Goal: Task Accomplishment & Management: Use online tool/utility

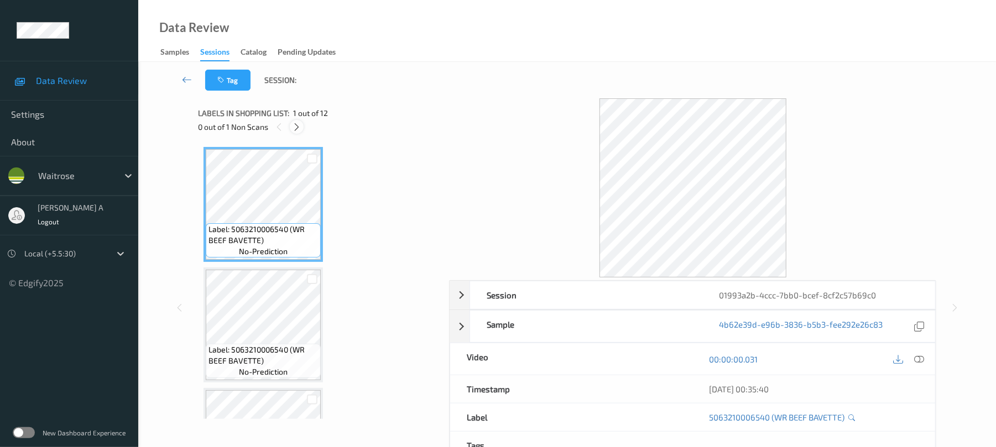
click at [294, 120] on div at bounding box center [297, 127] width 14 height 14
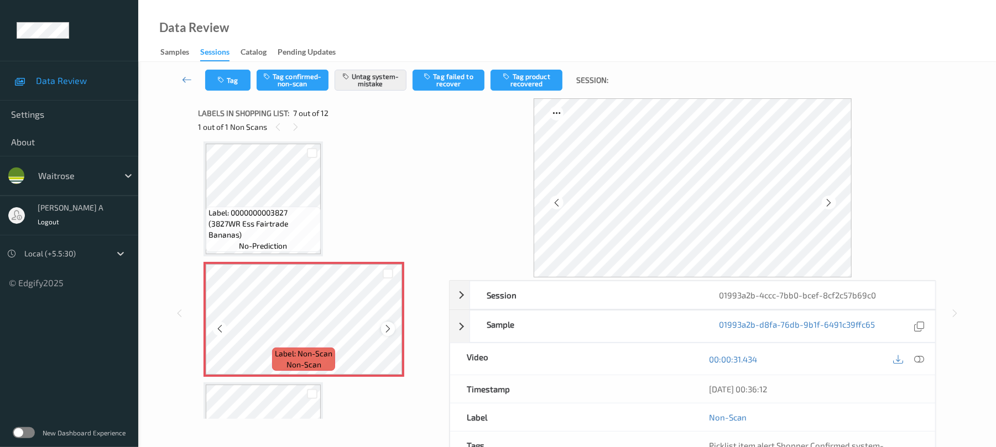
click at [388, 326] on icon at bounding box center [387, 329] width 9 height 10
click at [239, 83] on button "Tag" at bounding box center [227, 80] width 45 height 21
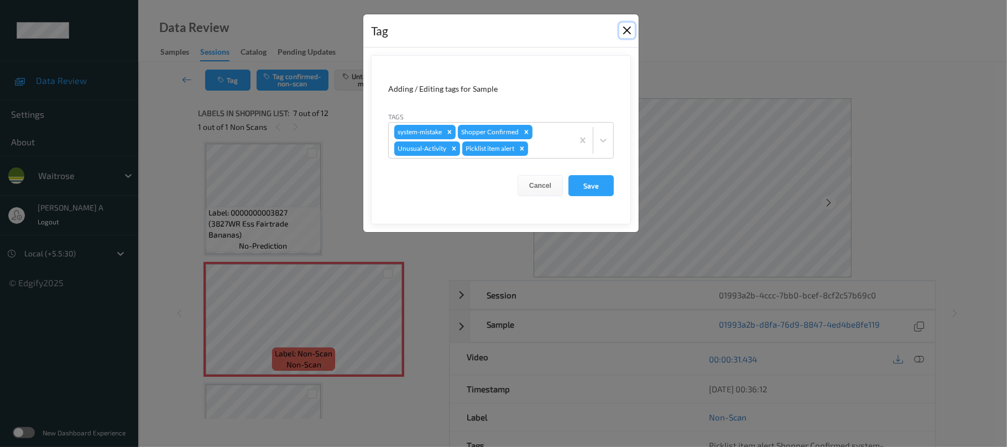
click at [626, 29] on button "Close" at bounding box center [626, 30] width 15 height 15
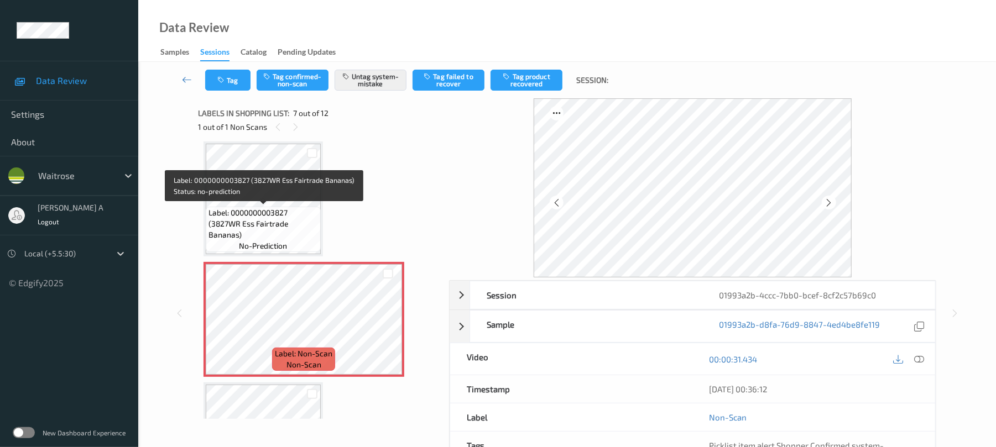
click at [278, 215] on span "Label: 0000000003827 (3827WR Ess Fairtrade Bananas)" at bounding box center [264, 223] width 110 height 33
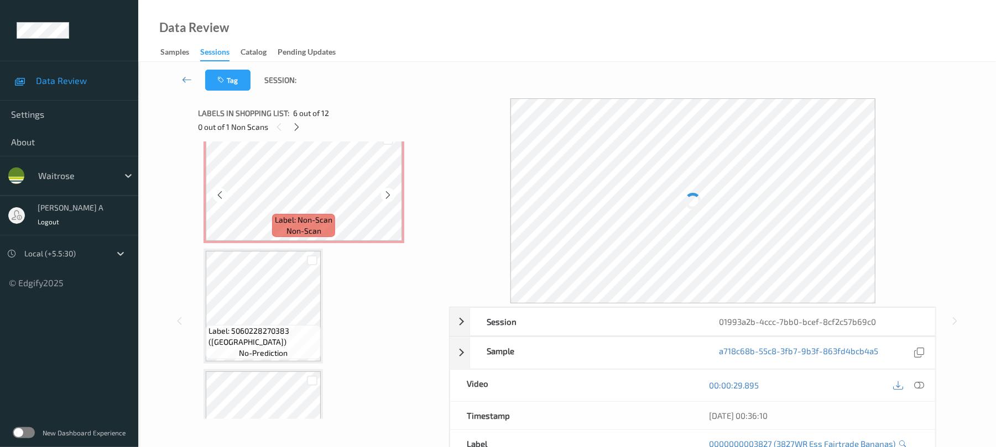
scroll to position [756, 0]
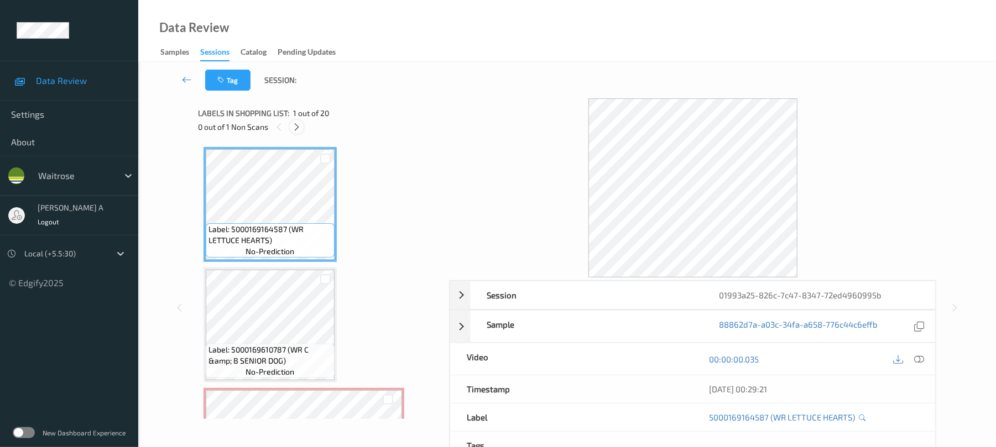
click at [299, 126] on icon at bounding box center [296, 127] width 9 height 10
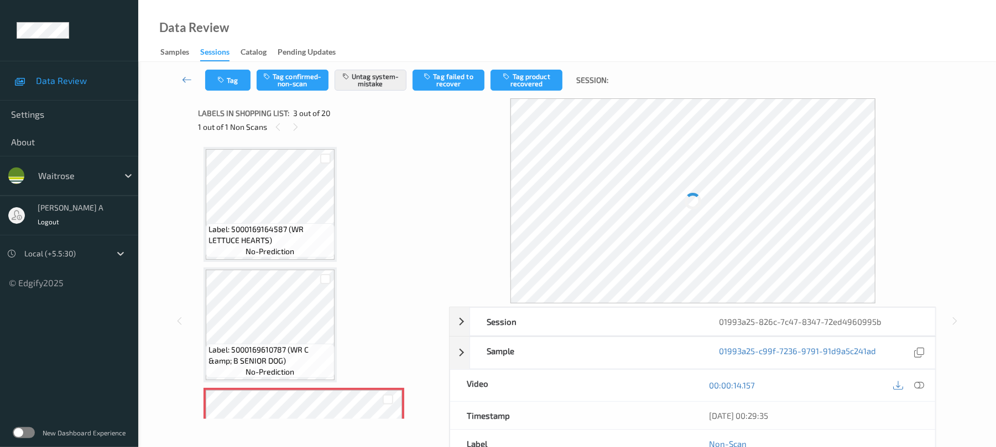
scroll to position [126, 0]
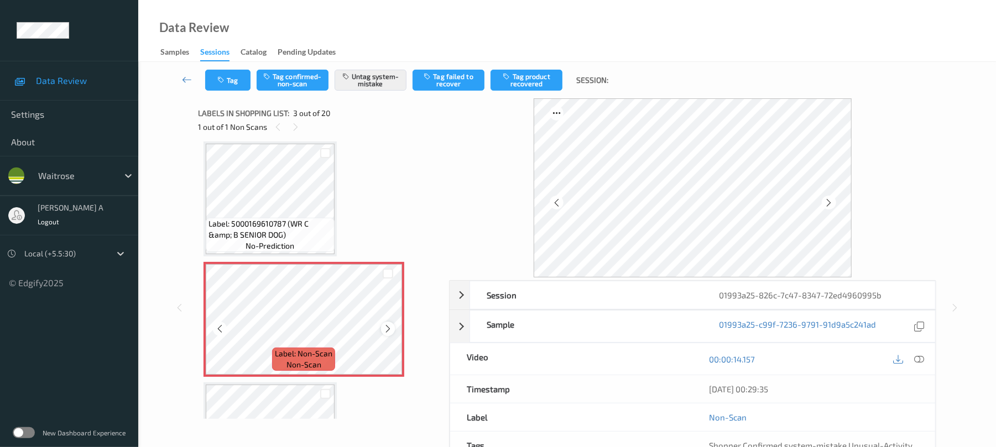
click at [388, 332] on icon at bounding box center [387, 329] width 9 height 10
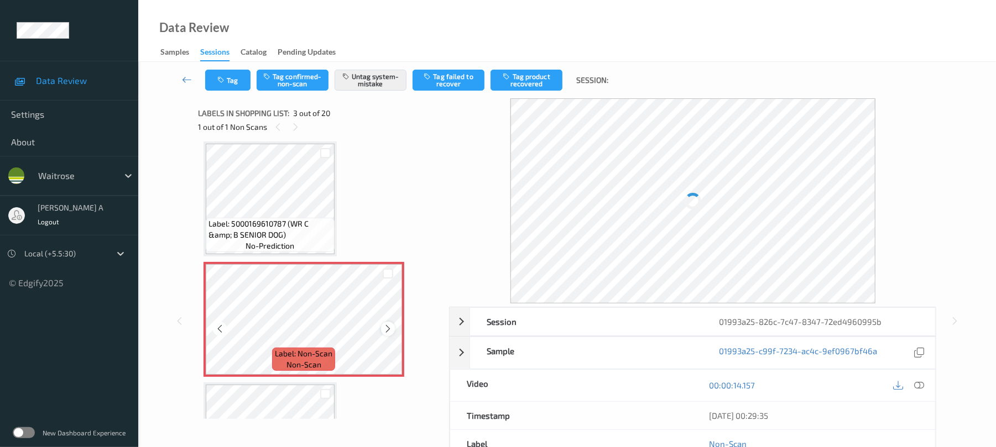
click at [388, 330] on icon at bounding box center [387, 329] width 9 height 10
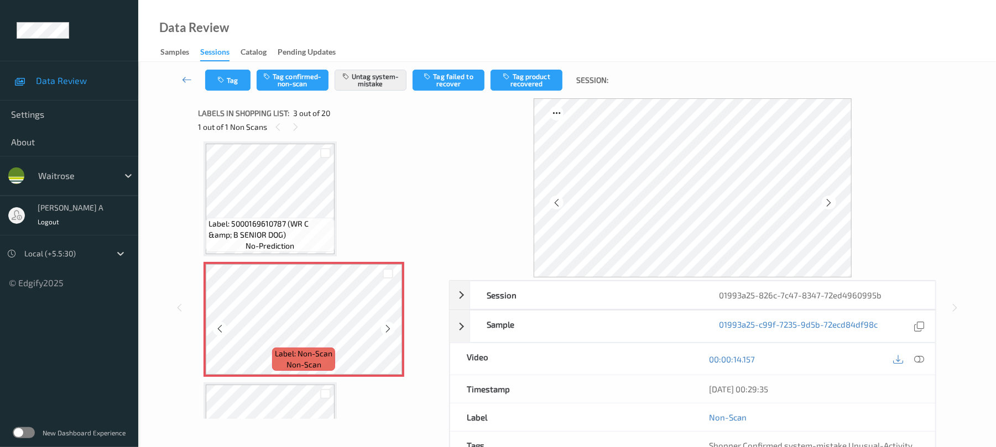
click at [388, 330] on icon at bounding box center [387, 329] width 9 height 10
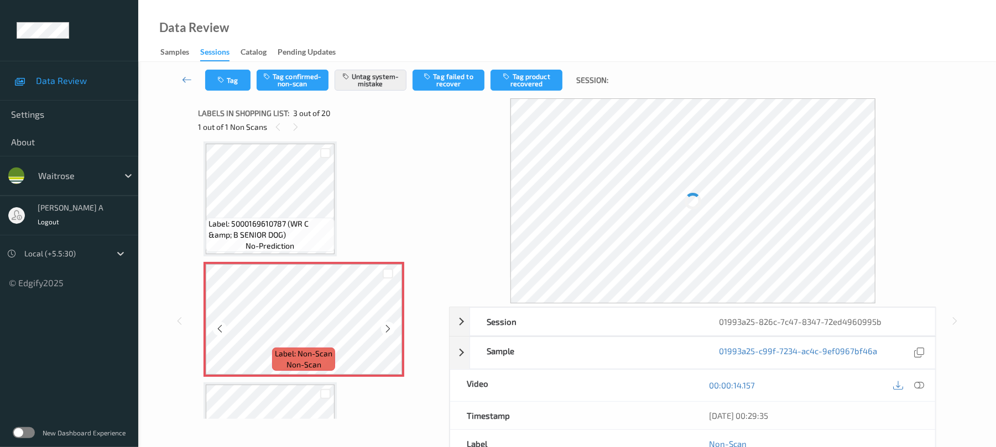
click at [388, 330] on icon at bounding box center [387, 329] width 9 height 10
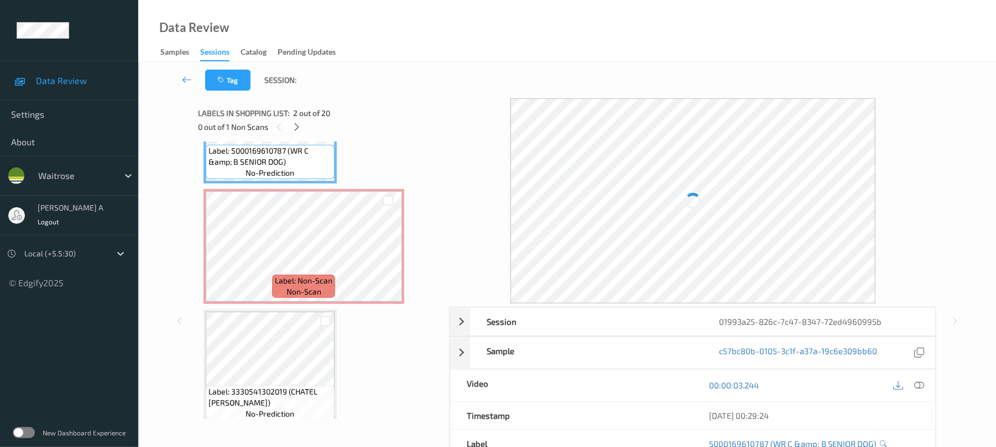
scroll to position [200, 0]
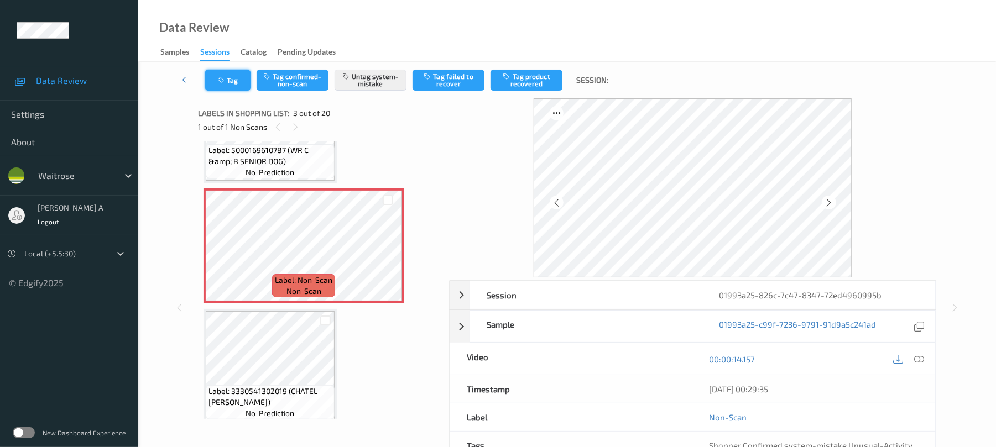
click at [229, 86] on button "Tag" at bounding box center [227, 80] width 45 height 21
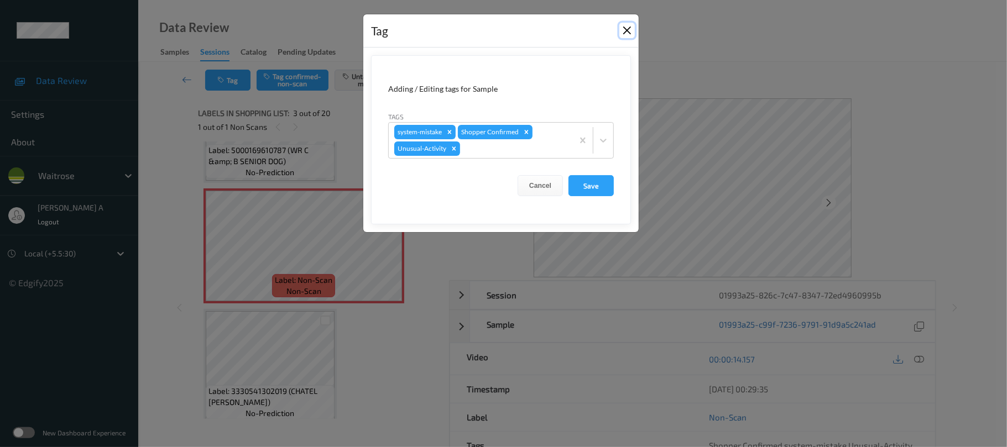
click at [629, 27] on button "Close" at bounding box center [626, 30] width 15 height 15
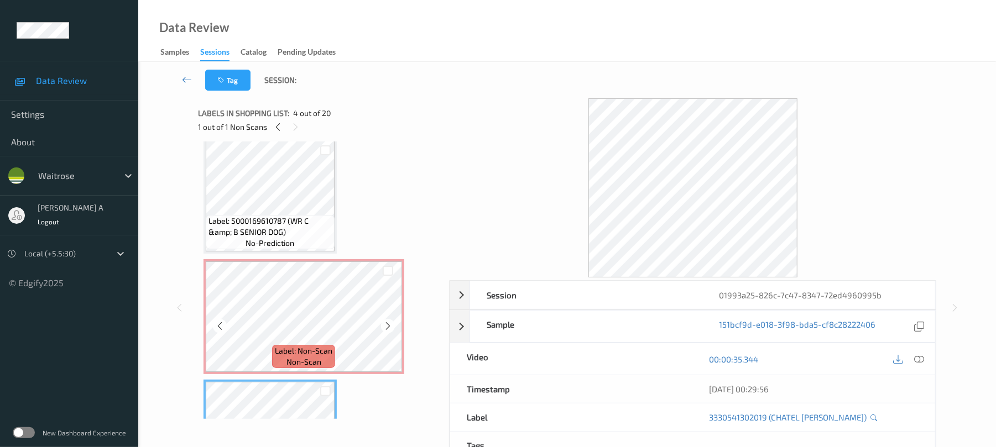
scroll to position [126, 0]
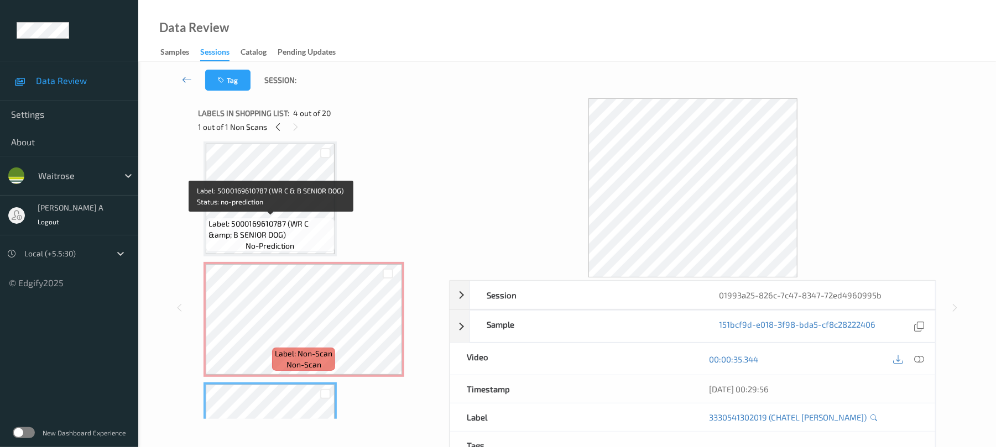
click at [305, 246] on div "Label: 5000169610787 (WR C &amp; B SENIOR DOG) no-prediction" at bounding box center [270, 235] width 129 height 34
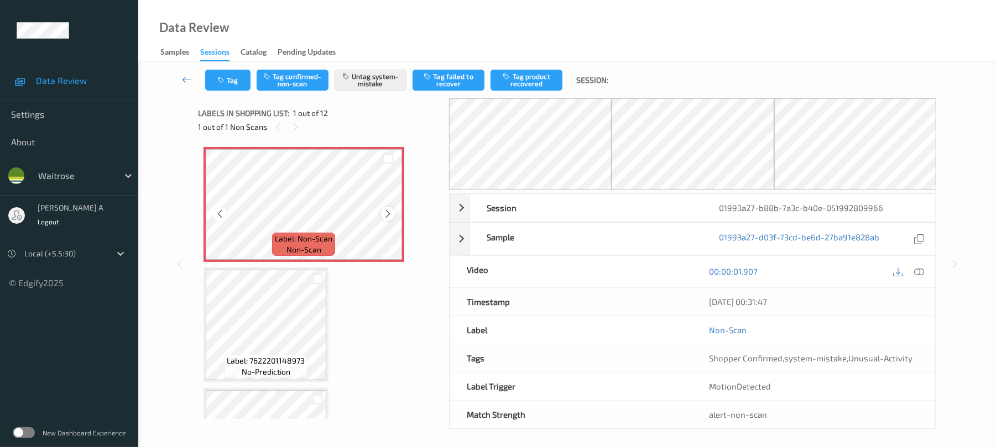
click at [384, 215] on icon at bounding box center [387, 214] width 9 height 10
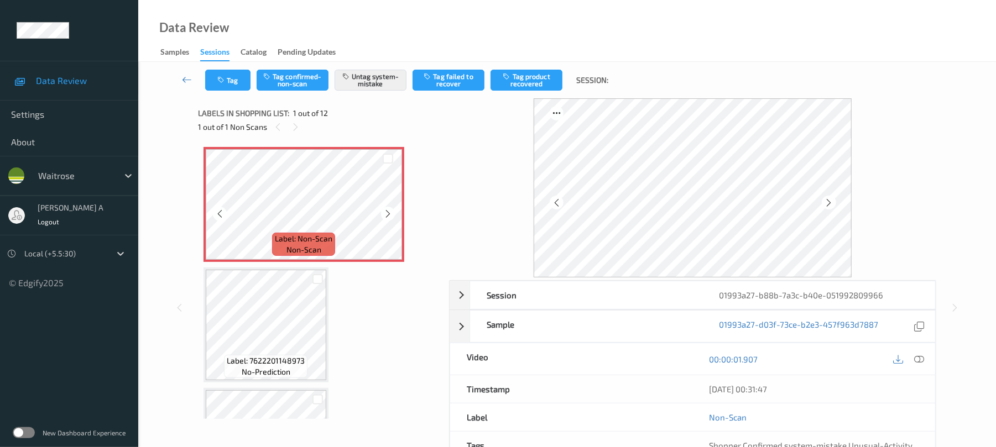
click at [384, 215] on icon at bounding box center [387, 214] width 9 height 10
click at [224, 86] on button "Tag" at bounding box center [227, 80] width 45 height 21
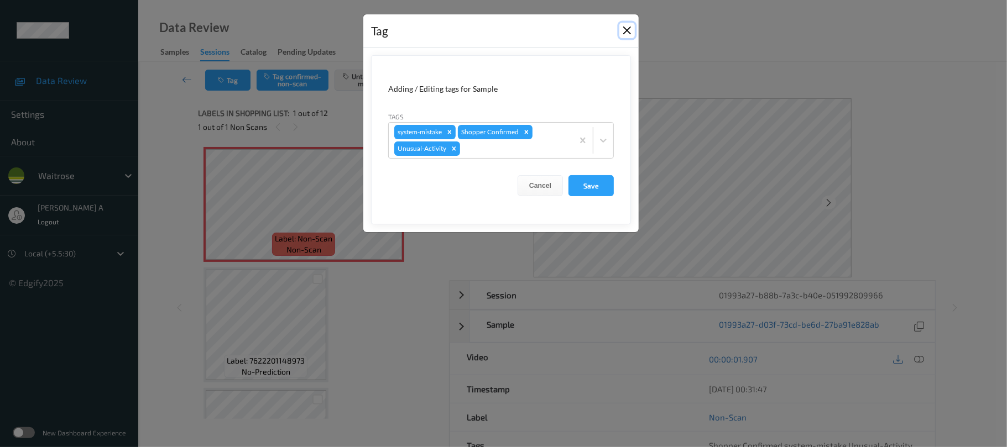
click at [625, 32] on button "Close" at bounding box center [626, 30] width 15 height 15
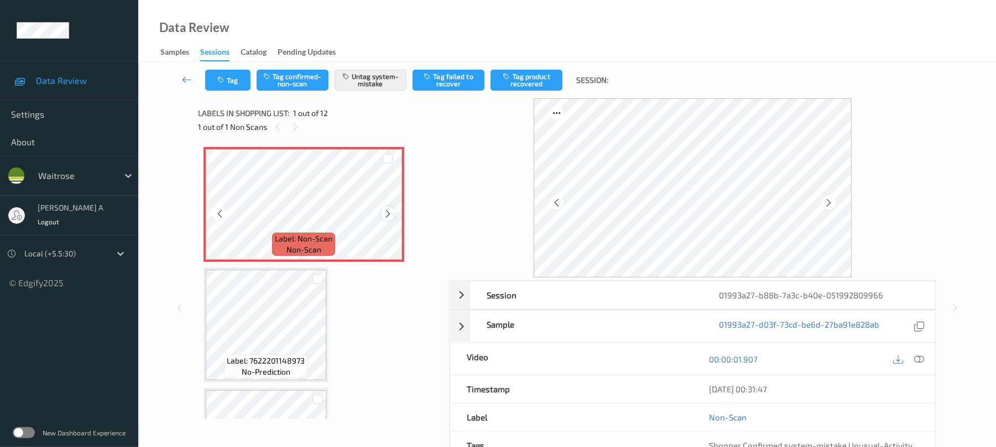
click at [386, 216] on icon at bounding box center [387, 214] width 9 height 10
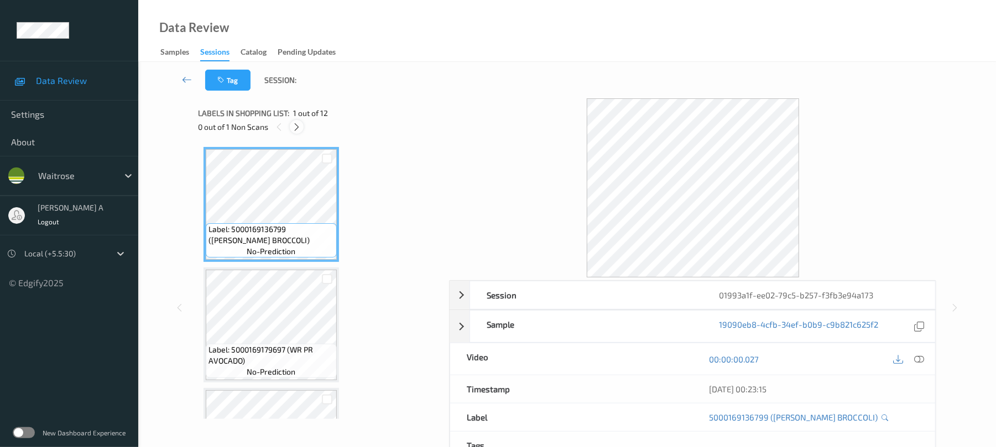
click at [300, 127] on icon at bounding box center [296, 127] width 9 height 10
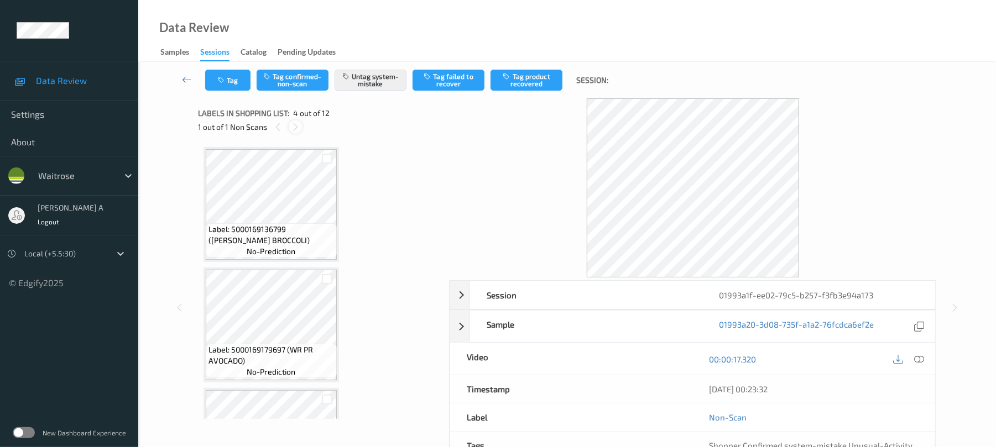
scroll to position [247, 0]
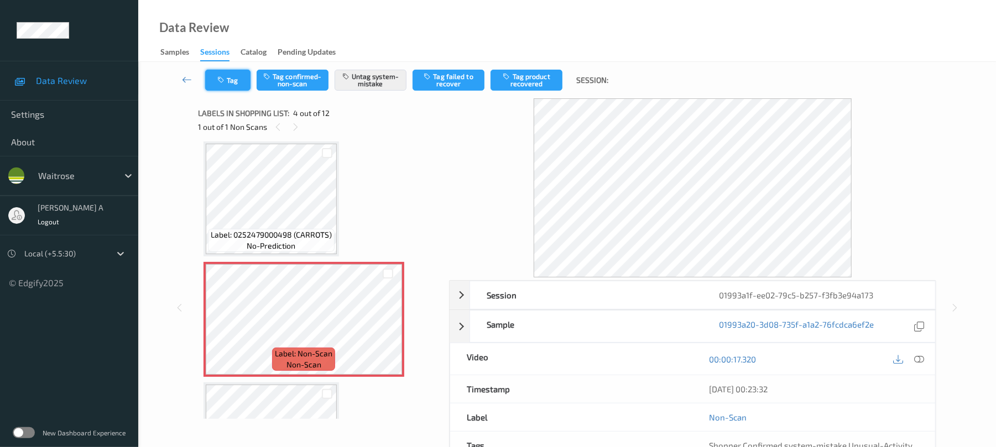
click at [231, 86] on button "Tag" at bounding box center [227, 80] width 45 height 21
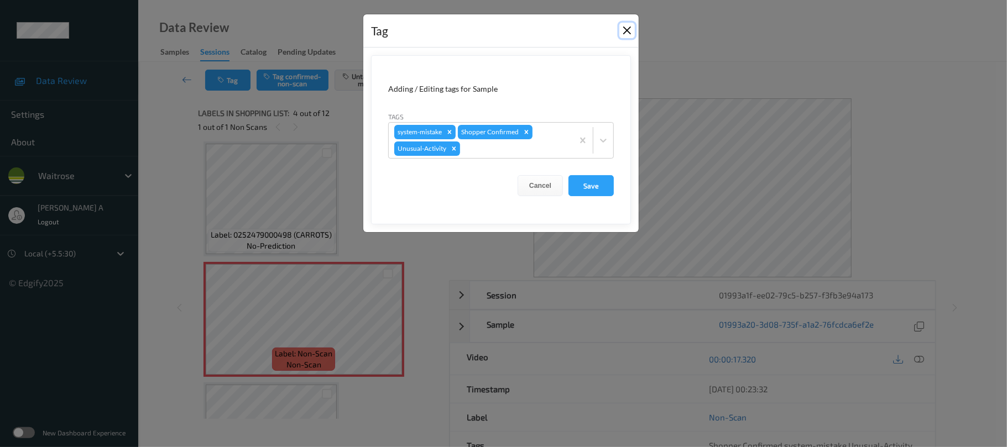
click at [623, 27] on button "Close" at bounding box center [626, 30] width 15 height 15
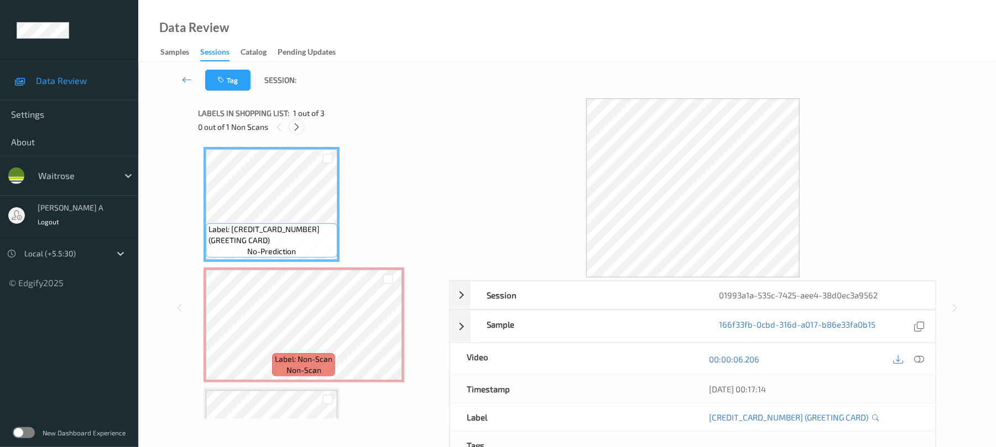
click at [293, 124] on icon at bounding box center [296, 127] width 9 height 10
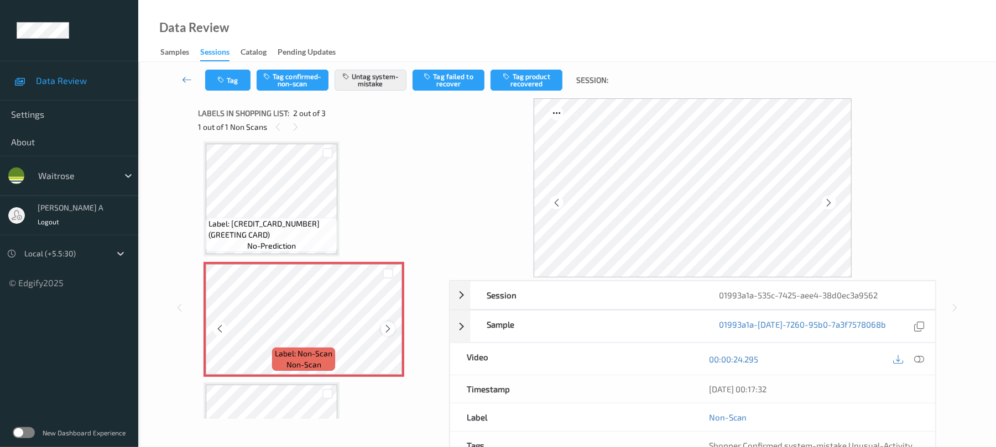
click at [388, 330] on icon at bounding box center [387, 329] width 9 height 10
click at [217, 82] on icon "button" at bounding box center [221, 80] width 9 height 8
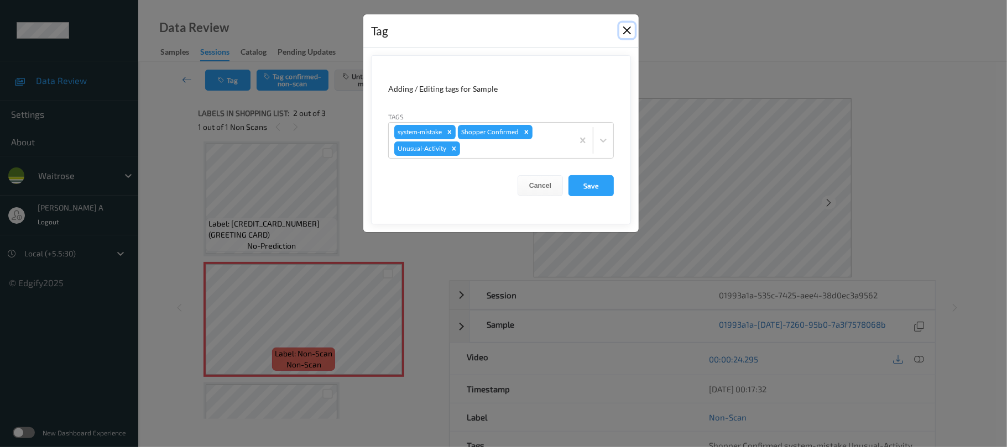
click at [624, 29] on button "Close" at bounding box center [626, 30] width 15 height 15
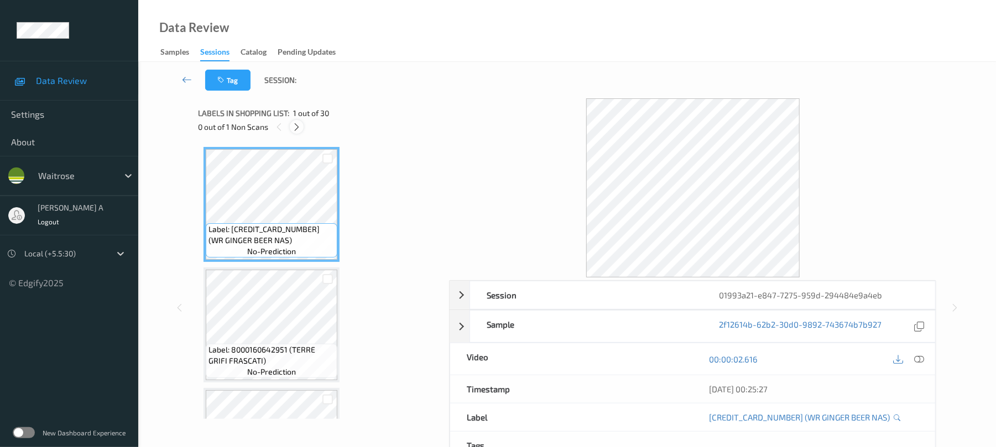
click at [295, 127] on icon at bounding box center [296, 127] width 9 height 10
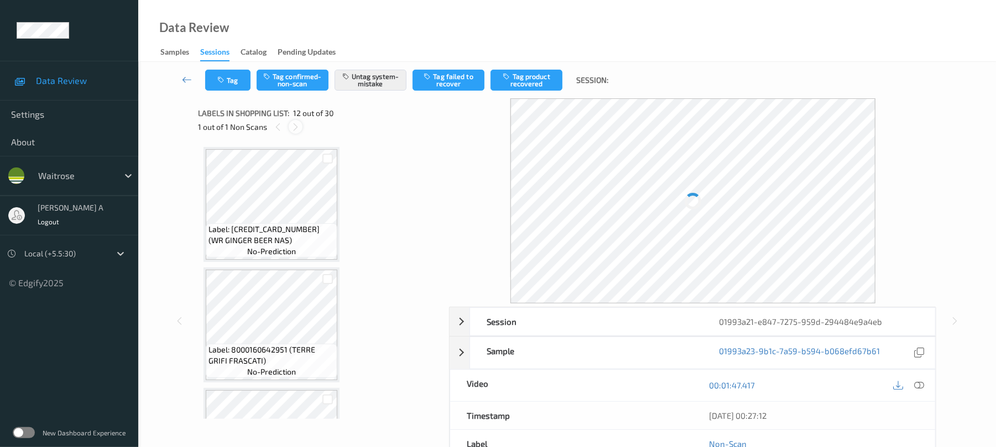
scroll to position [1211, 0]
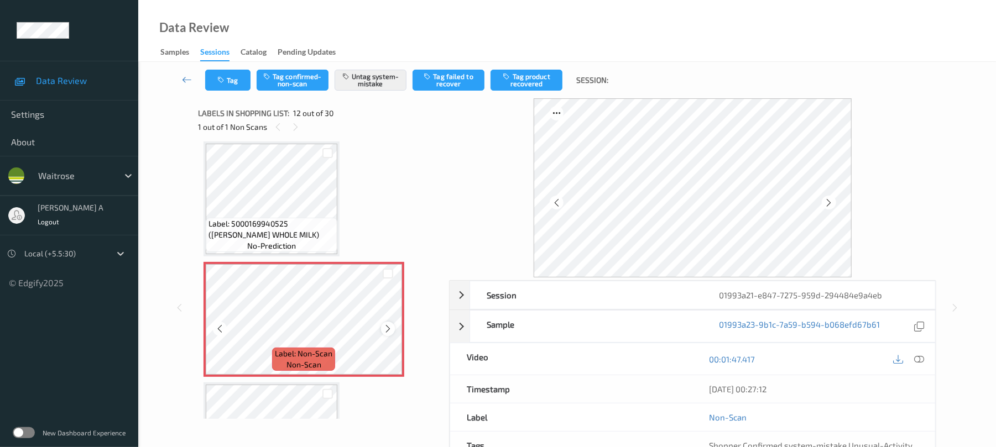
click at [386, 326] on icon at bounding box center [387, 329] width 9 height 10
click at [216, 87] on button "Tag" at bounding box center [227, 80] width 45 height 21
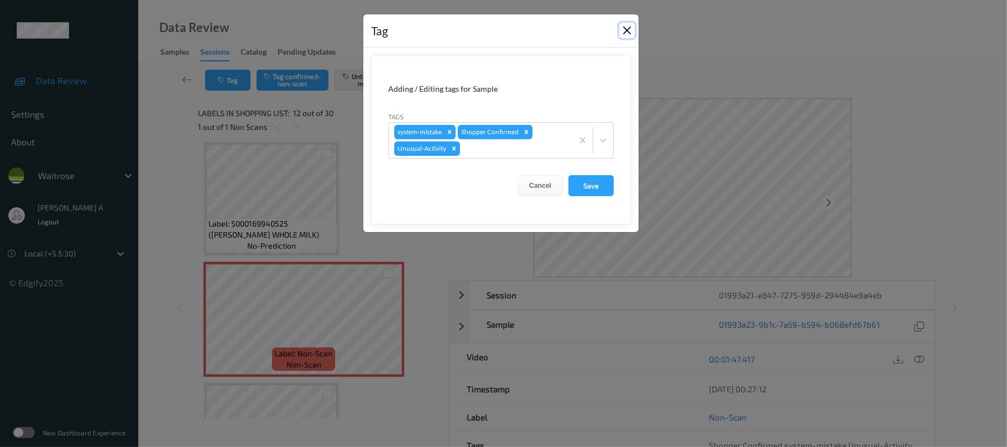
drag, startPoint x: 629, startPoint y: 31, endPoint x: 466, endPoint y: 113, distance: 183.3
click at [629, 31] on button "Close" at bounding box center [626, 30] width 15 height 15
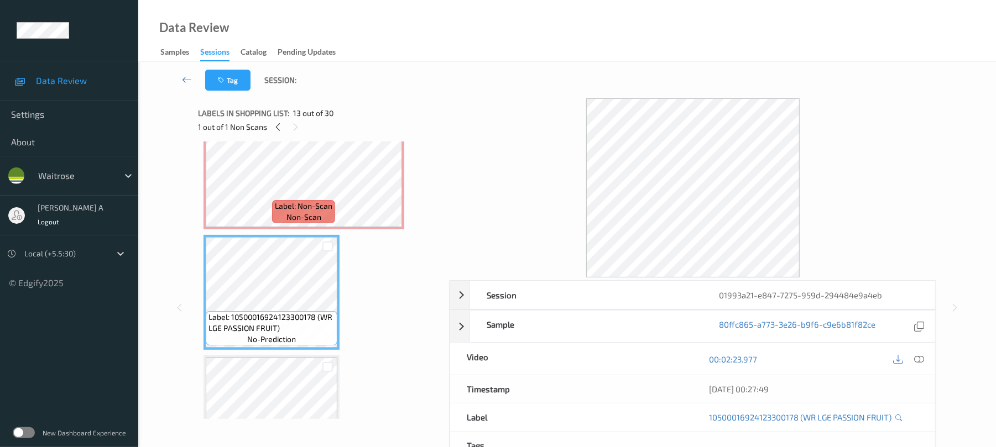
scroll to position [1285, 0]
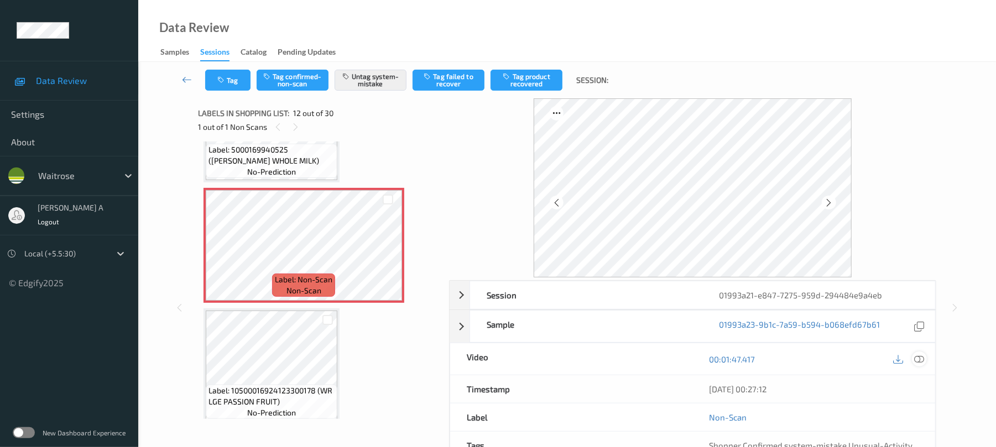
click at [919, 357] on icon at bounding box center [920, 360] width 10 height 10
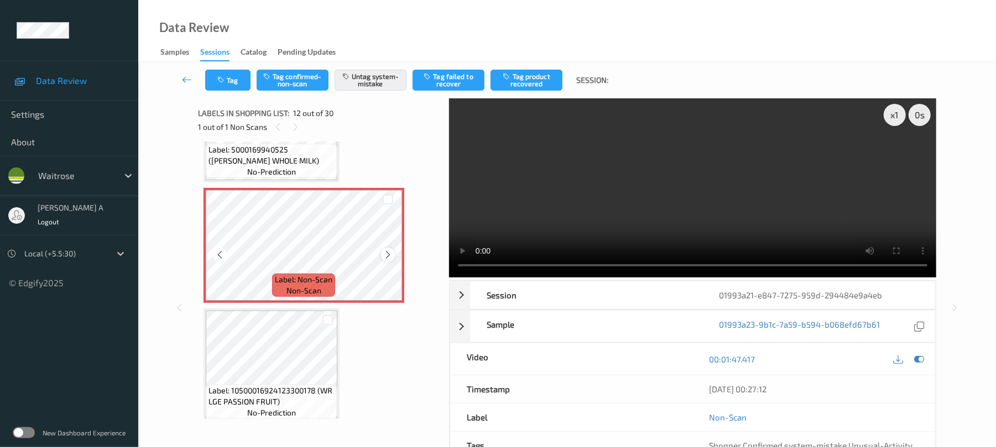
click at [385, 253] on icon at bounding box center [387, 255] width 9 height 10
click at [707, 220] on video at bounding box center [692, 187] width 487 height 179
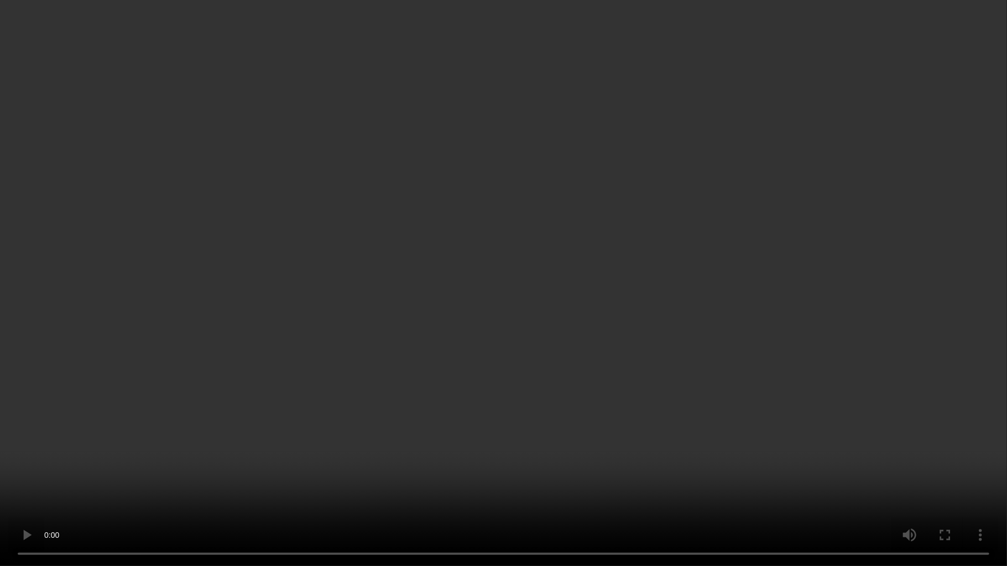
click at [483, 366] on video at bounding box center [503, 283] width 1007 height 566
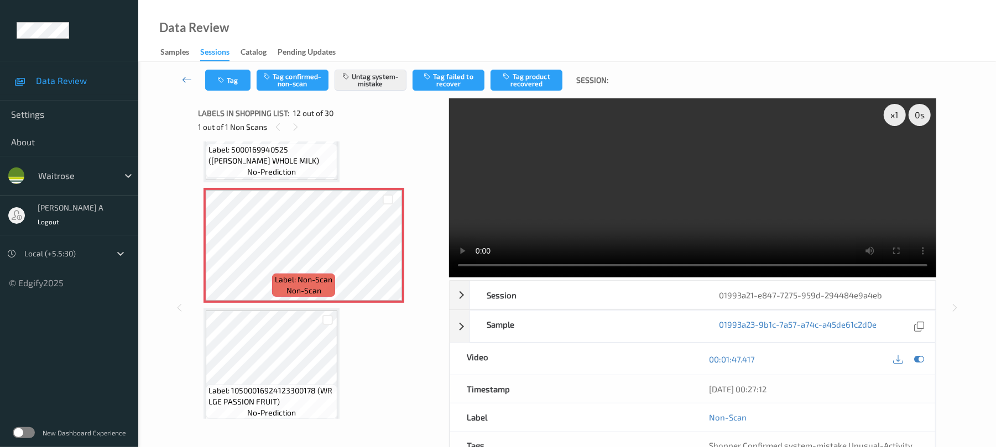
click at [658, 219] on video at bounding box center [692, 187] width 487 height 179
click at [226, 81] on icon "button" at bounding box center [221, 80] width 9 height 8
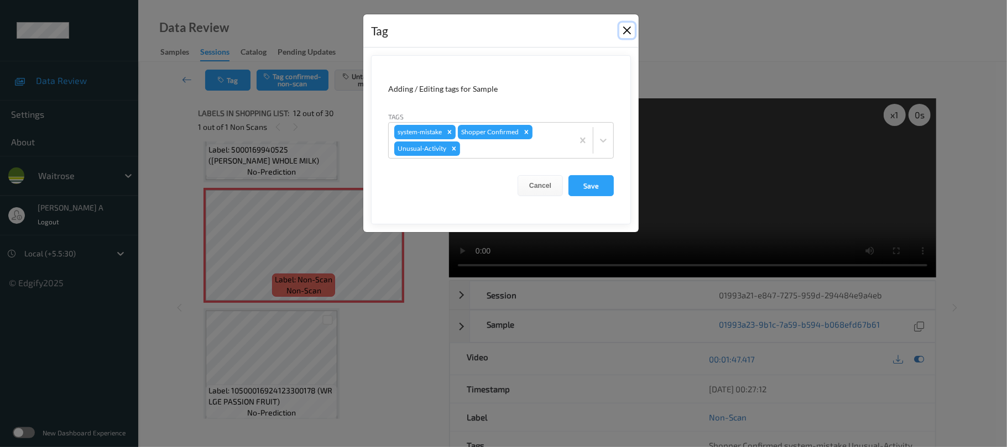
drag, startPoint x: 627, startPoint y: 30, endPoint x: 461, endPoint y: 3, distance: 168.0
click at [627, 29] on button "Close" at bounding box center [626, 30] width 15 height 15
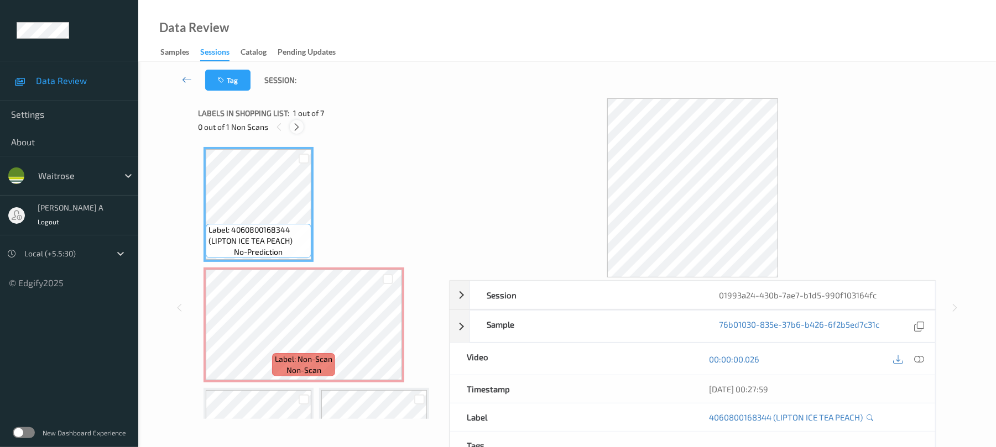
click at [296, 120] on div at bounding box center [297, 127] width 14 height 14
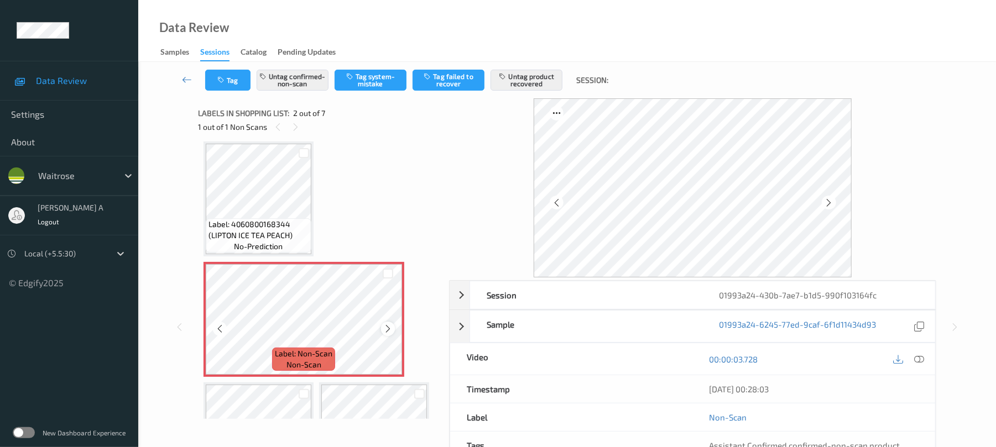
click at [389, 328] on icon at bounding box center [387, 329] width 9 height 10
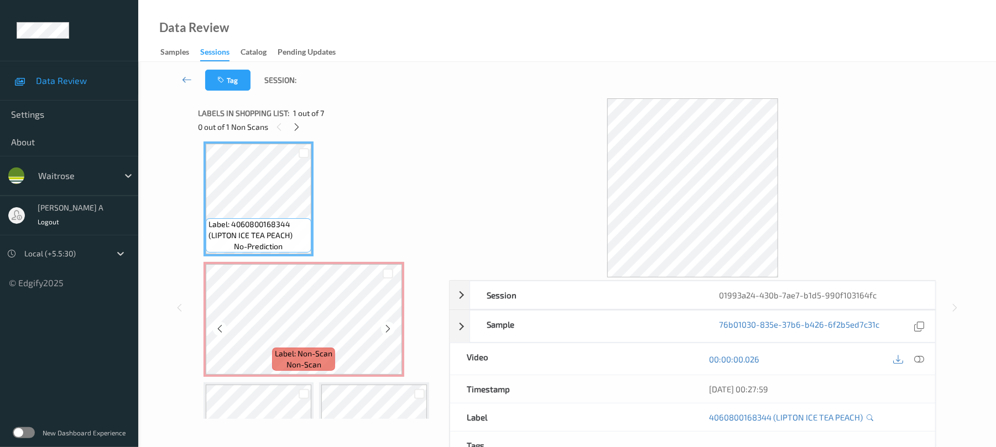
scroll to position [80, 0]
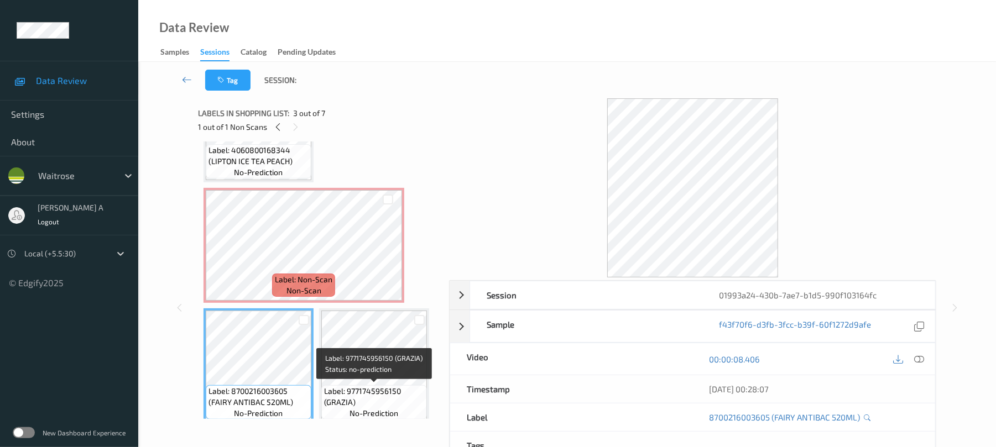
click at [397, 405] on span "Label: 9771745956150 (GRAZIA)" at bounding box center [374, 397] width 100 height 22
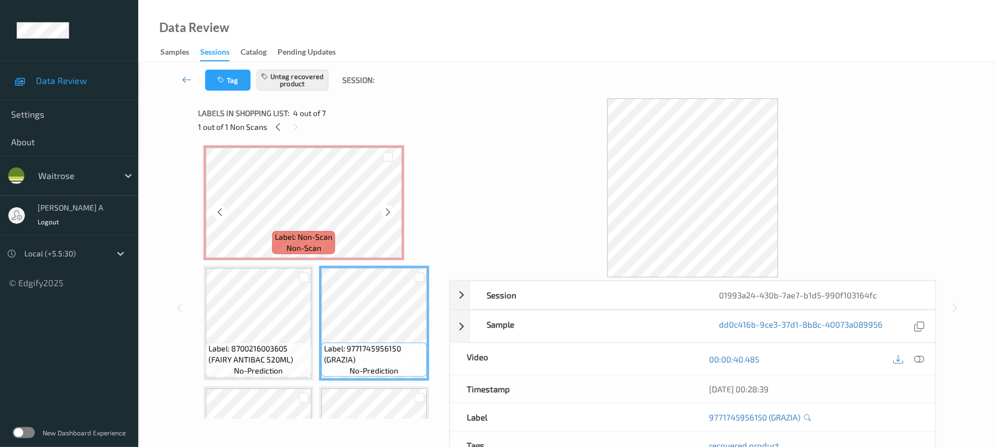
scroll to position [153, 0]
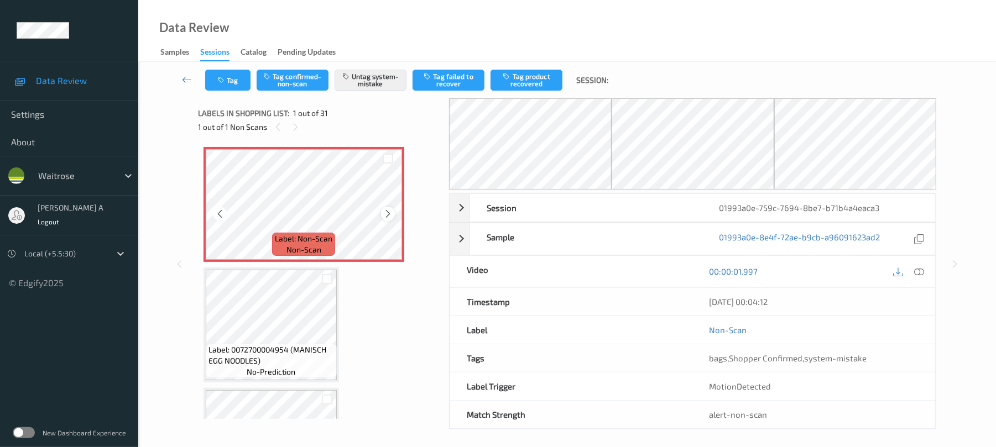
click at [391, 216] on icon at bounding box center [387, 214] width 9 height 10
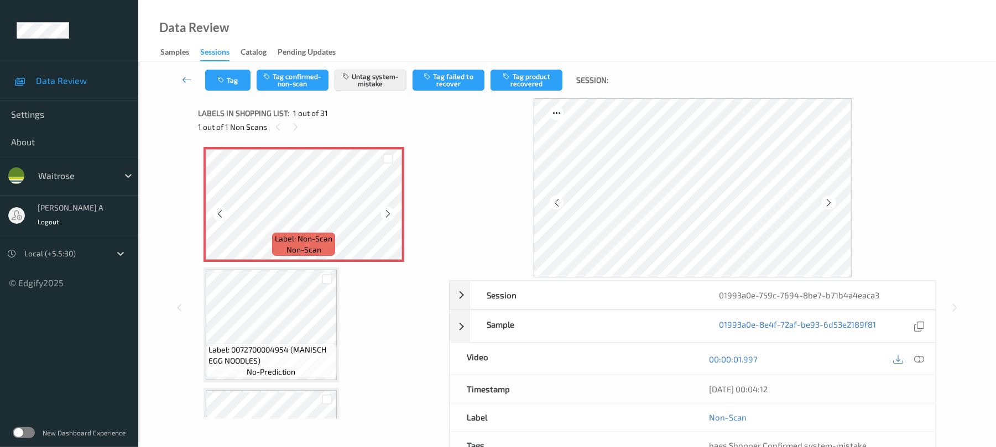
click at [391, 216] on icon at bounding box center [387, 214] width 9 height 10
click at [238, 79] on button "Tag" at bounding box center [227, 80] width 45 height 21
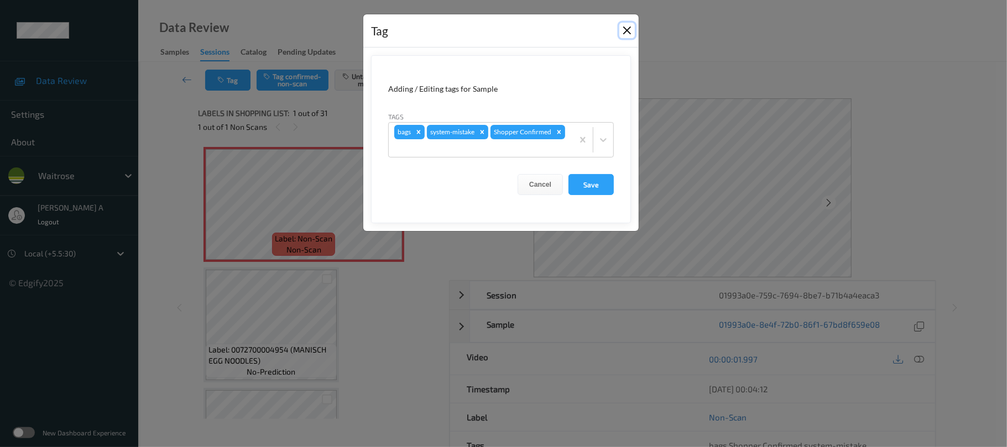
click at [625, 29] on button "Close" at bounding box center [626, 30] width 15 height 15
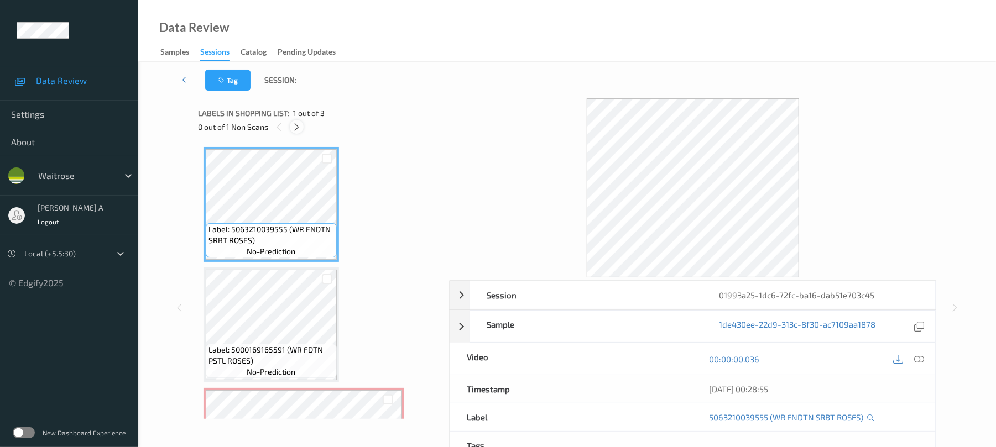
click at [299, 128] on icon at bounding box center [296, 127] width 9 height 10
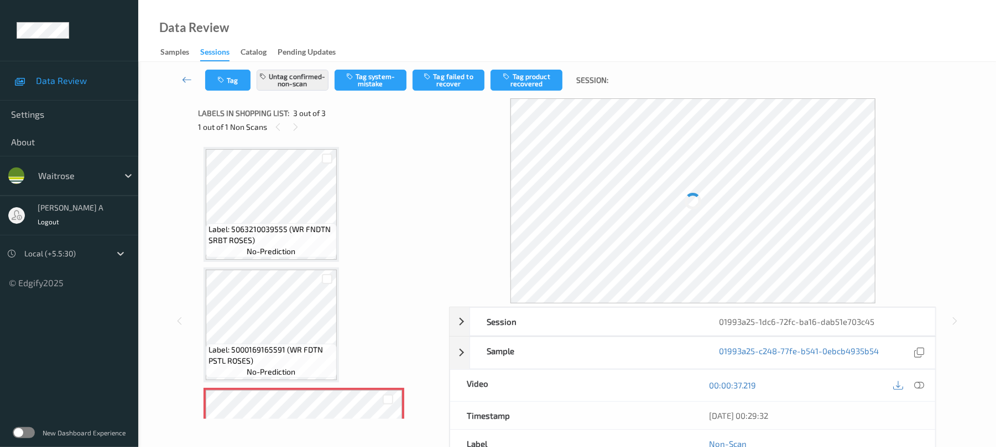
scroll to position [89, 0]
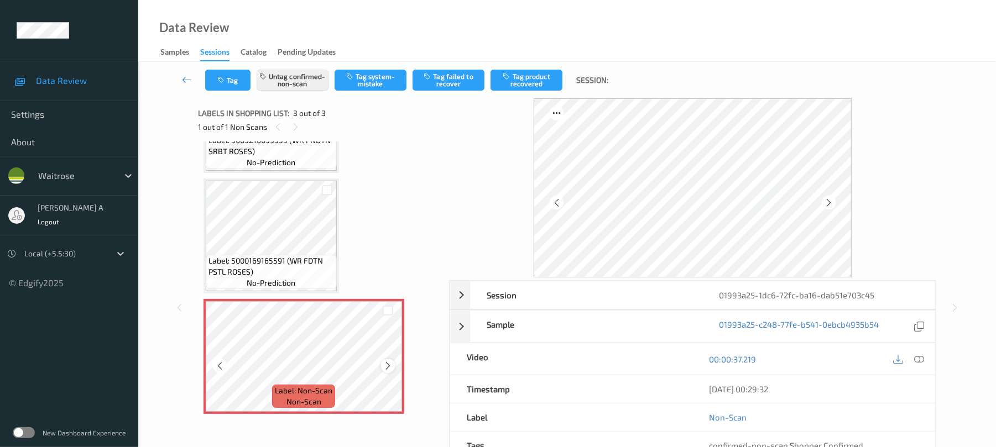
click at [389, 366] on icon at bounding box center [387, 366] width 9 height 10
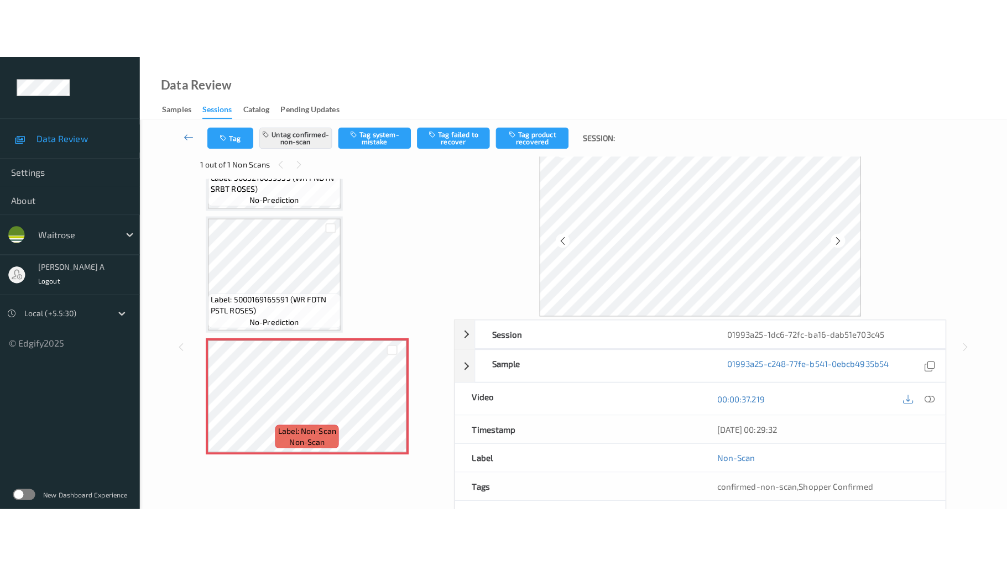
scroll to position [0, 0]
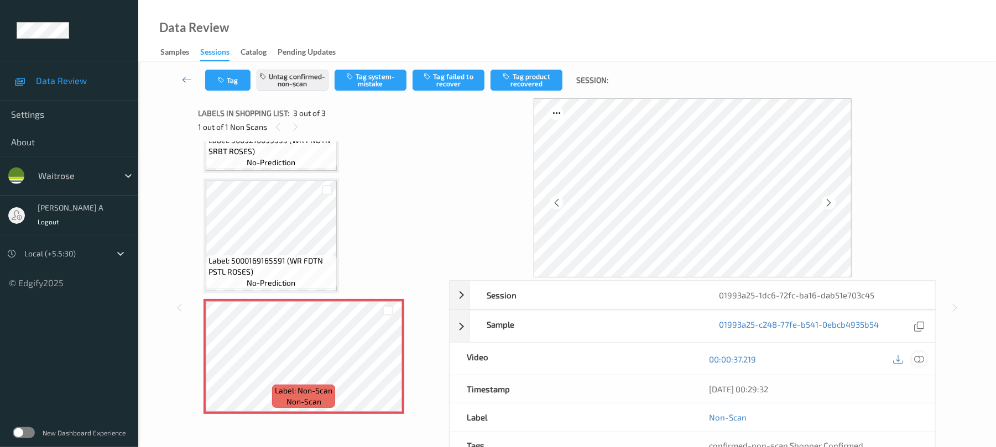
click at [921, 353] on div at bounding box center [919, 359] width 15 height 15
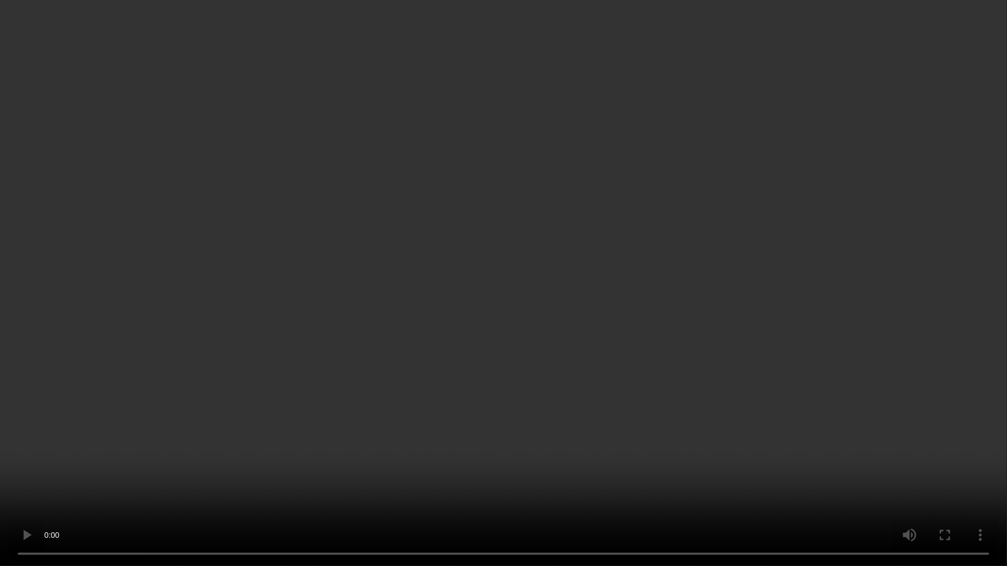
click at [619, 340] on video at bounding box center [503, 283] width 1007 height 566
click at [308, 395] on video at bounding box center [503, 283] width 1007 height 566
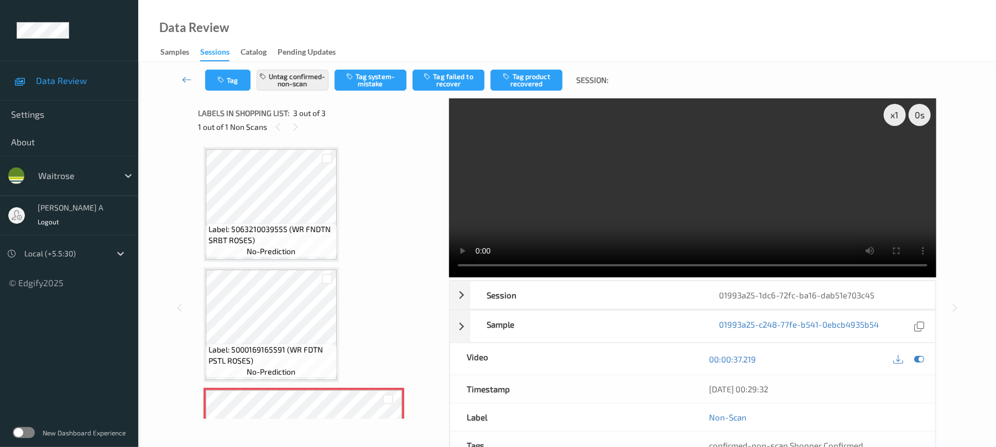
click at [587, 211] on video at bounding box center [692, 187] width 487 height 179
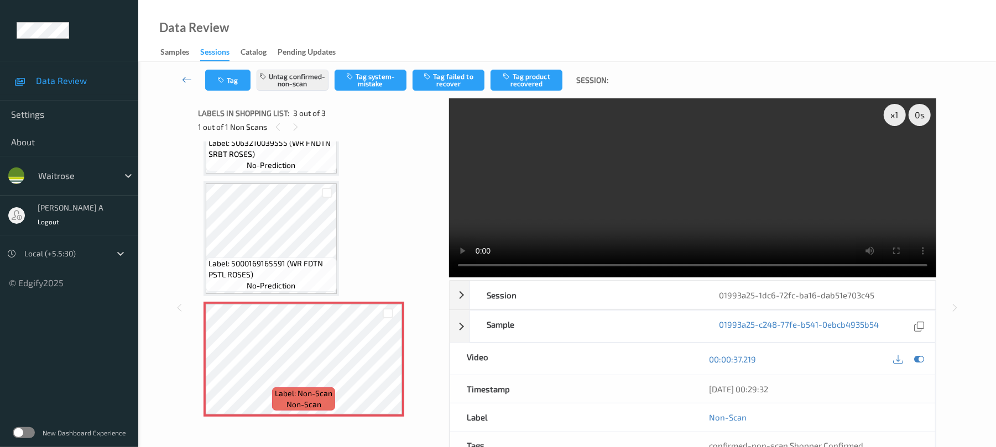
scroll to position [89, 0]
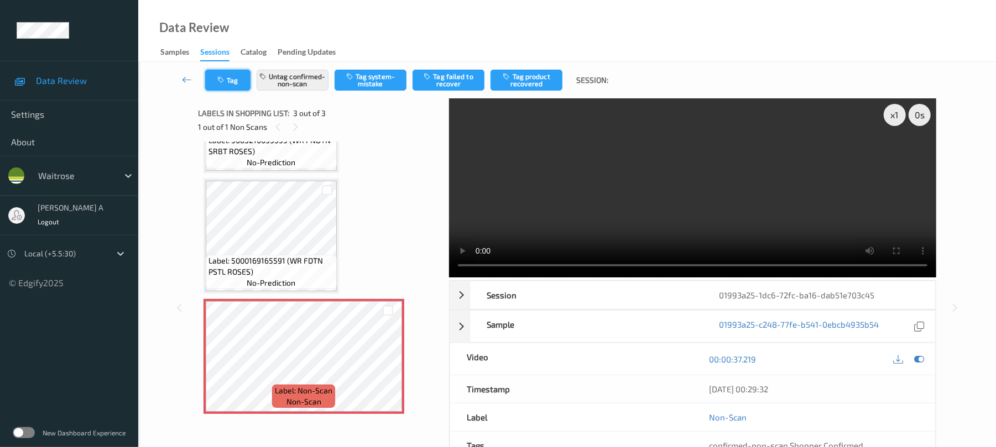
click at [235, 79] on button "Tag" at bounding box center [227, 80] width 45 height 21
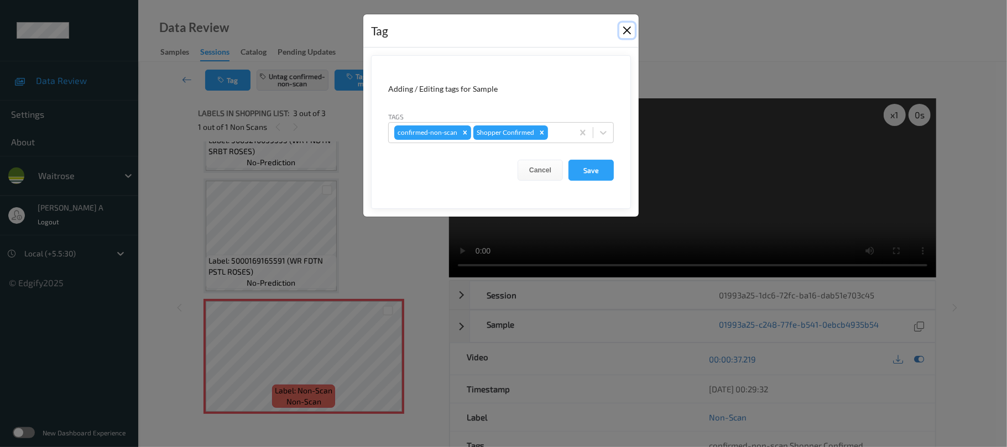
click at [626, 30] on button "Close" at bounding box center [626, 30] width 15 height 15
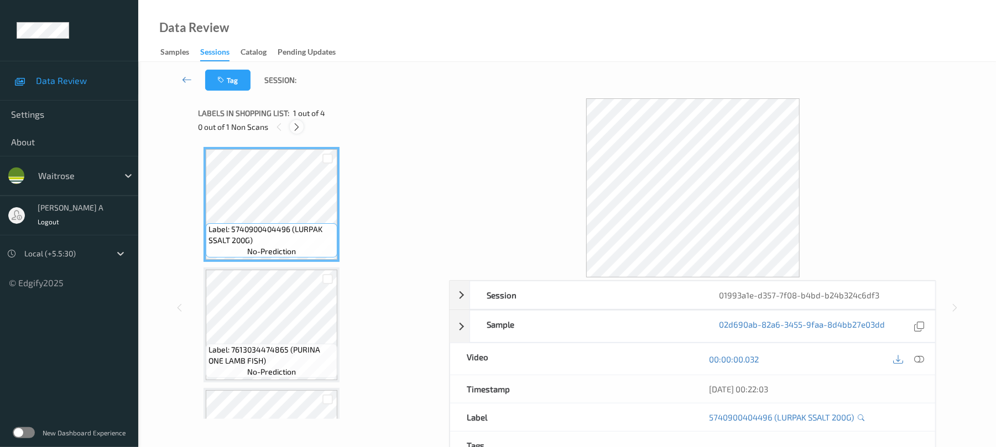
click at [293, 128] on icon at bounding box center [296, 127] width 9 height 10
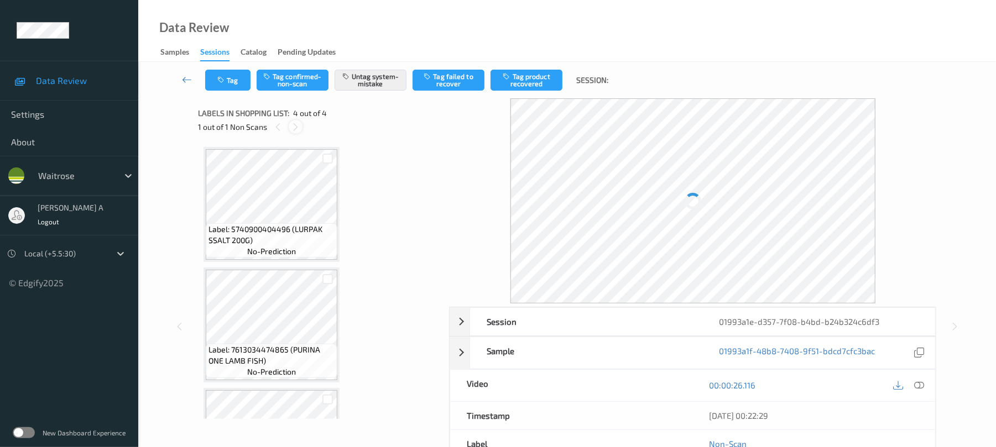
scroll to position [210, 0]
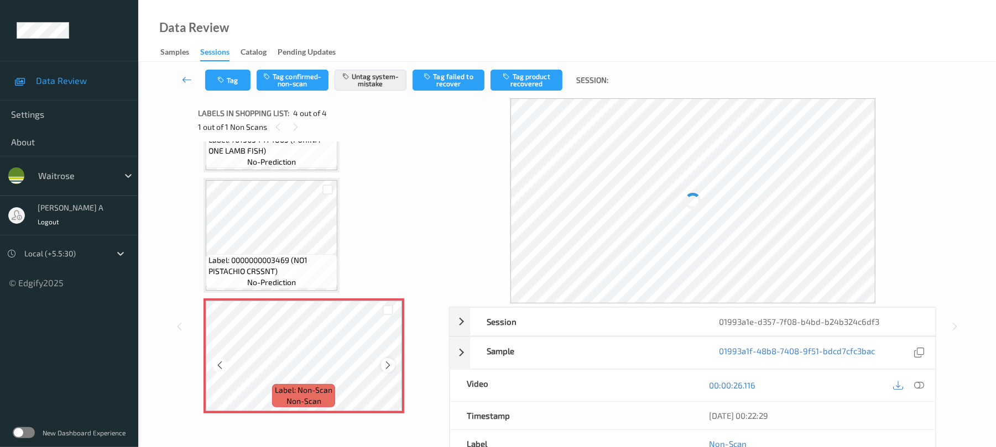
click at [391, 366] on icon at bounding box center [387, 366] width 9 height 10
click at [218, 76] on icon "button" at bounding box center [221, 80] width 9 height 8
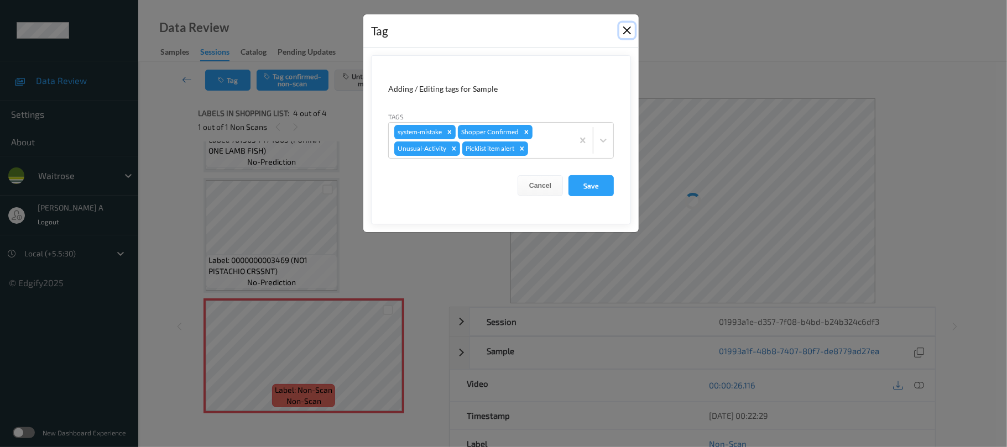
click at [631, 31] on button "Close" at bounding box center [626, 30] width 15 height 15
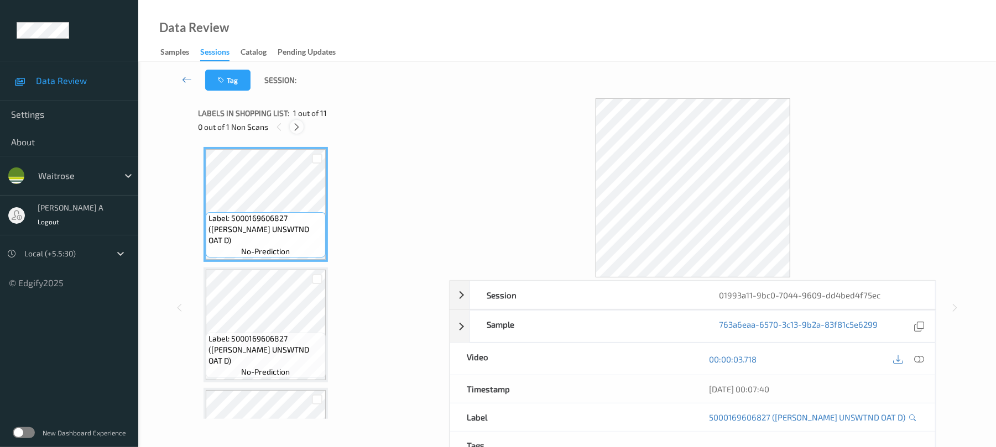
click at [296, 126] on icon at bounding box center [296, 127] width 9 height 10
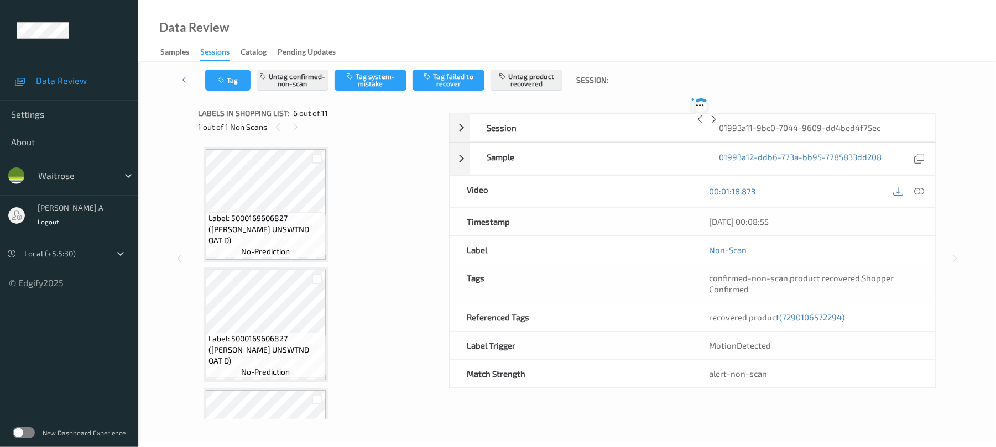
scroll to position [488, 0]
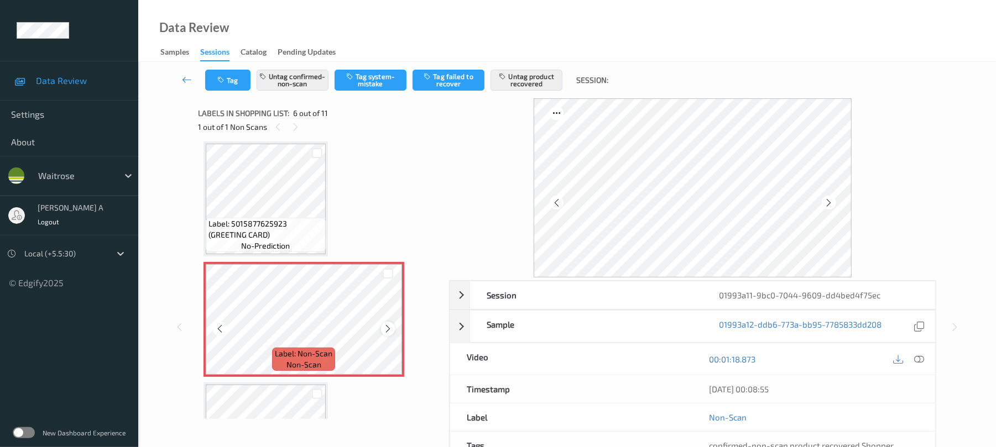
click at [388, 330] on icon at bounding box center [387, 329] width 9 height 10
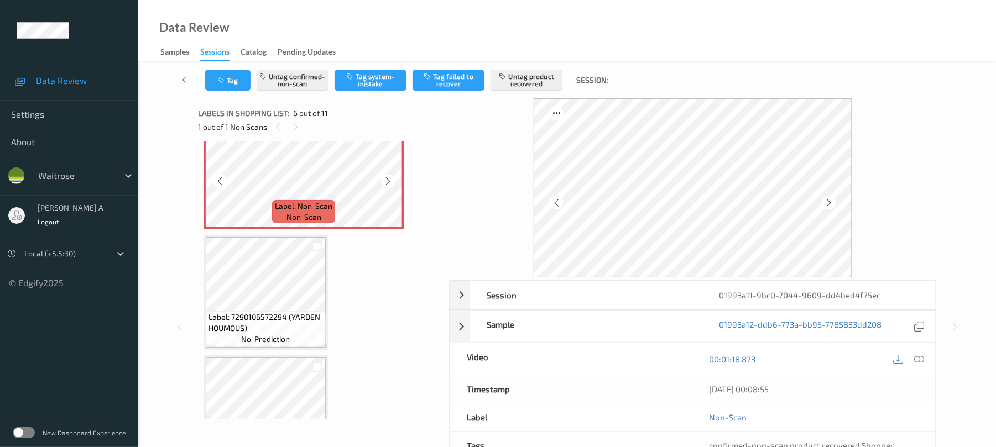
scroll to position [562, 0]
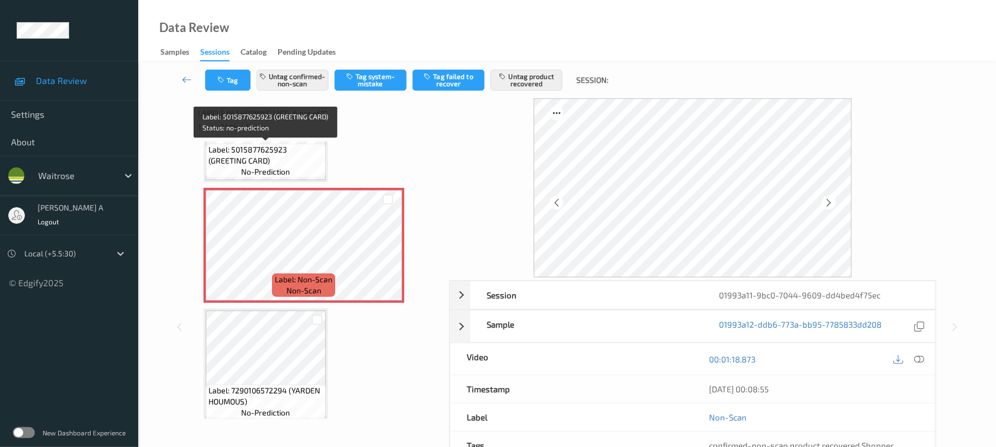
click at [271, 156] on span "Label: 5015877625923 (GREETING CARD)" at bounding box center [266, 155] width 114 height 22
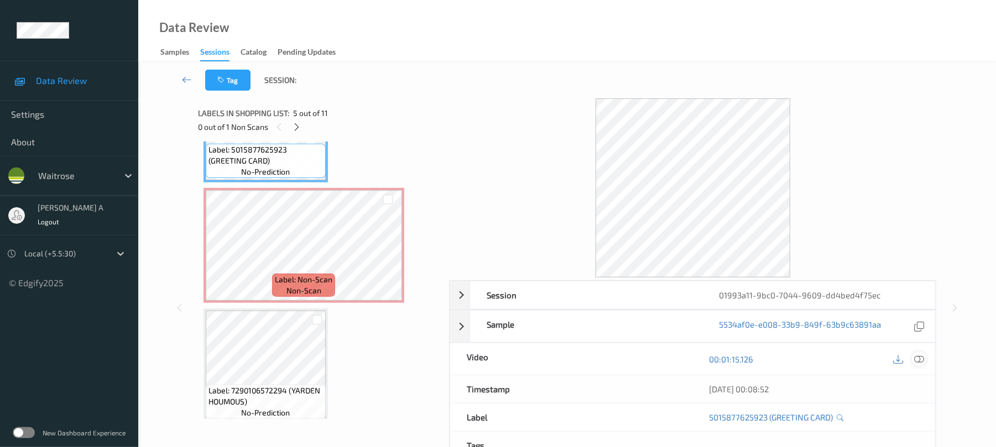
click at [921, 359] on icon at bounding box center [920, 360] width 10 height 10
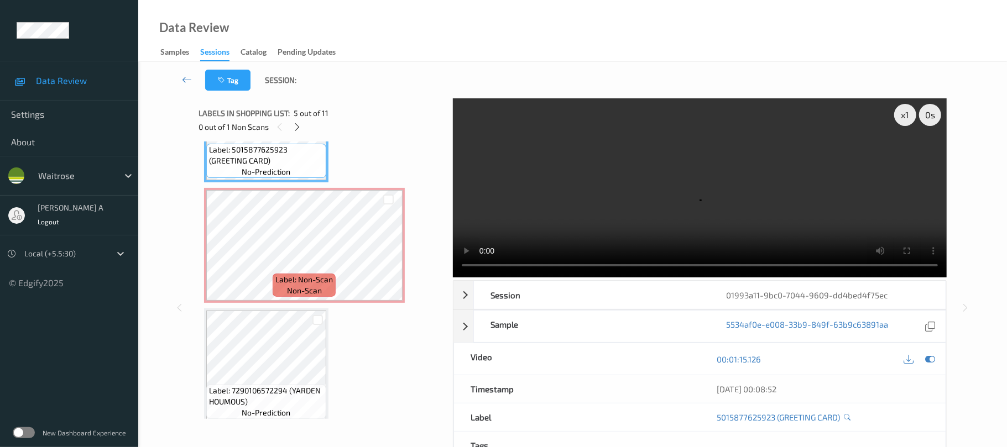
click at [891, 148] on video at bounding box center [700, 187] width 494 height 179
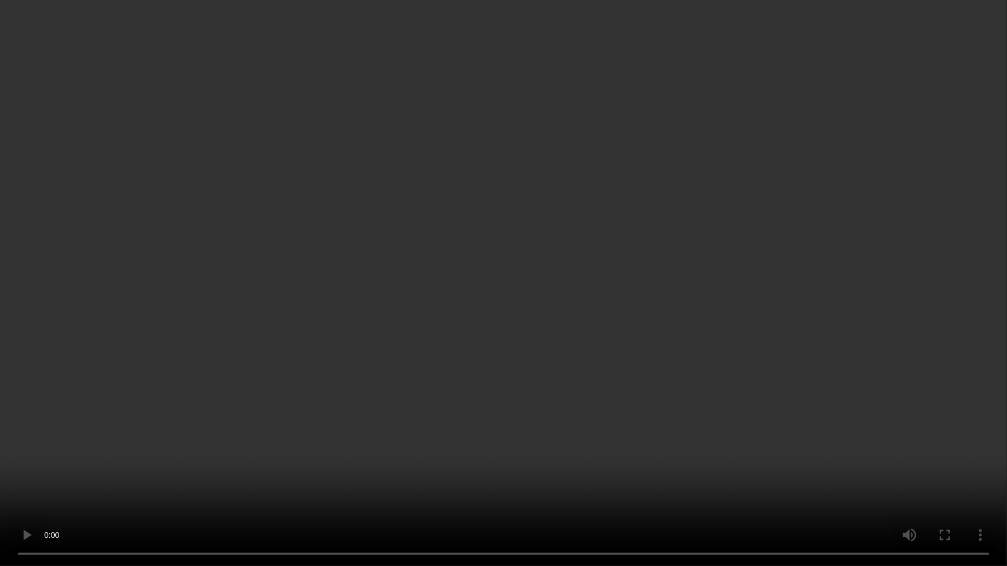
click at [651, 320] on video at bounding box center [503, 283] width 1007 height 566
click at [504, 226] on video at bounding box center [503, 283] width 1007 height 566
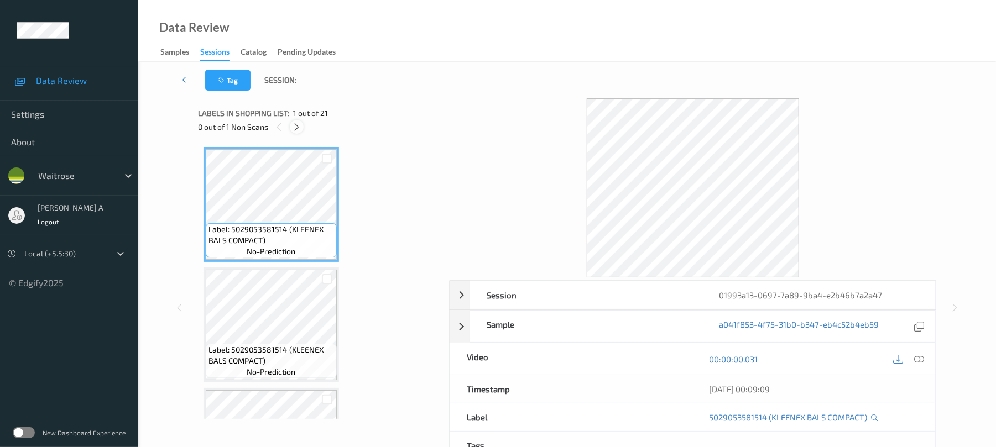
click at [300, 128] on div at bounding box center [297, 127] width 14 height 14
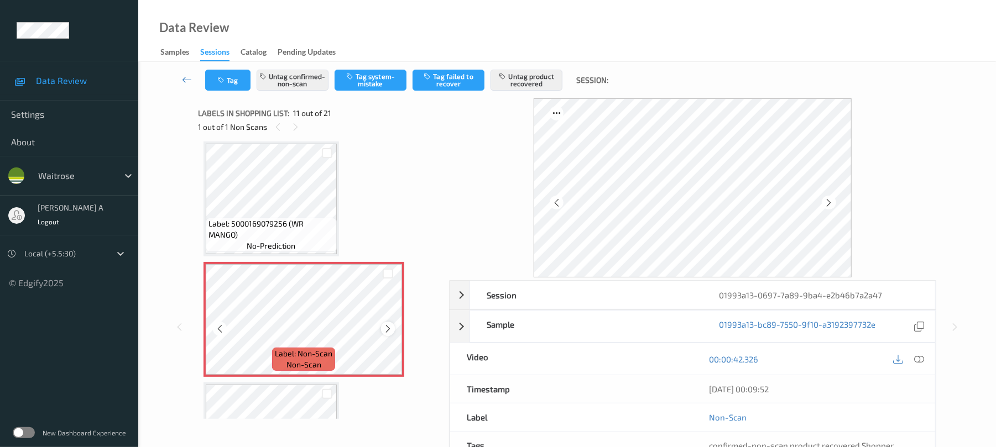
click at [388, 329] on icon at bounding box center [387, 329] width 9 height 10
click at [389, 324] on icon at bounding box center [387, 329] width 9 height 10
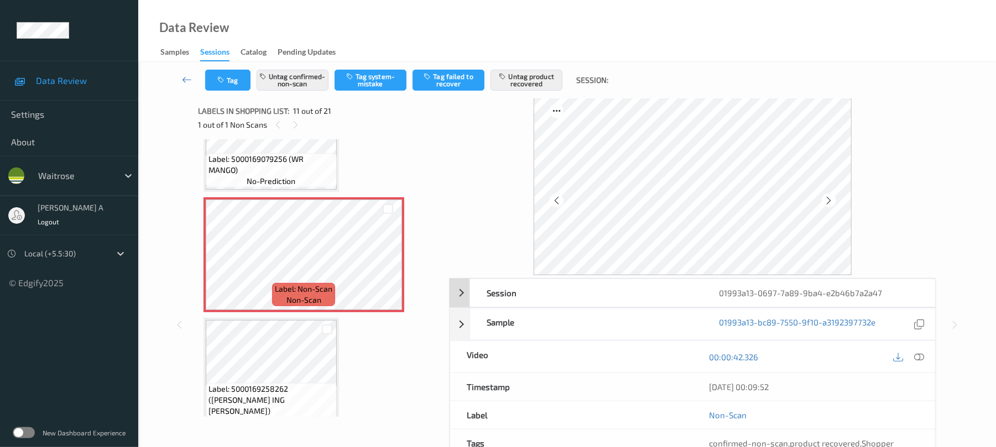
scroll to position [0, 0]
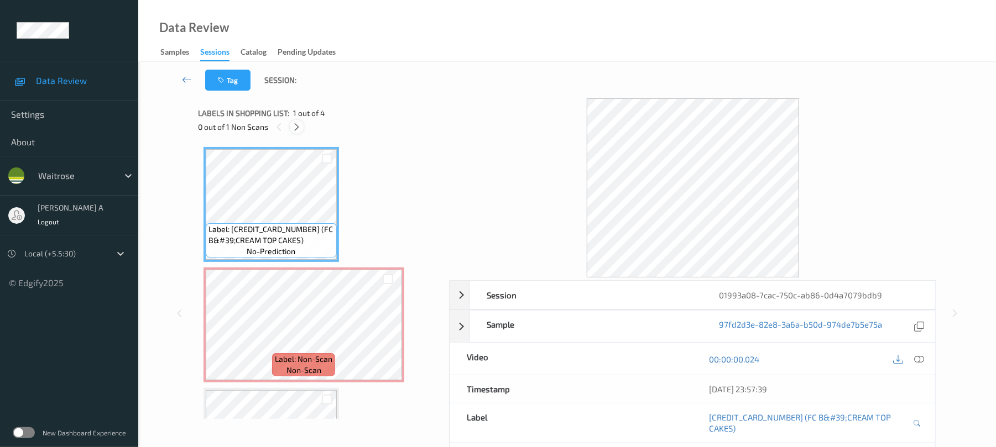
click at [299, 129] on icon at bounding box center [296, 127] width 9 height 10
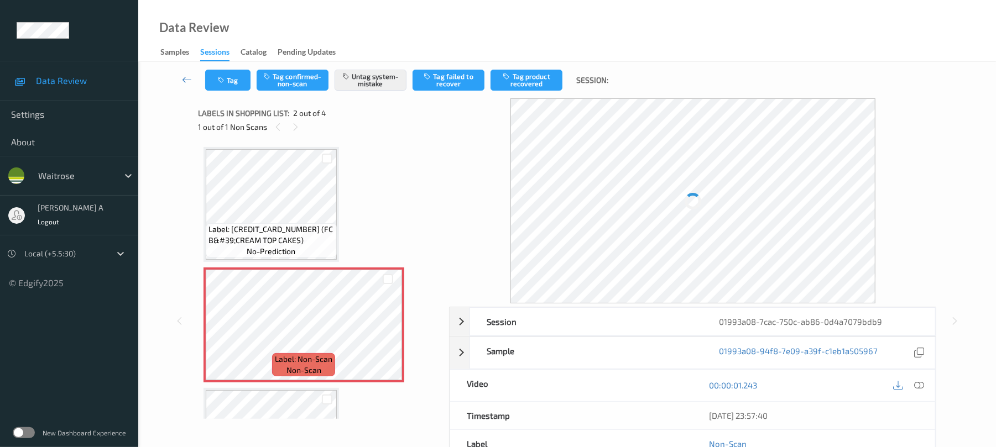
scroll to position [6, 0]
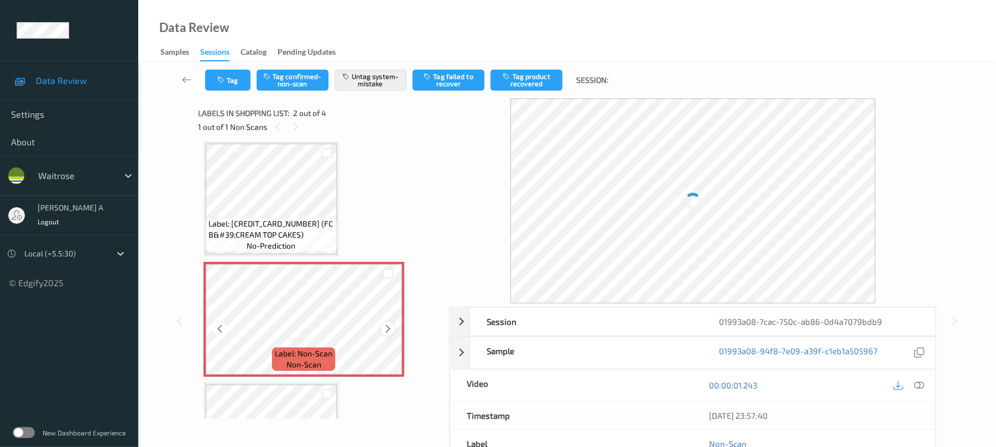
click at [388, 326] on icon at bounding box center [387, 329] width 9 height 10
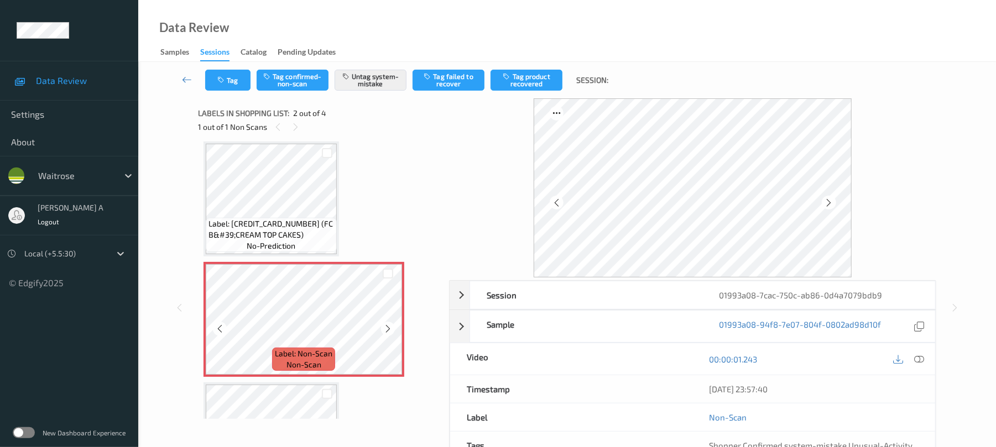
click at [388, 326] on icon at bounding box center [387, 329] width 9 height 10
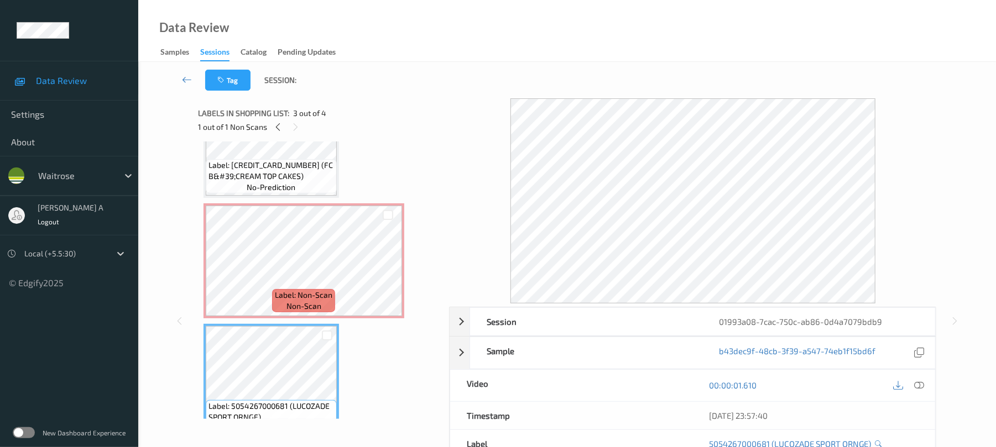
scroll to position [63, 0]
click at [919, 383] on icon at bounding box center [920, 386] width 10 height 10
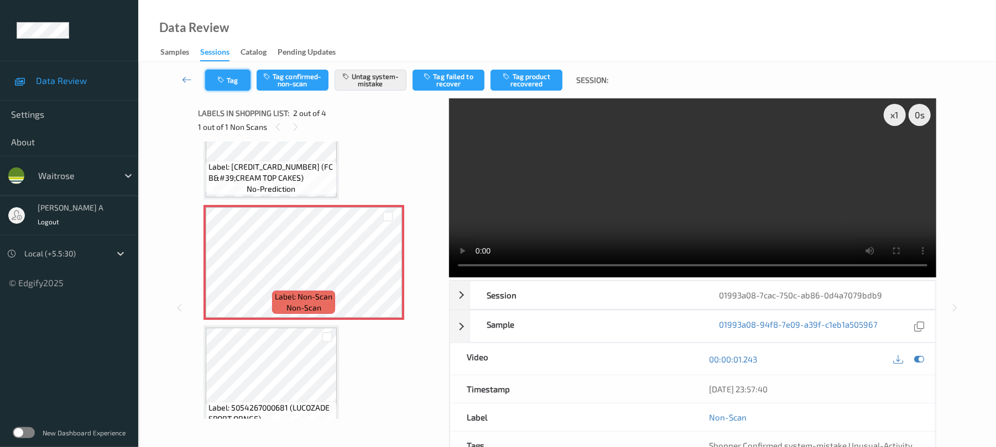
click at [233, 86] on button "Tag" at bounding box center [227, 80] width 45 height 21
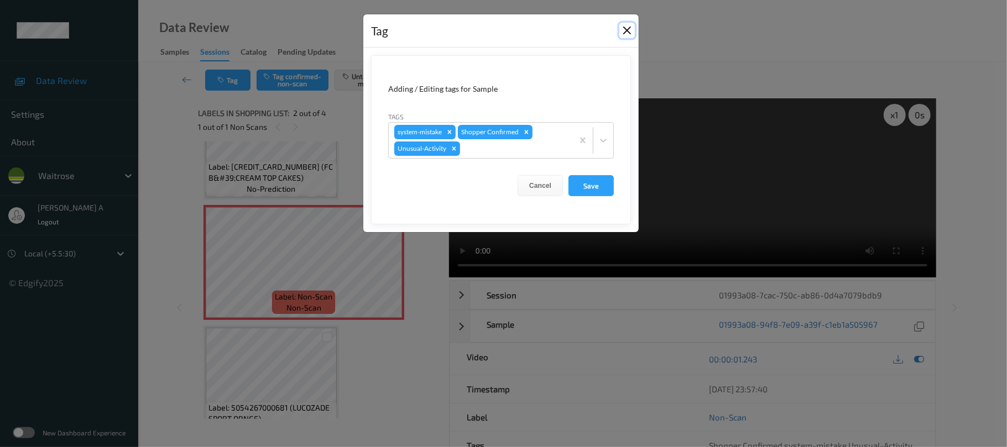
click at [625, 30] on button "Close" at bounding box center [626, 30] width 15 height 15
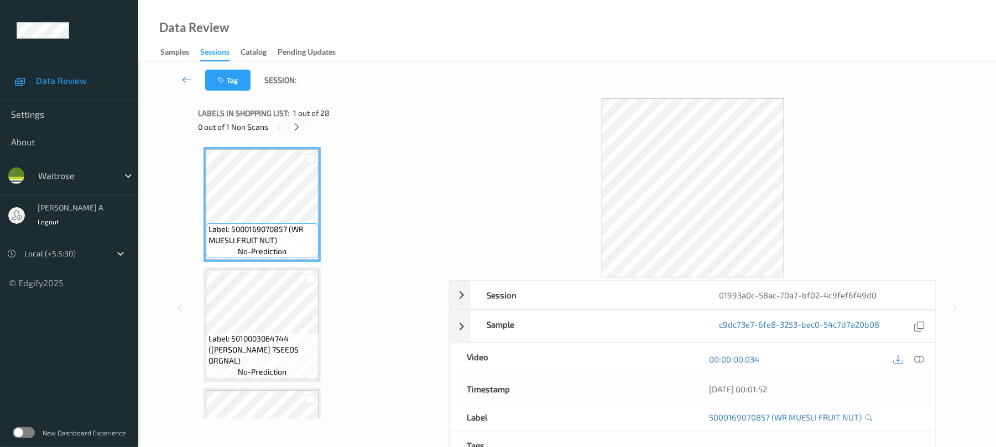
click at [295, 129] on icon at bounding box center [296, 127] width 9 height 10
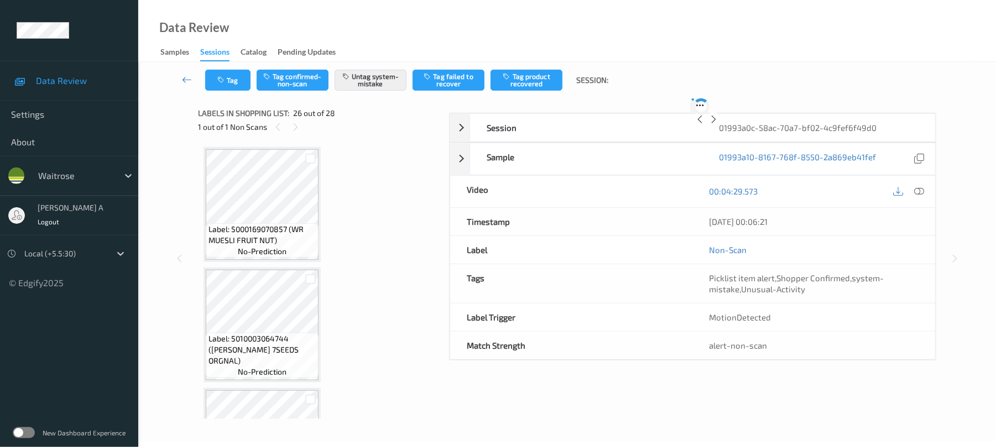
scroll to position [2899, 0]
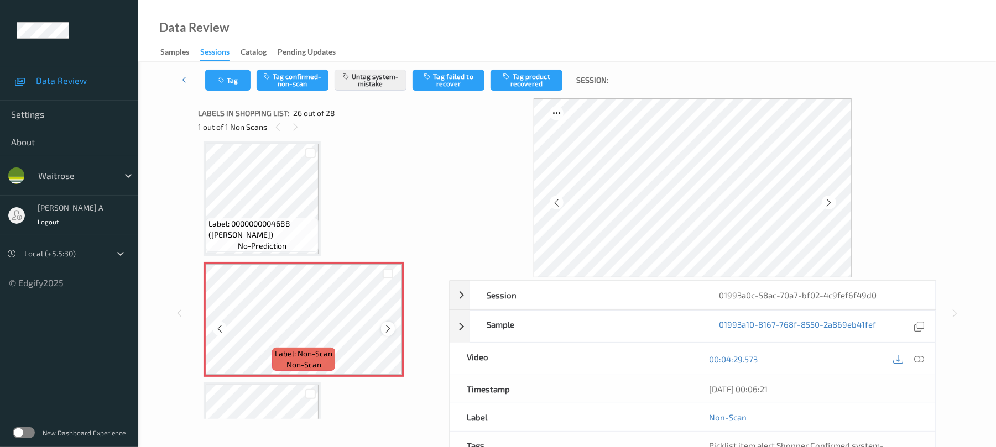
click at [388, 331] on icon at bounding box center [387, 329] width 9 height 10
click at [219, 81] on icon "button" at bounding box center [221, 80] width 9 height 8
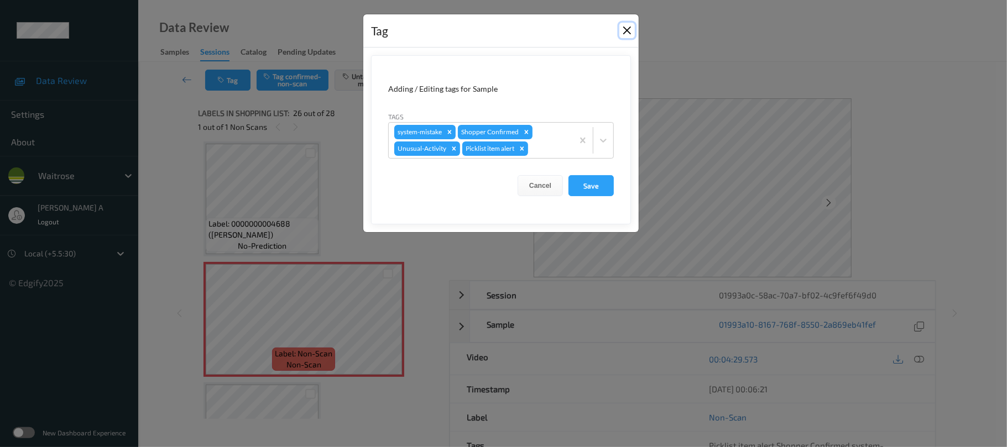
click at [627, 32] on button "Close" at bounding box center [626, 30] width 15 height 15
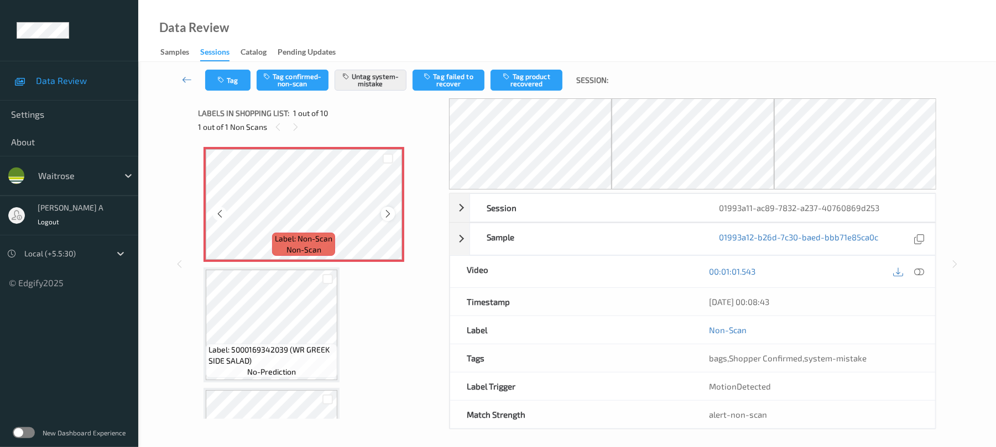
click at [388, 215] on icon at bounding box center [387, 214] width 9 height 10
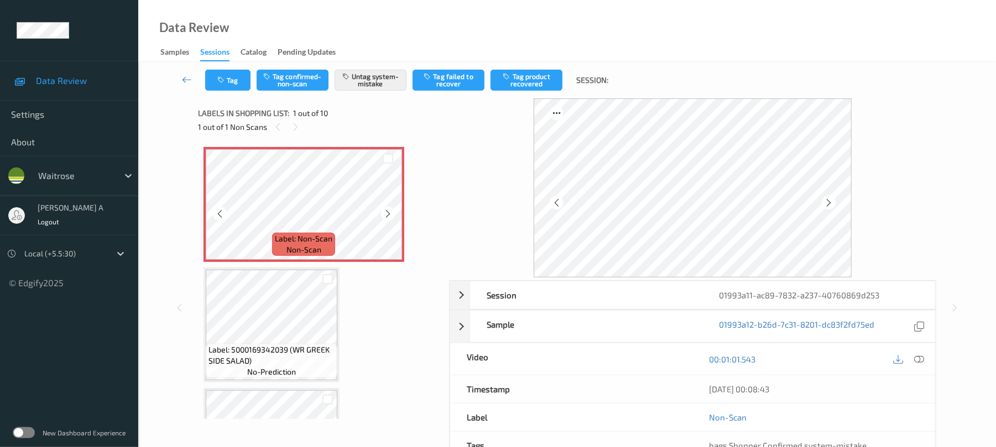
click at [388, 215] on icon at bounding box center [387, 214] width 9 height 10
click at [237, 83] on button "Tag" at bounding box center [227, 80] width 45 height 21
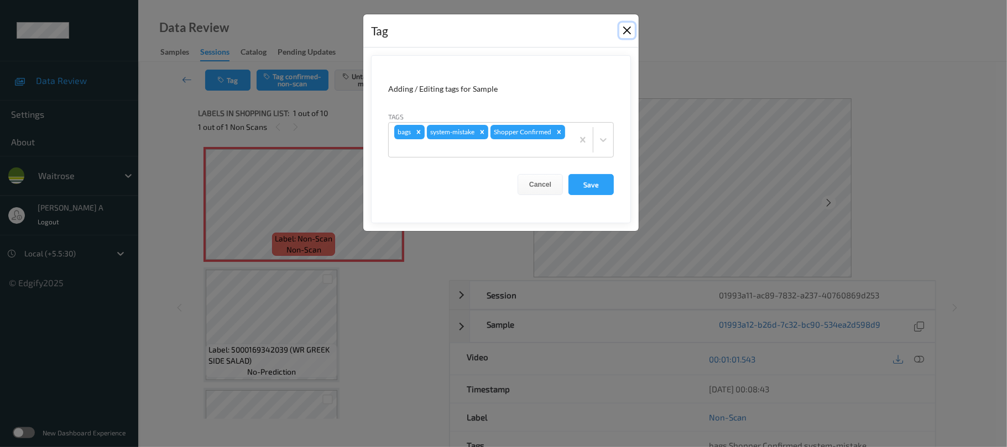
click at [624, 32] on button "Close" at bounding box center [626, 30] width 15 height 15
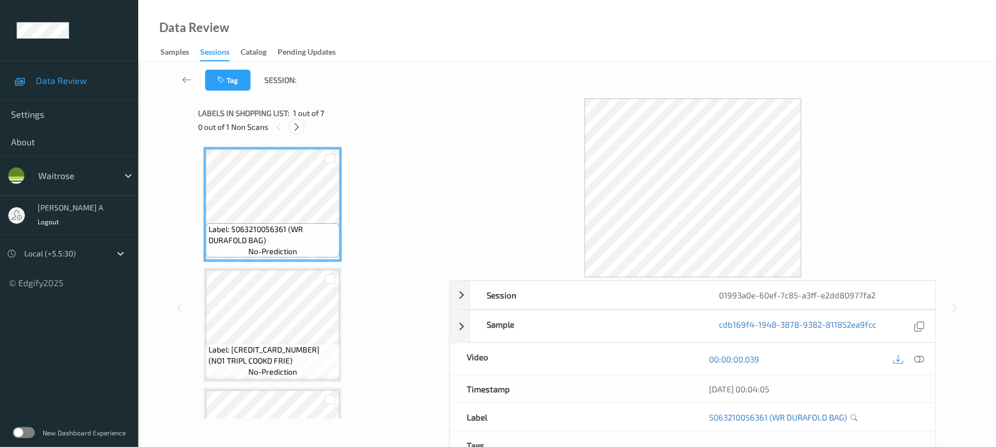
click at [299, 126] on icon at bounding box center [296, 127] width 9 height 10
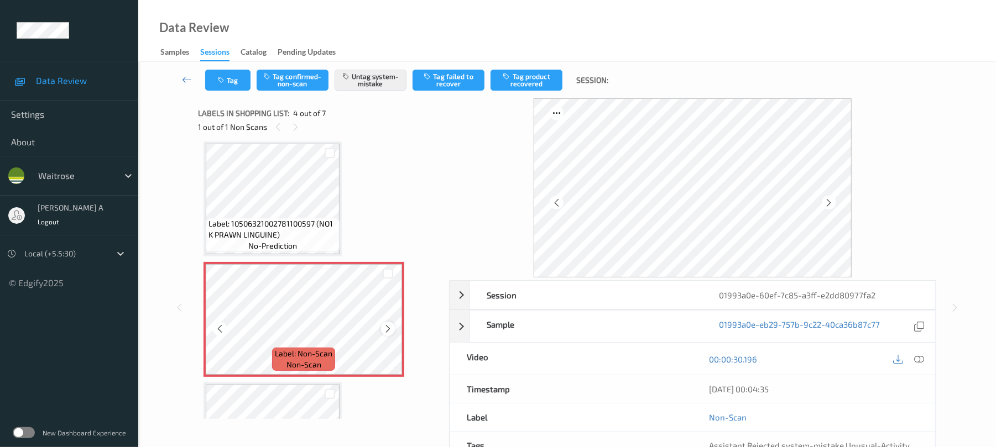
click at [387, 332] on icon at bounding box center [387, 329] width 9 height 10
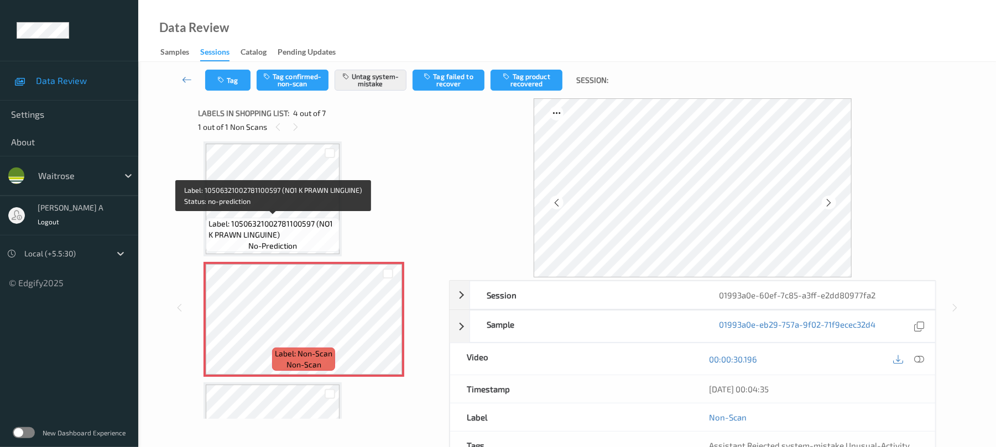
click at [280, 219] on span "Label: 10506321002781100597 (NO1 K PRAWN LINGUINE)" at bounding box center [273, 229] width 128 height 22
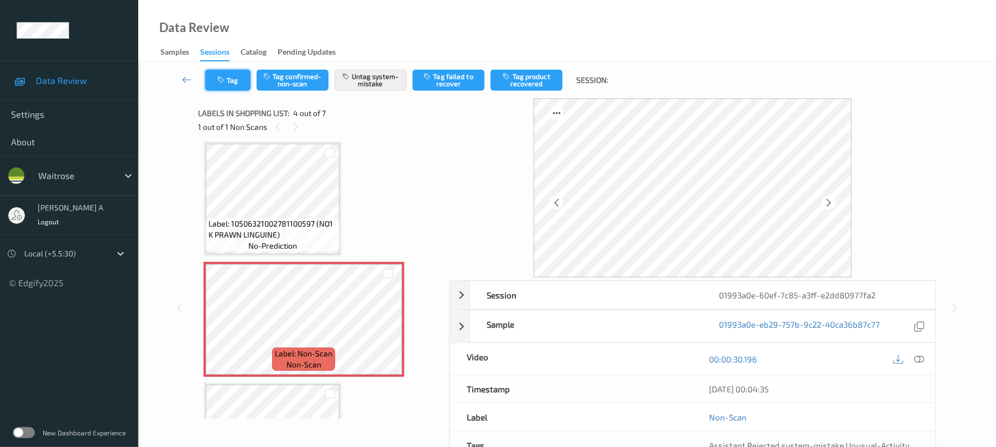
click at [229, 79] on button "Tag" at bounding box center [227, 80] width 45 height 21
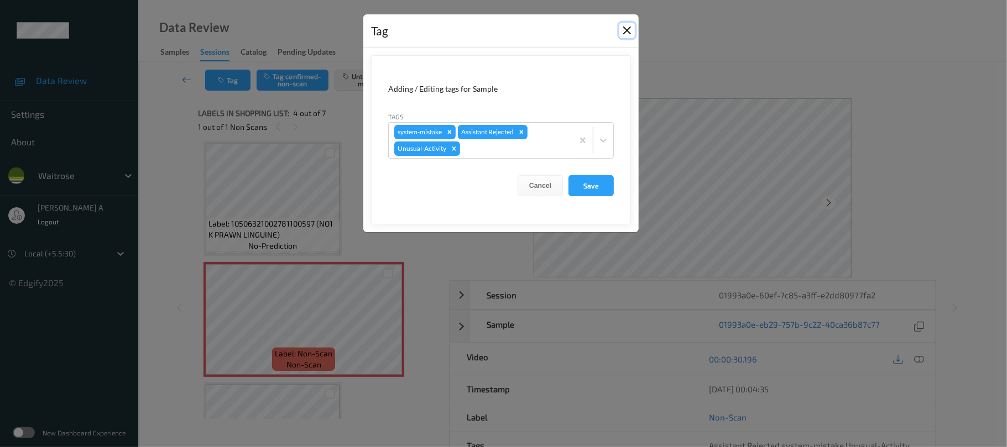
click at [628, 31] on button "Close" at bounding box center [626, 30] width 15 height 15
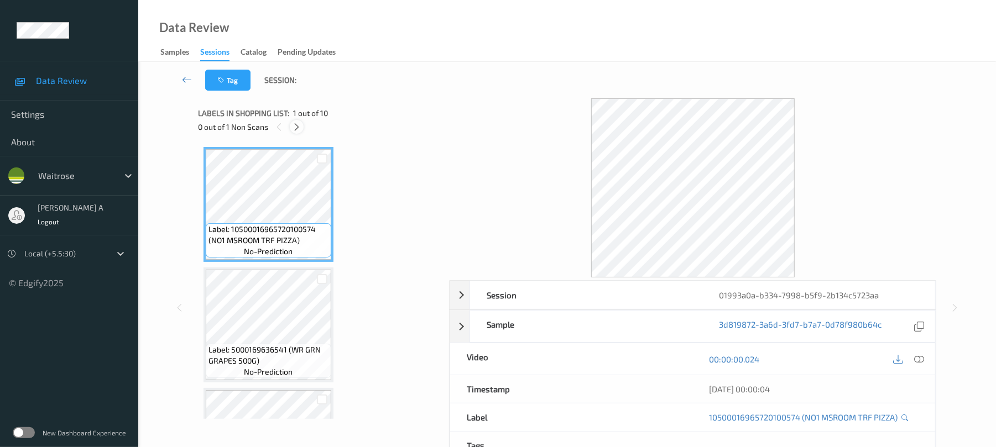
click at [298, 125] on icon at bounding box center [296, 127] width 9 height 10
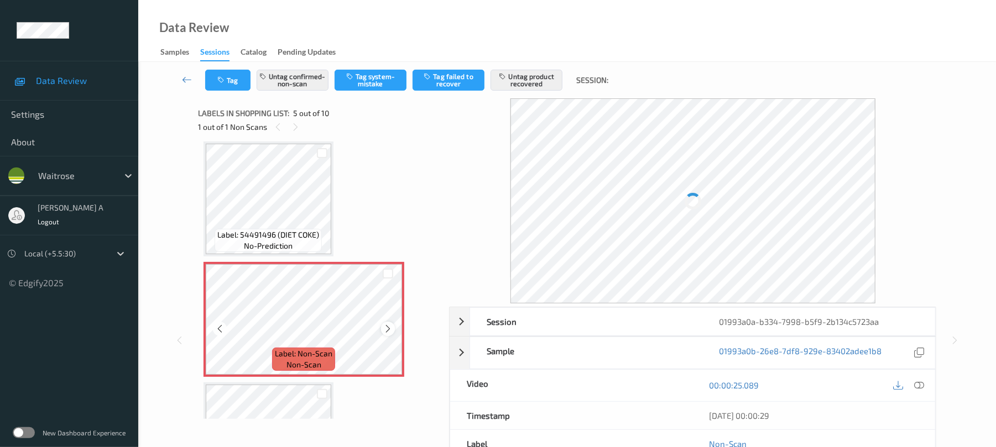
click at [392, 326] on icon at bounding box center [387, 329] width 9 height 10
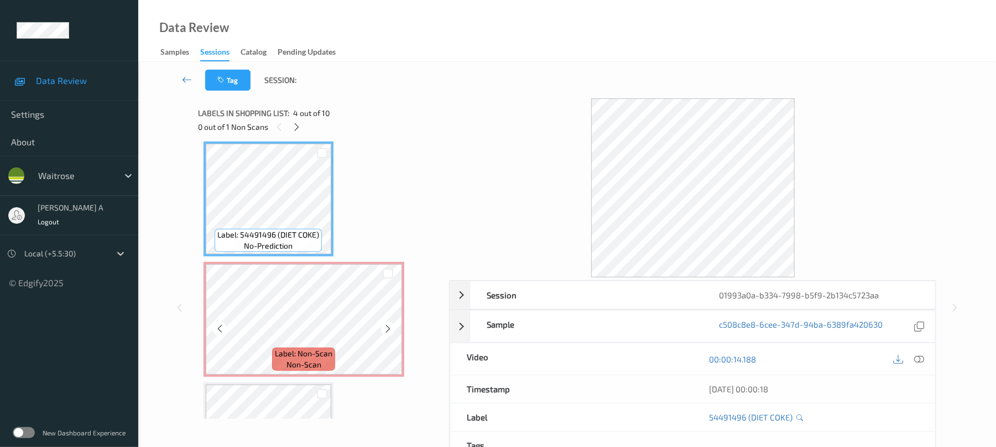
scroll to position [441, 0]
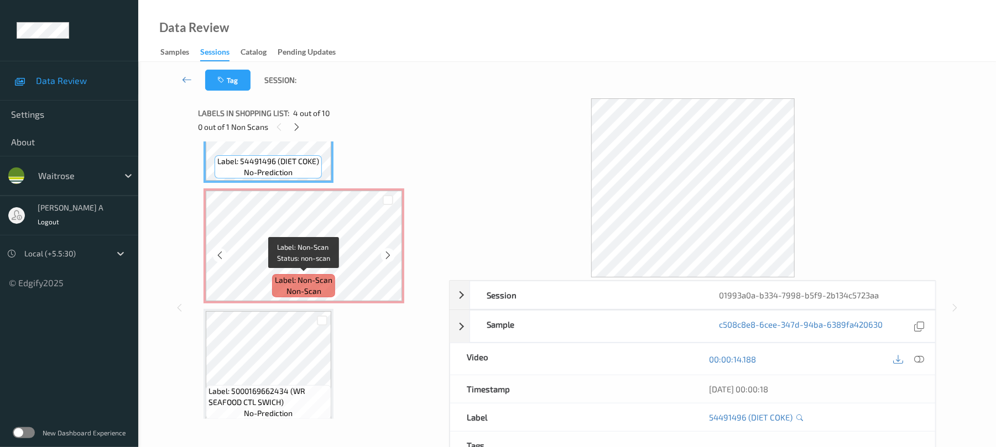
click at [330, 283] on span "Label: Non-Scan" at bounding box center [304, 280] width 58 height 11
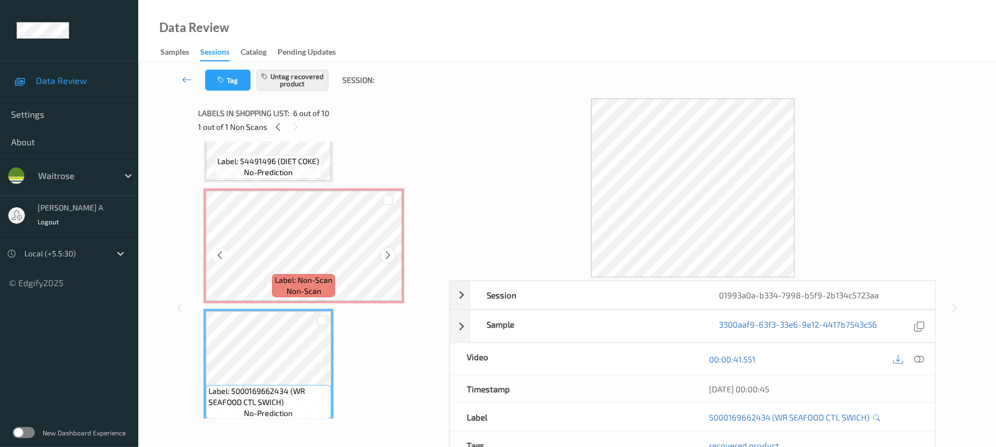
scroll to position [514, 0]
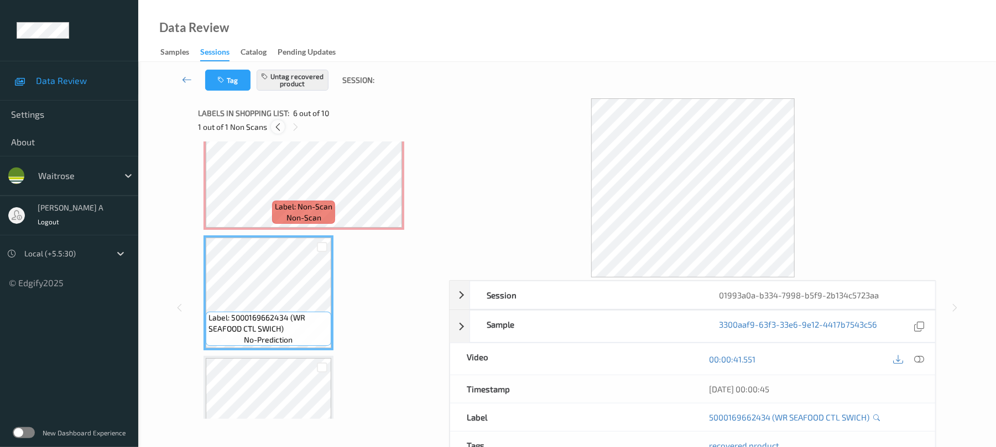
click at [280, 127] on icon at bounding box center [277, 127] width 9 height 10
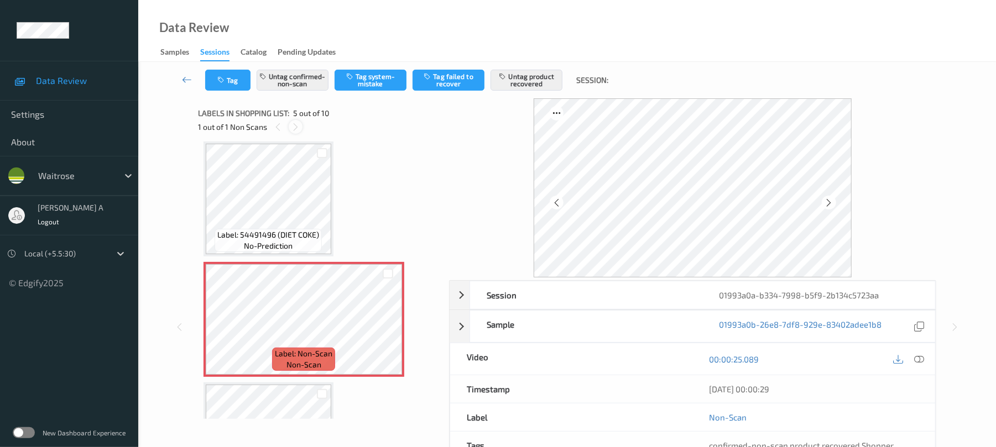
click at [295, 125] on icon at bounding box center [295, 127] width 9 height 10
click at [383, 329] on icon at bounding box center [387, 329] width 9 height 10
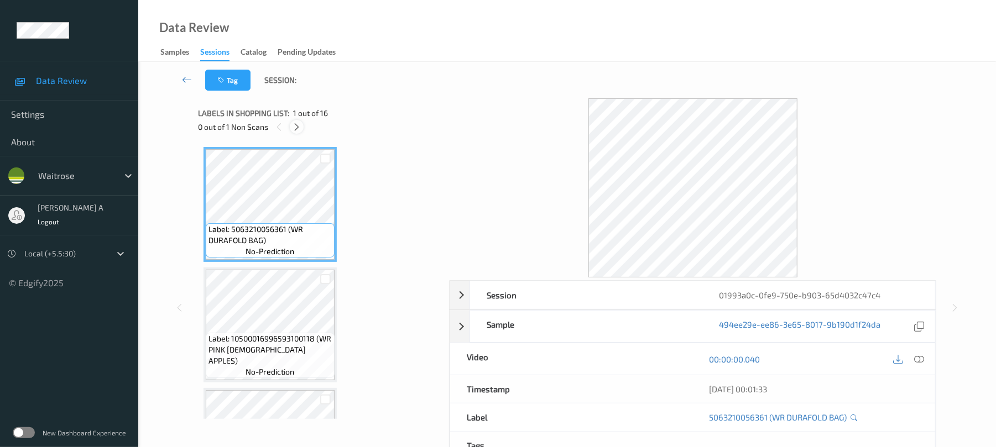
click at [295, 122] on icon at bounding box center [296, 127] width 9 height 10
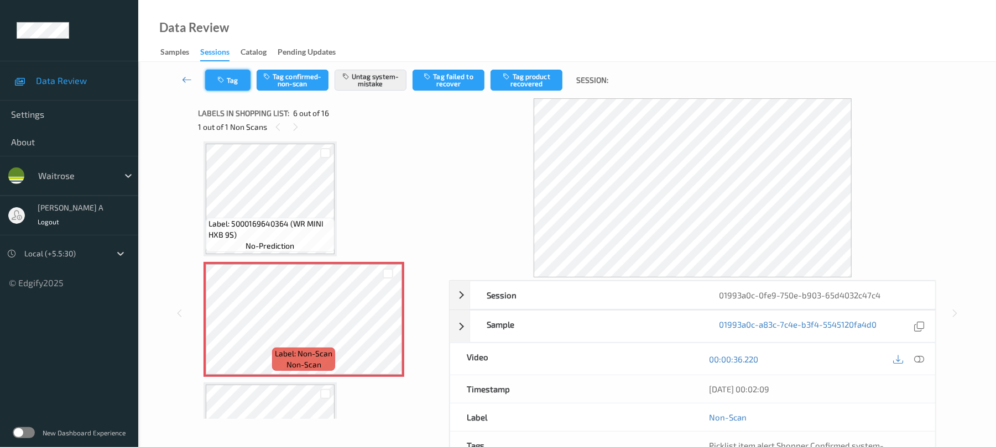
click at [227, 82] on button "Tag" at bounding box center [227, 80] width 45 height 21
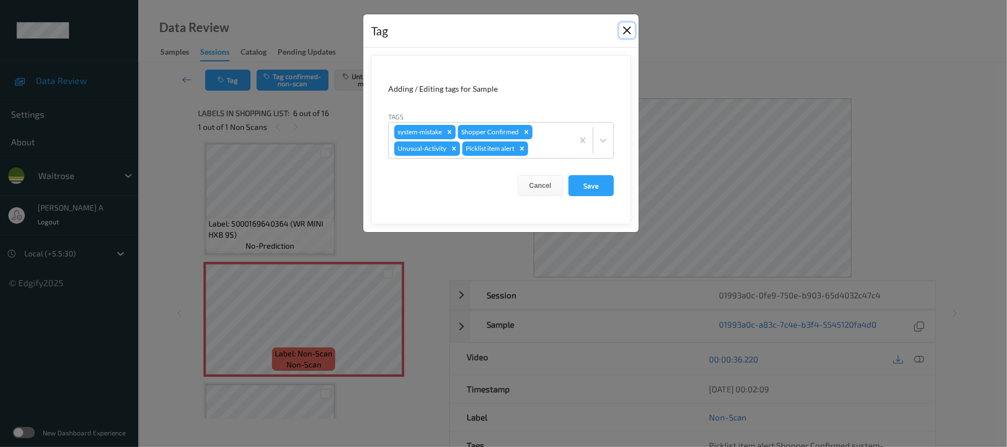
click at [629, 32] on button "Close" at bounding box center [626, 30] width 15 height 15
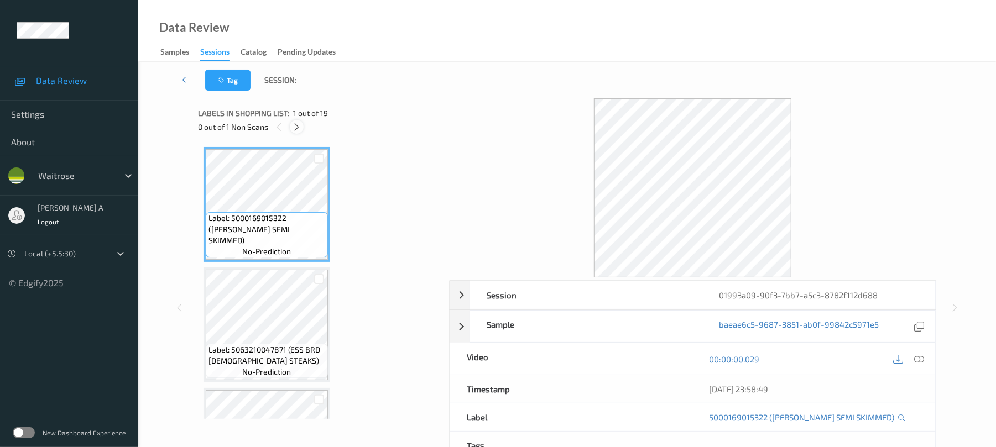
click at [299, 124] on icon at bounding box center [296, 127] width 9 height 10
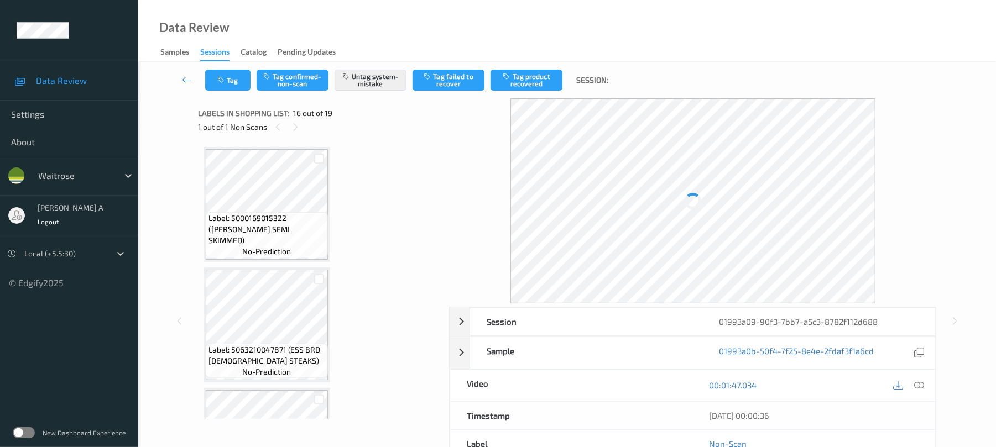
scroll to position [1694, 0]
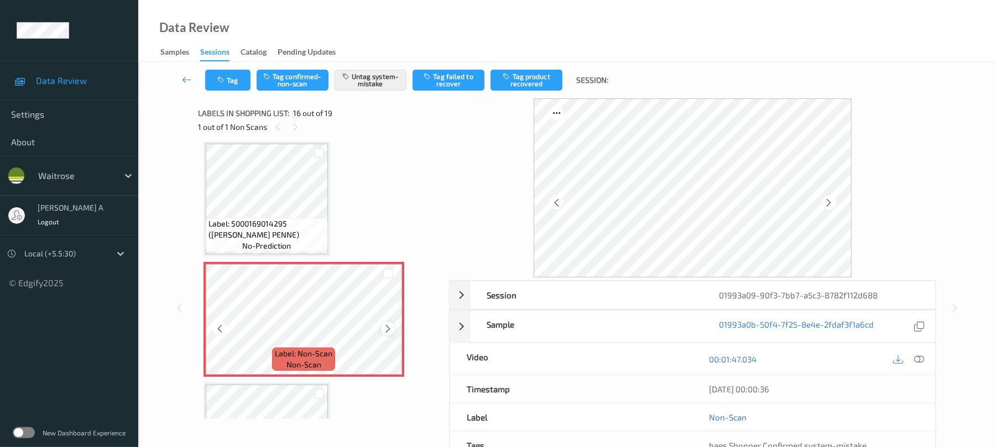
click at [385, 326] on icon at bounding box center [387, 329] width 9 height 10
click at [235, 82] on button "Tag" at bounding box center [227, 80] width 45 height 21
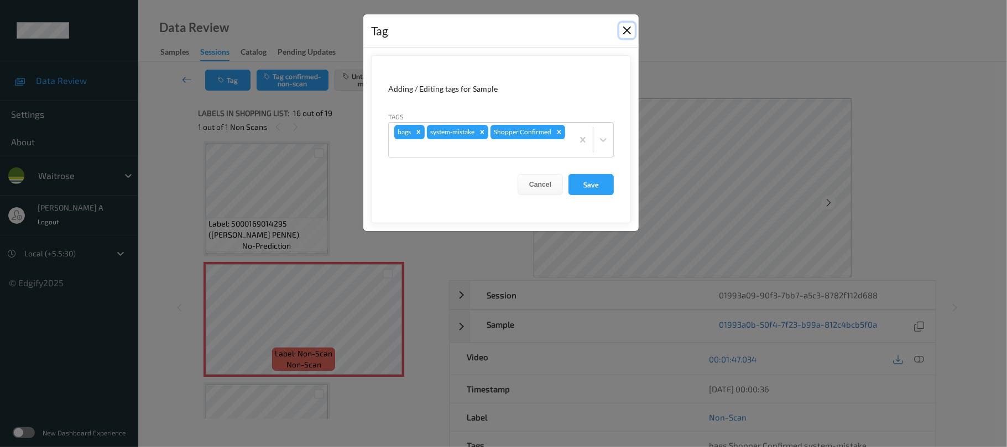
click at [633, 33] on button "Close" at bounding box center [626, 30] width 15 height 15
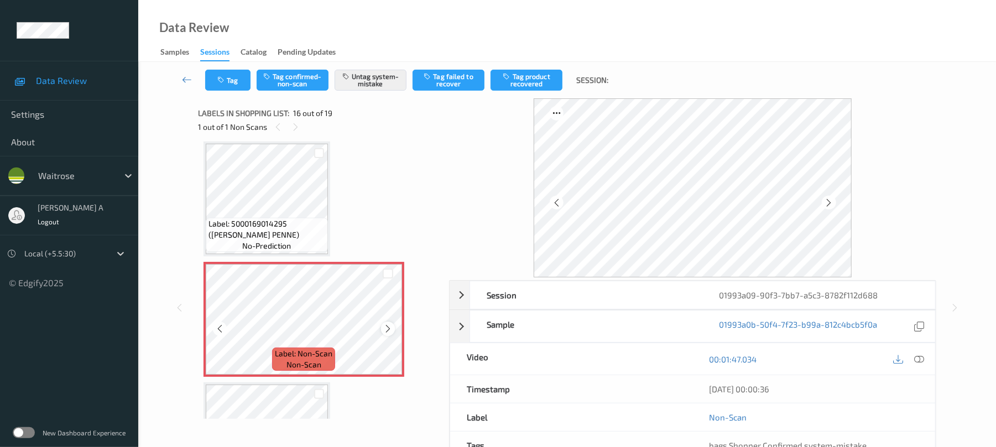
click at [390, 330] on icon at bounding box center [387, 329] width 9 height 10
click at [236, 85] on button "Tag" at bounding box center [227, 80] width 45 height 21
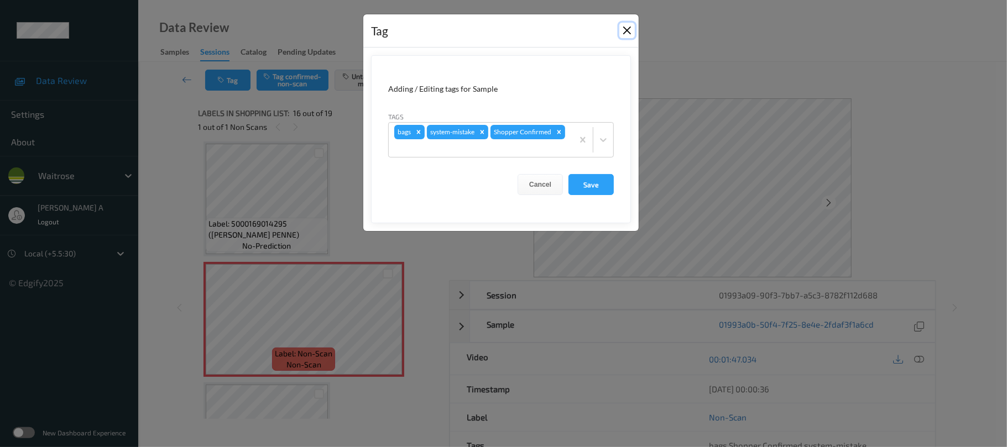
click at [624, 31] on button "Close" at bounding box center [626, 30] width 15 height 15
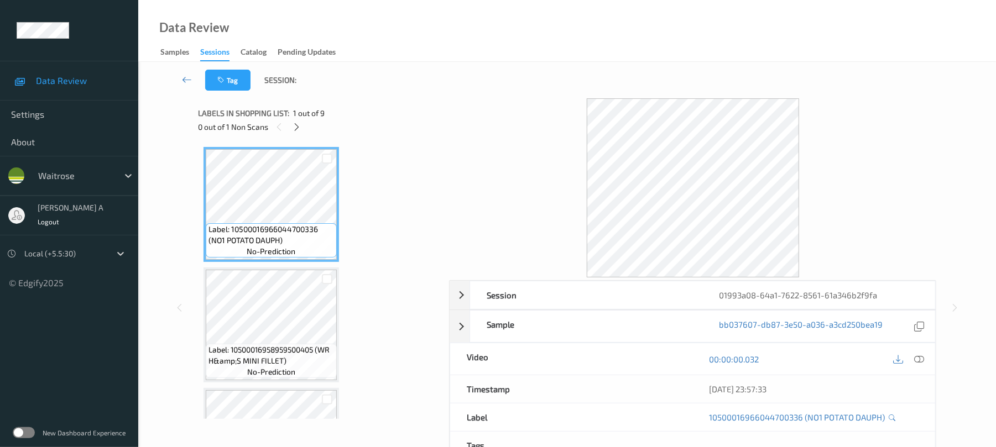
click at [304, 135] on div "Labels in shopping list: 1 out of 9 0 out of 1 Non Scans" at bounding box center [319, 119] width 243 height 43
click at [301, 122] on icon at bounding box center [296, 127] width 9 height 10
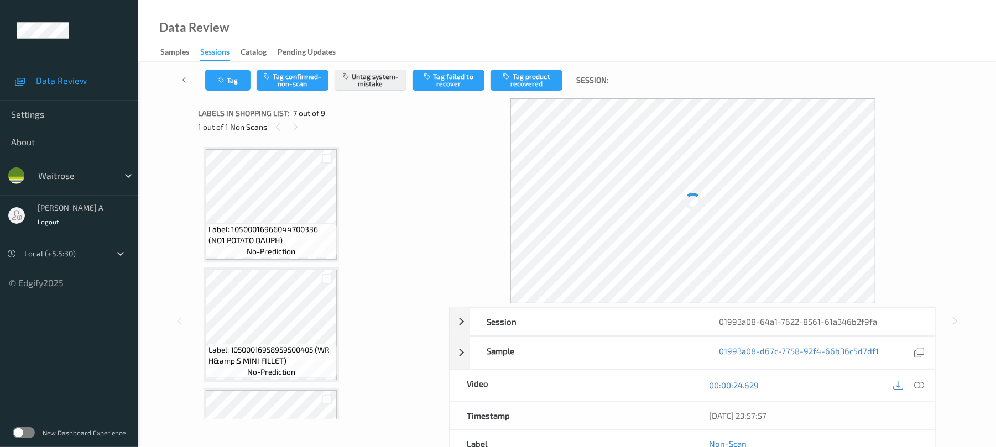
scroll to position [608, 0]
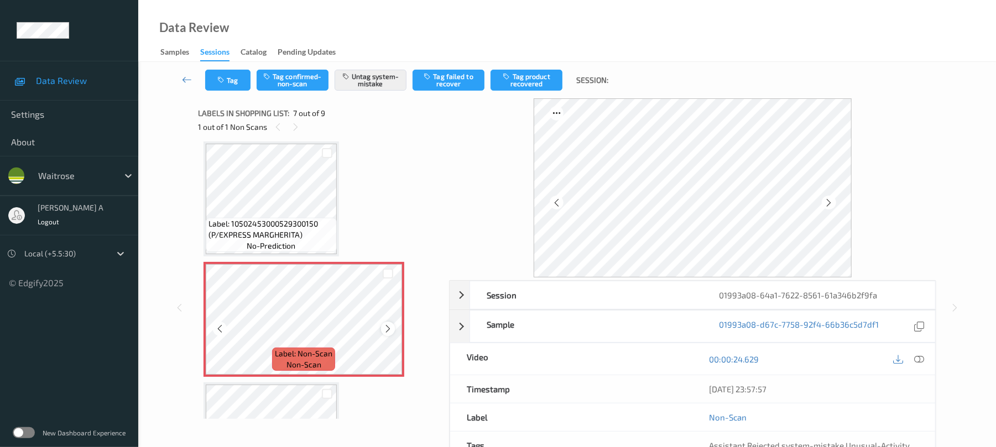
click at [384, 328] on icon at bounding box center [387, 329] width 9 height 10
click at [385, 325] on icon at bounding box center [387, 329] width 9 height 10
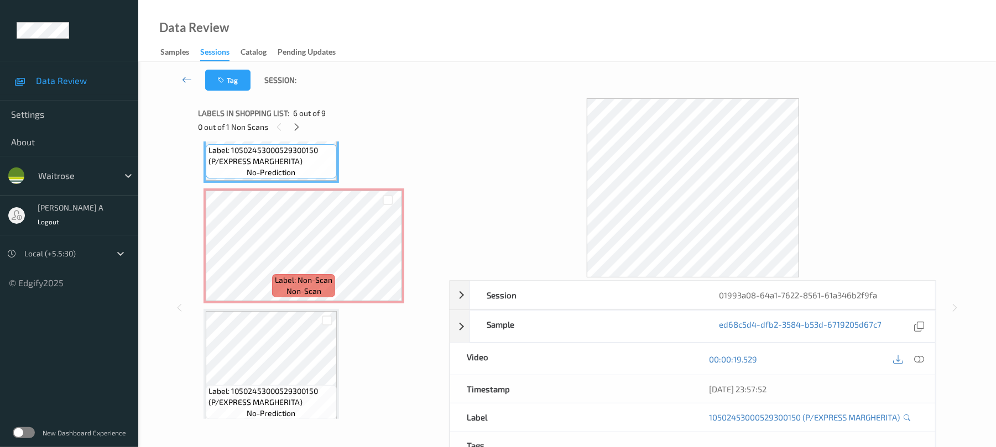
scroll to position [756, 0]
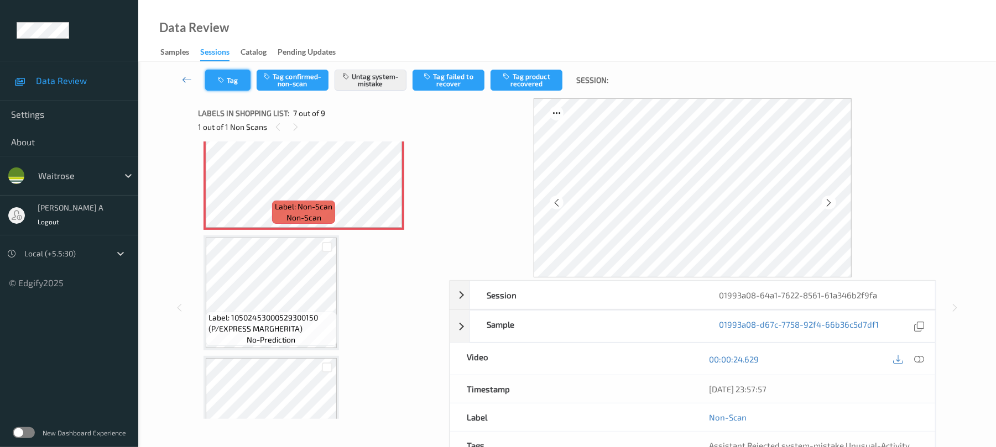
click at [232, 77] on button "Tag" at bounding box center [227, 80] width 45 height 21
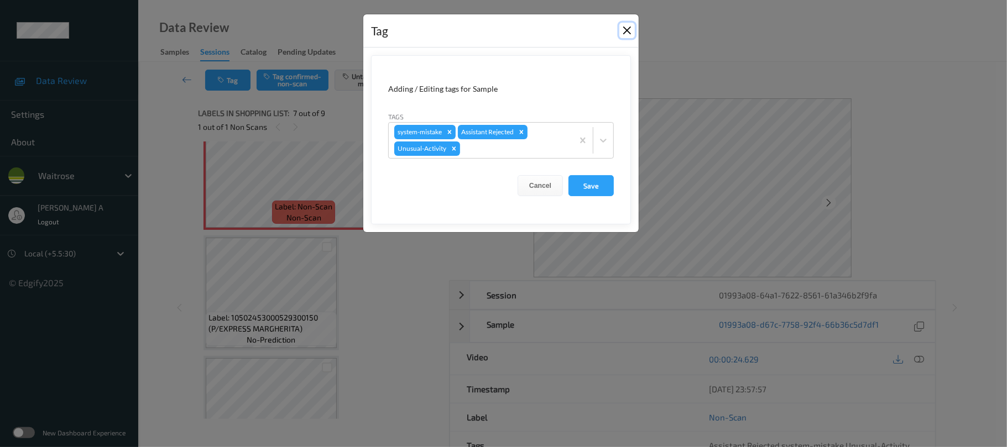
click at [631, 32] on button "Close" at bounding box center [626, 30] width 15 height 15
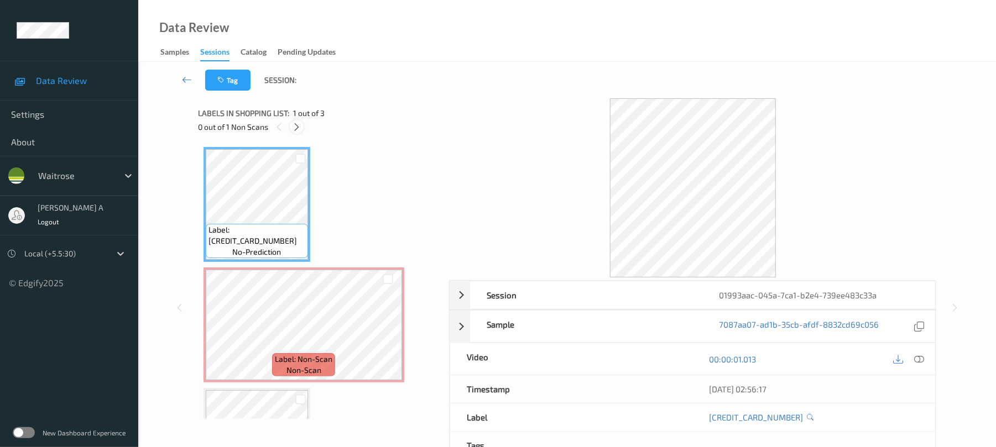
click at [295, 122] on icon at bounding box center [296, 127] width 9 height 10
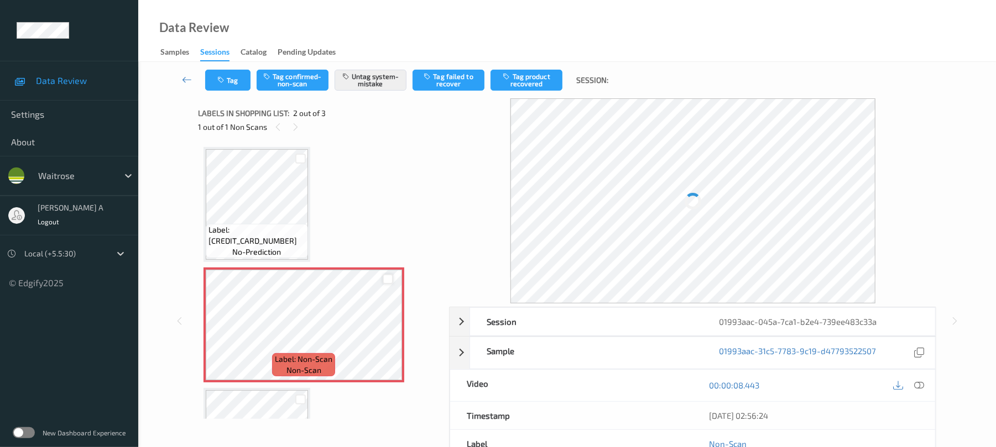
scroll to position [6, 0]
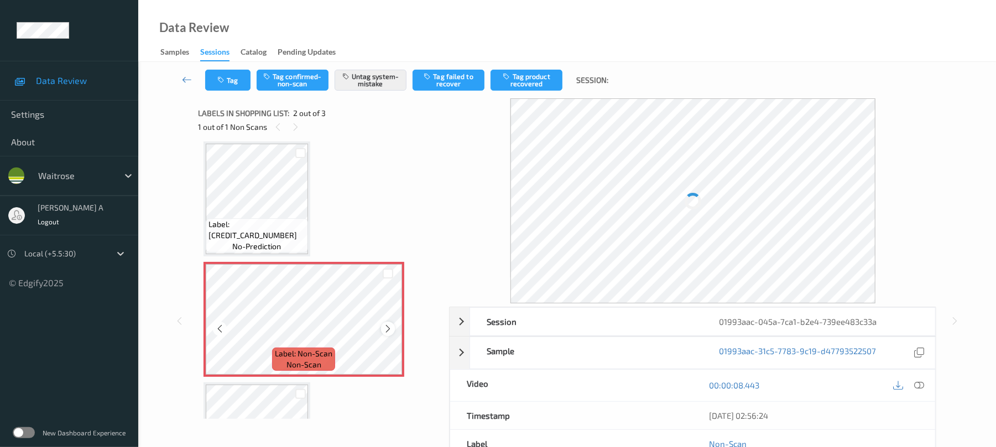
click at [388, 326] on icon at bounding box center [387, 329] width 9 height 10
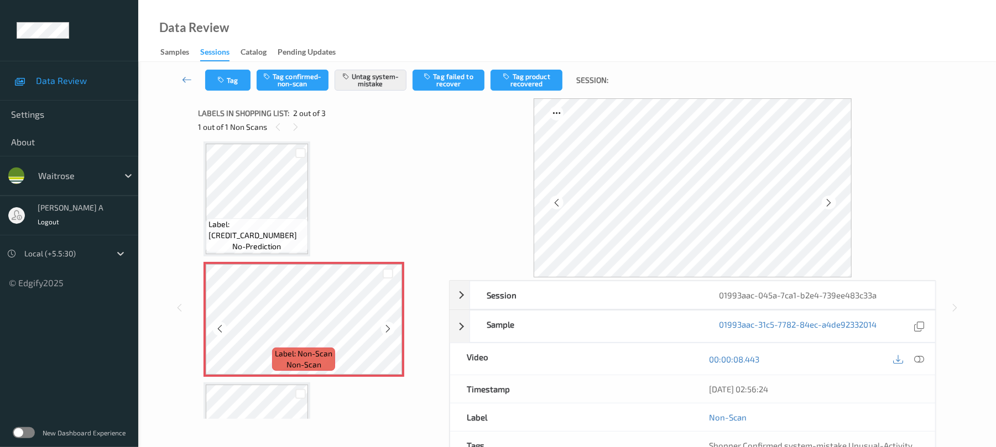
click at [388, 326] on icon at bounding box center [387, 329] width 9 height 10
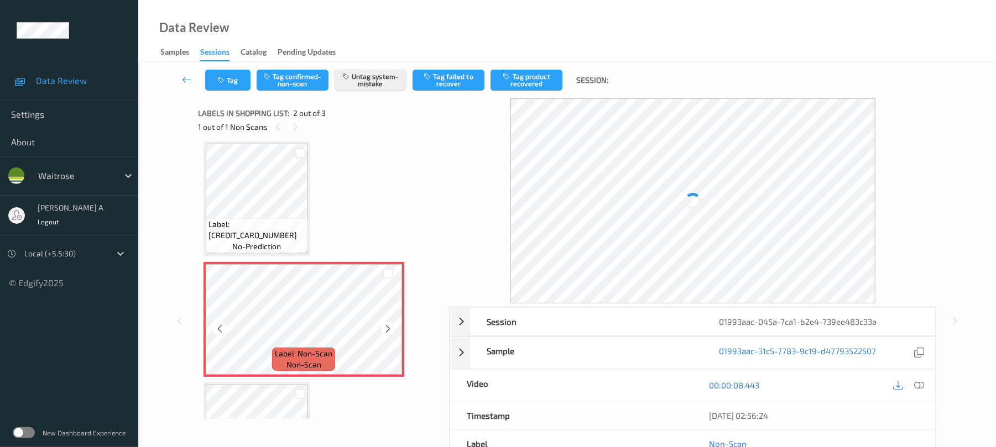
click at [388, 326] on icon at bounding box center [387, 329] width 9 height 10
click at [235, 80] on button "Tag" at bounding box center [227, 80] width 45 height 21
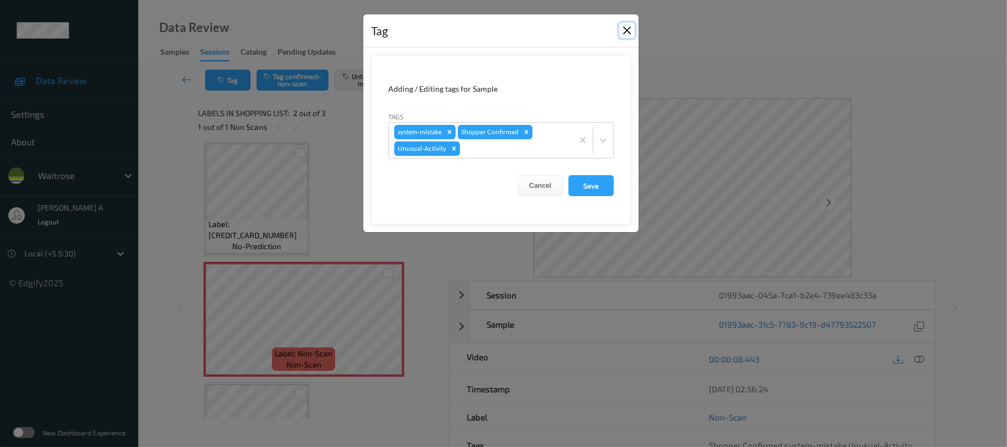
click at [629, 34] on button "Close" at bounding box center [626, 30] width 15 height 15
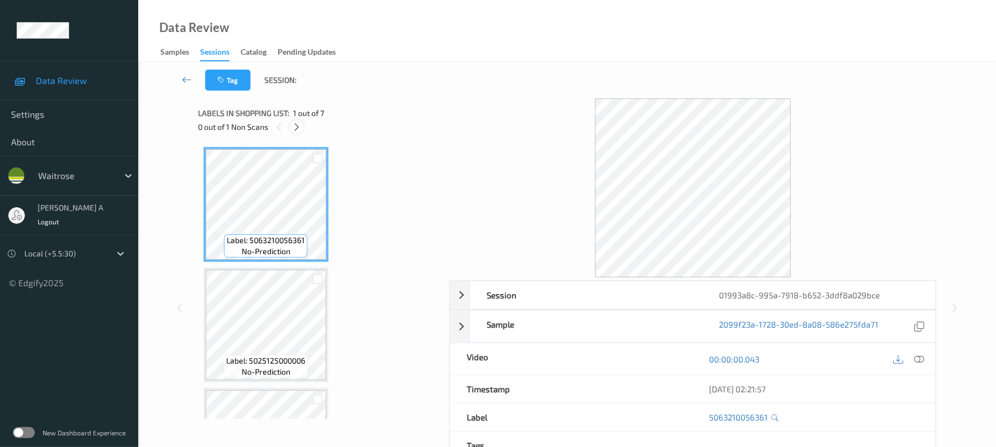
click at [301, 131] on icon at bounding box center [296, 127] width 9 height 10
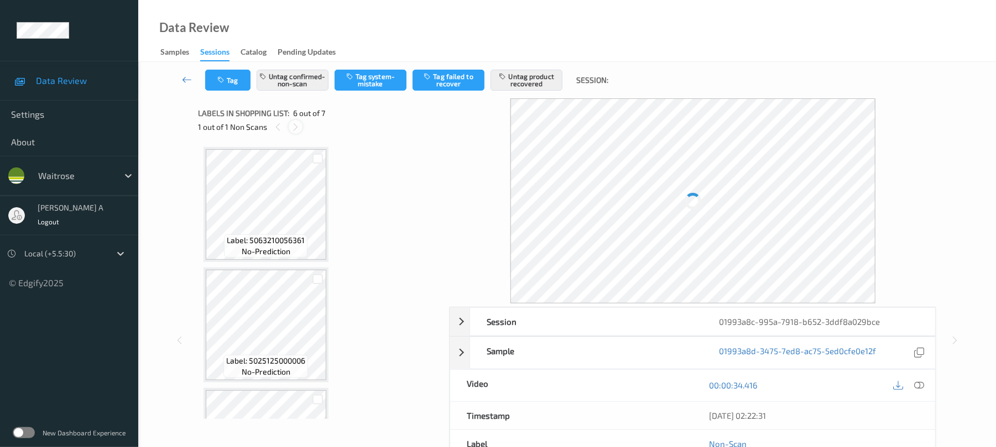
scroll to position [488, 0]
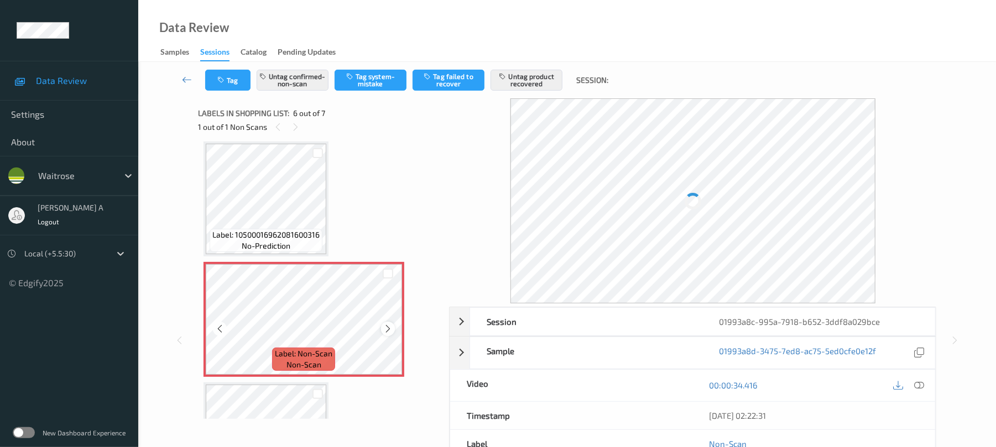
click at [388, 326] on icon at bounding box center [387, 329] width 9 height 10
click at [391, 330] on icon at bounding box center [387, 329] width 9 height 10
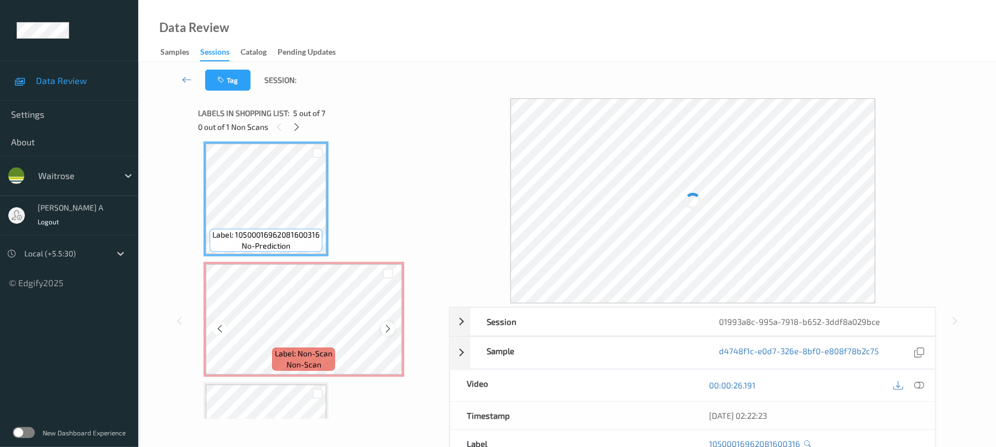
click at [388, 324] on icon at bounding box center [387, 329] width 9 height 10
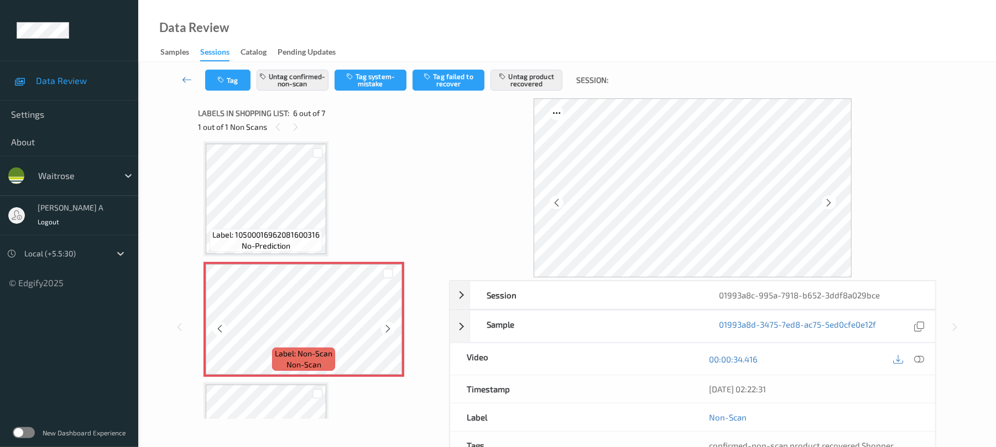
scroll to position [562, 0]
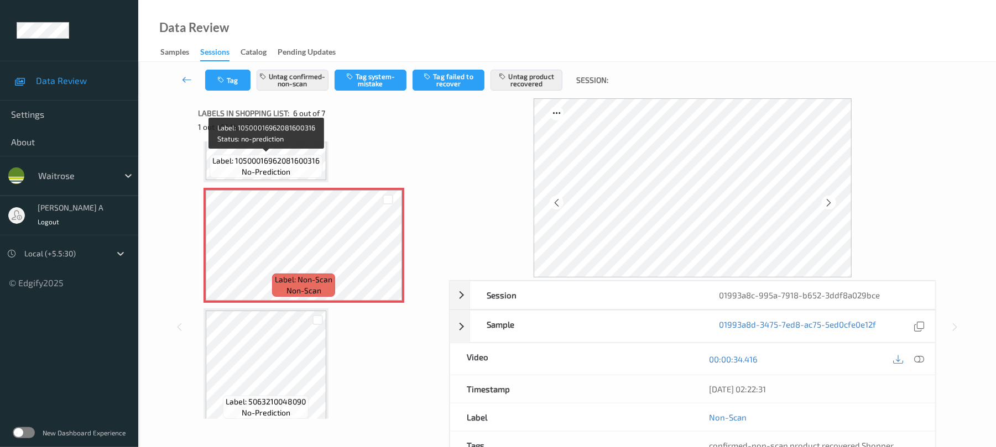
click at [288, 155] on span "Label: 10500016962081600316" at bounding box center [265, 160] width 107 height 11
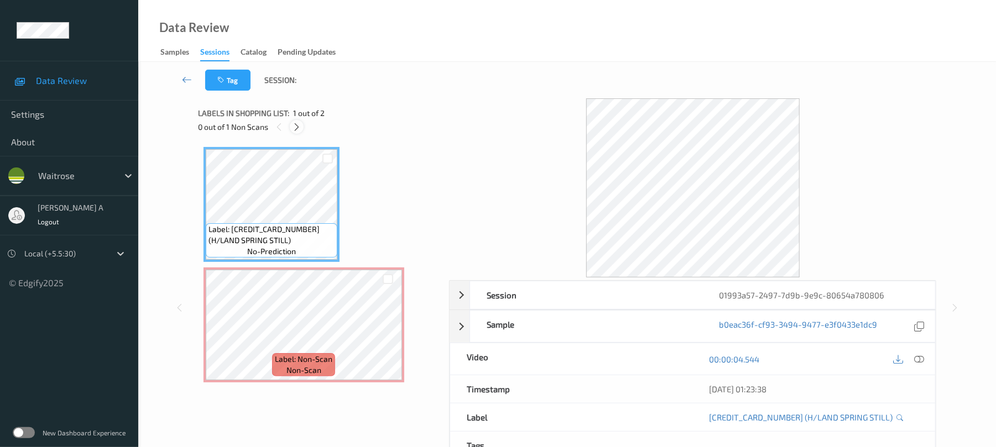
click at [295, 128] on icon at bounding box center [296, 127] width 9 height 10
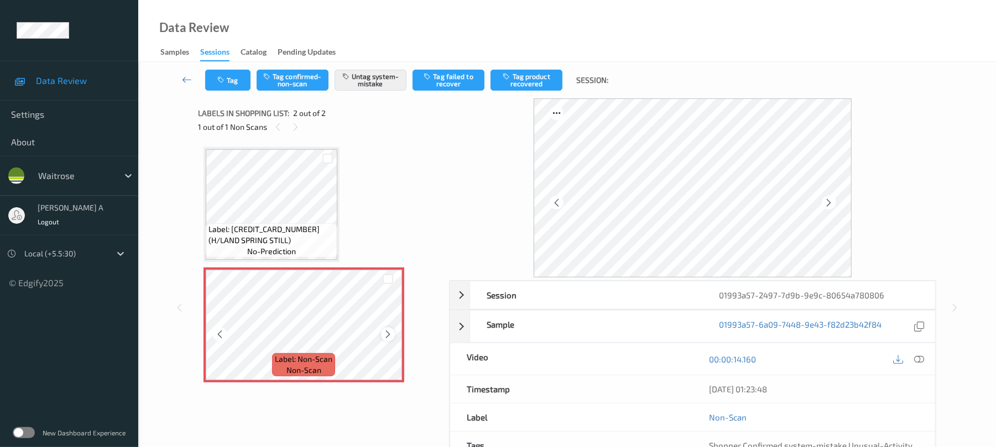
click at [386, 333] on icon at bounding box center [387, 335] width 9 height 10
click at [220, 87] on button "Tag" at bounding box center [227, 80] width 45 height 21
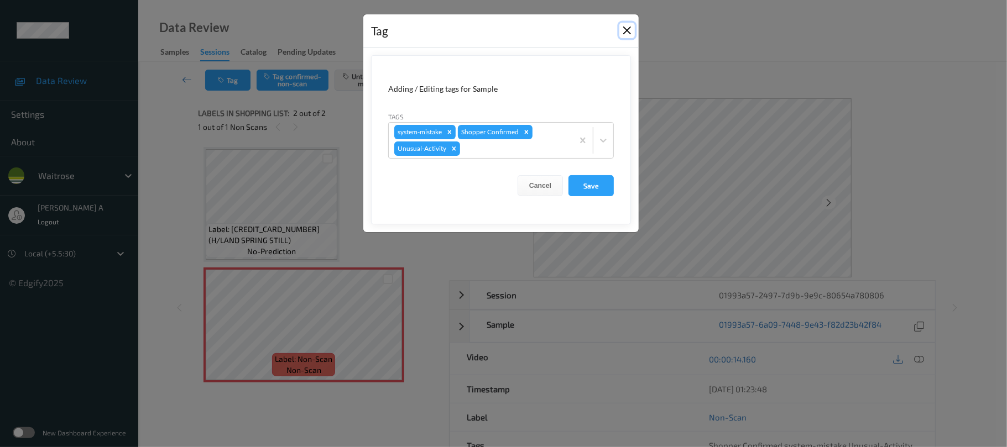
click at [629, 34] on button "Close" at bounding box center [626, 30] width 15 height 15
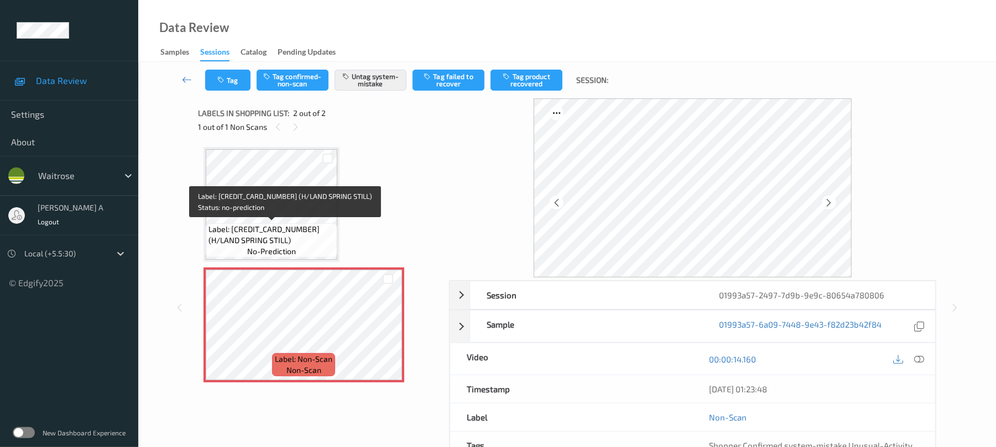
click at [281, 224] on span "Label: 5010459005025 (H/LAND SPRING STILL)" at bounding box center [272, 235] width 126 height 22
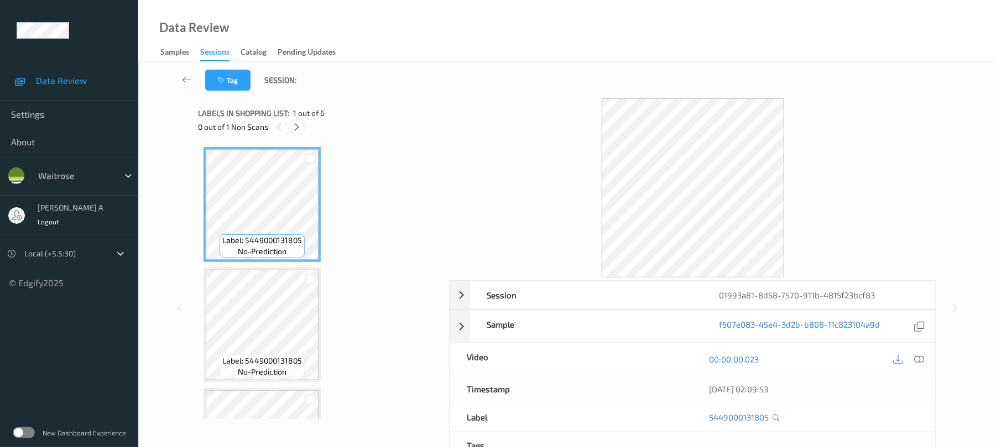
click at [297, 131] on icon at bounding box center [296, 127] width 9 height 10
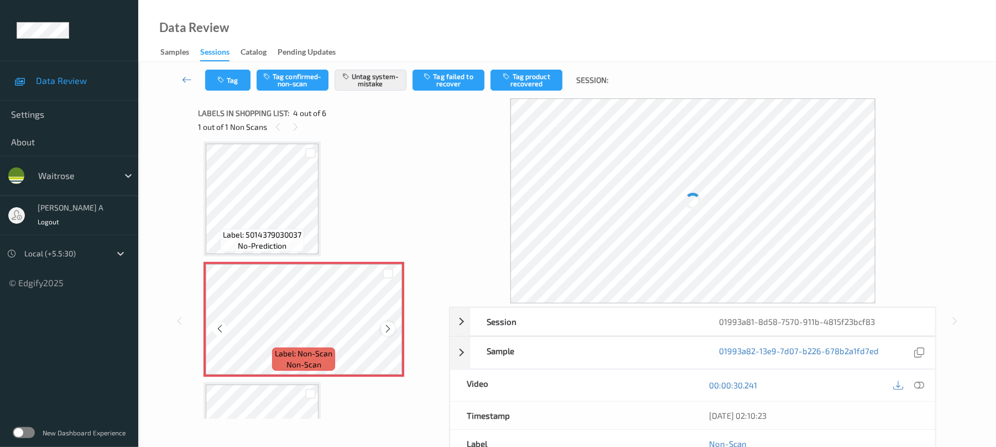
click at [390, 330] on icon at bounding box center [387, 329] width 9 height 10
click at [235, 81] on button "Tag" at bounding box center [227, 80] width 45 height 21
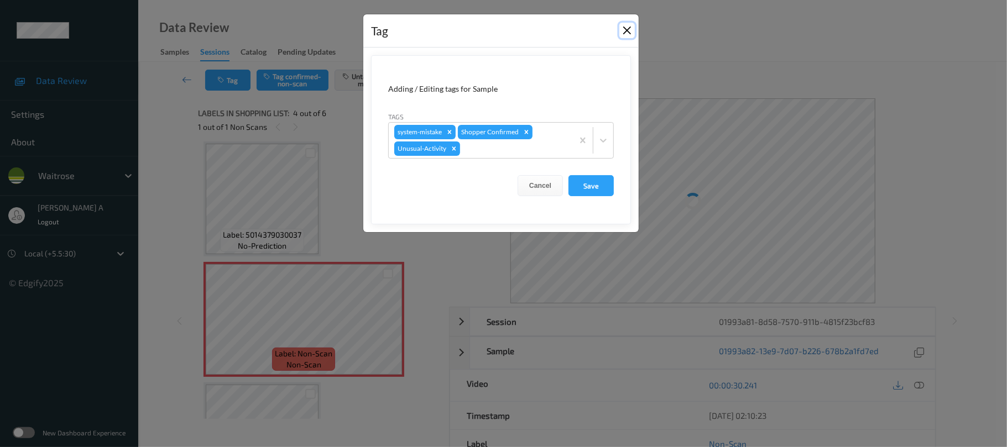
click at [624, 32] on button "Close" at bounding box center [626, 30] width 15 height 15
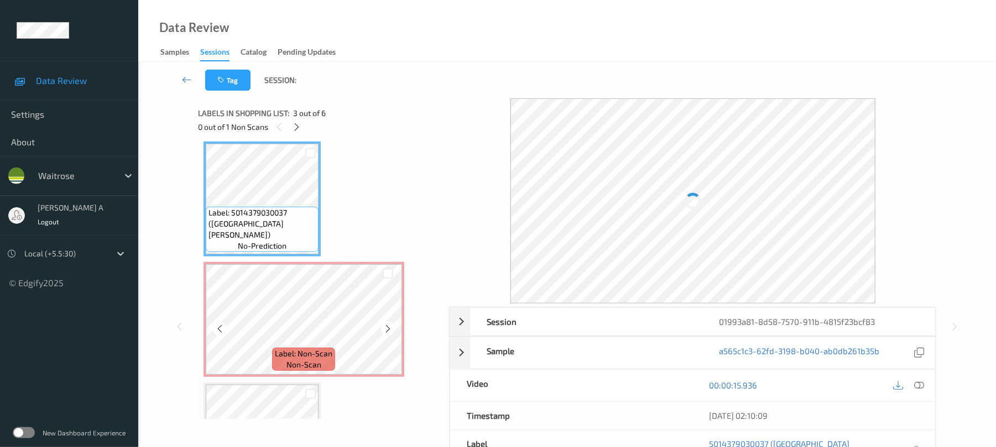
click at [393, 330] on div at bounding box center [388, 329] width 14 height 14
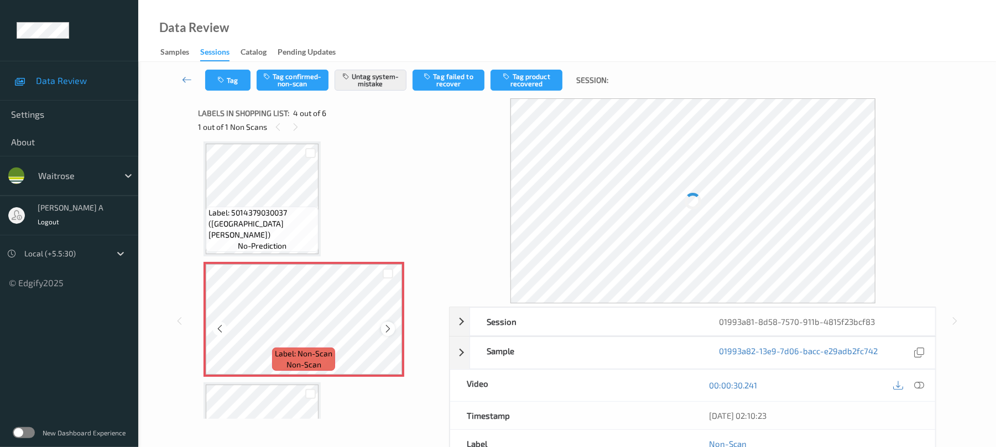
click at [388, 328] on icon at bounding box center [387, 329] width 9 height 10
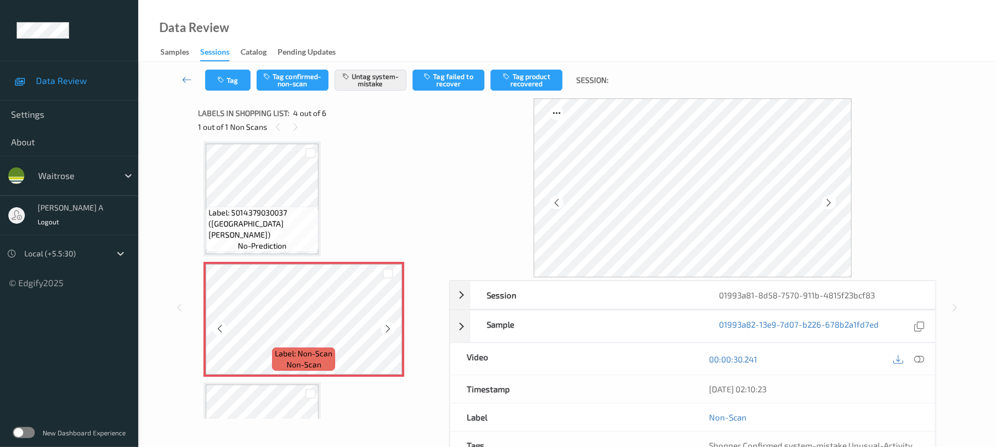
click at [388, 328] on icon at bounding box center [387, 329] width 9 height 10
click at [226, 85] on button "Tag" at bounding box center [227, 80] width 45 height 21
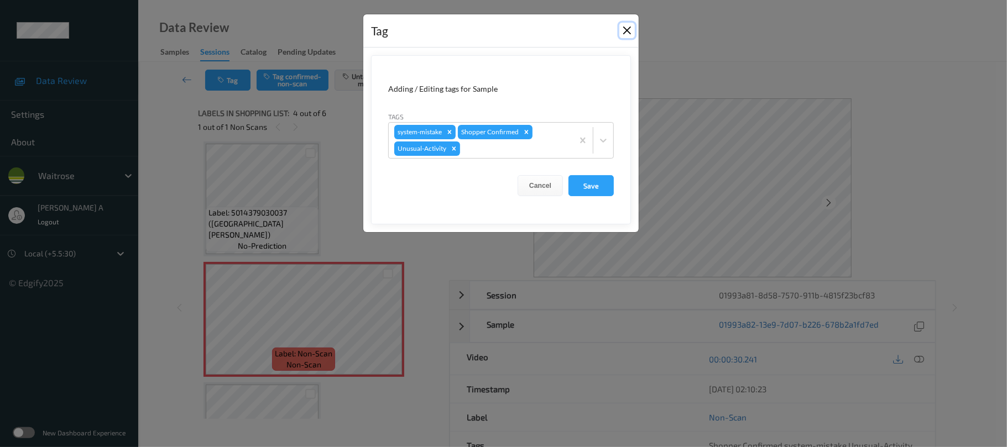
click at [631, 32] on button "Close" at bounding box center [626, 30] width 15 height 15
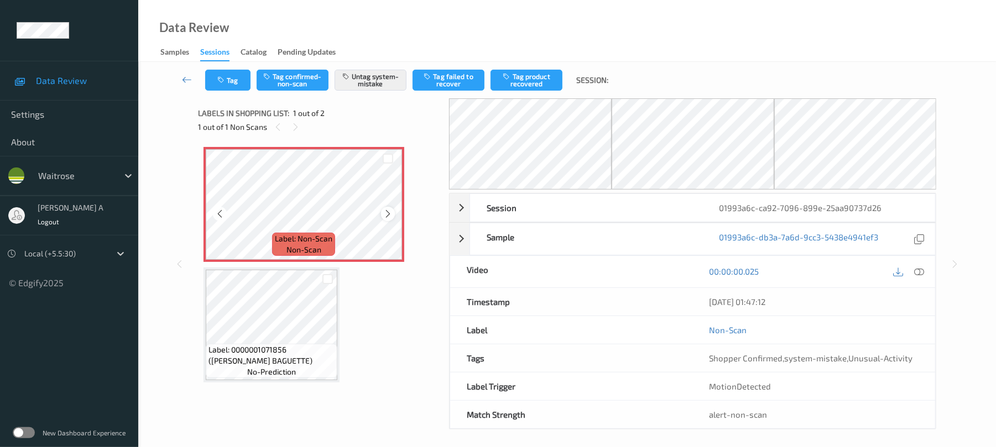
click at [388, 215] on icon at bounding box center [387, 214] width 9 height 10
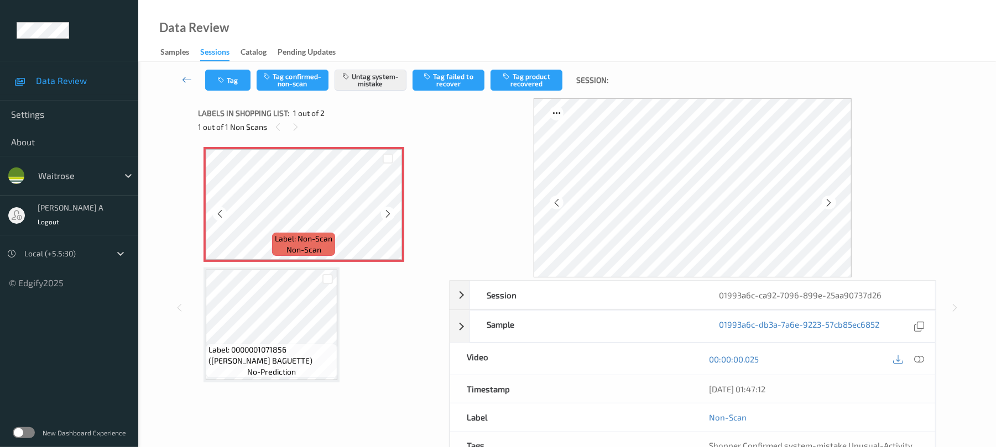
click at [388, 215] on icon at bounding box center [387, 214] width 9 height 10
click at [226, 74] on button "Tag" at bounding box center [227, 80] width 45 height 21
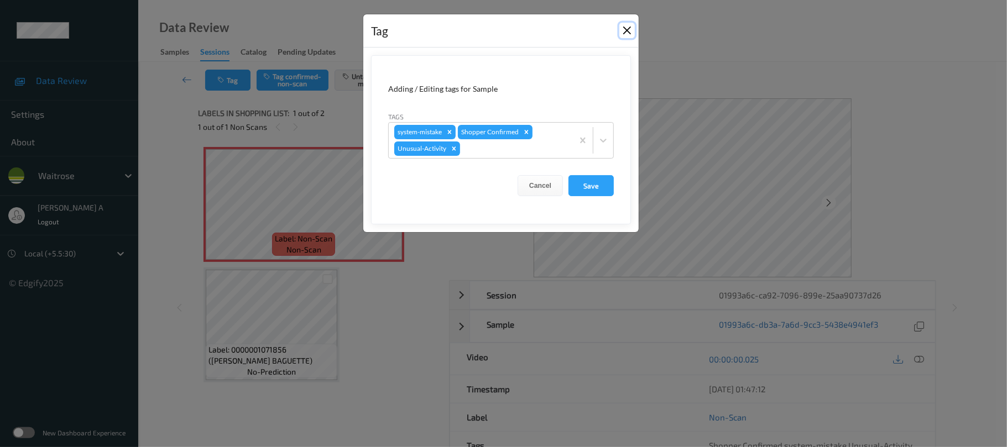
click at [628, 29] on button "Close" at bounding box center [626, 30] width 15 height 15
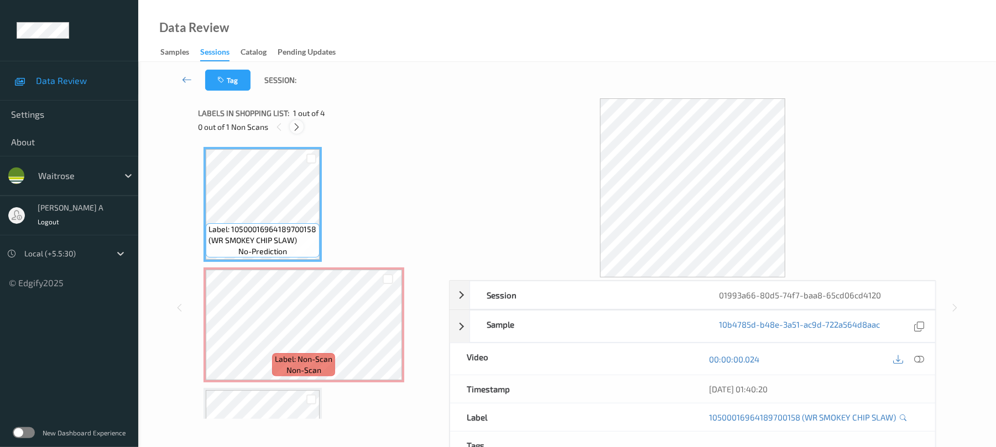
click at [295, 129] on icon at bounding box center [296, 127] width 9 height 10
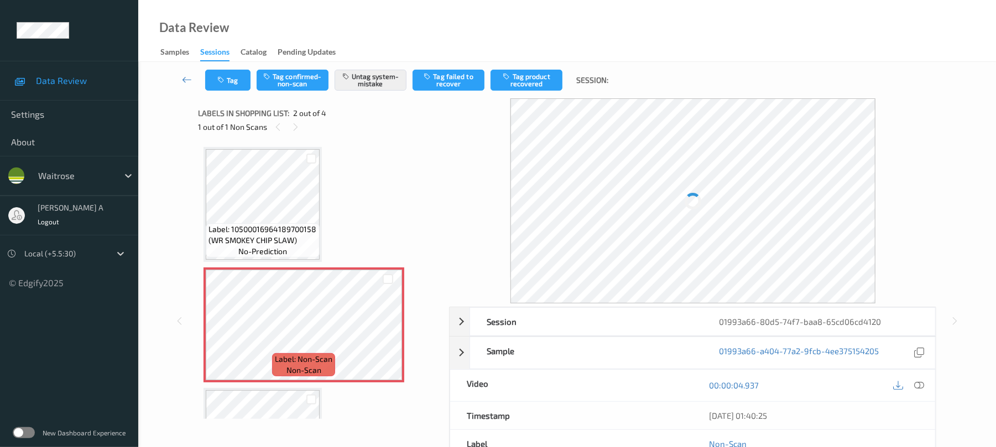
scroll to position [6, 0]
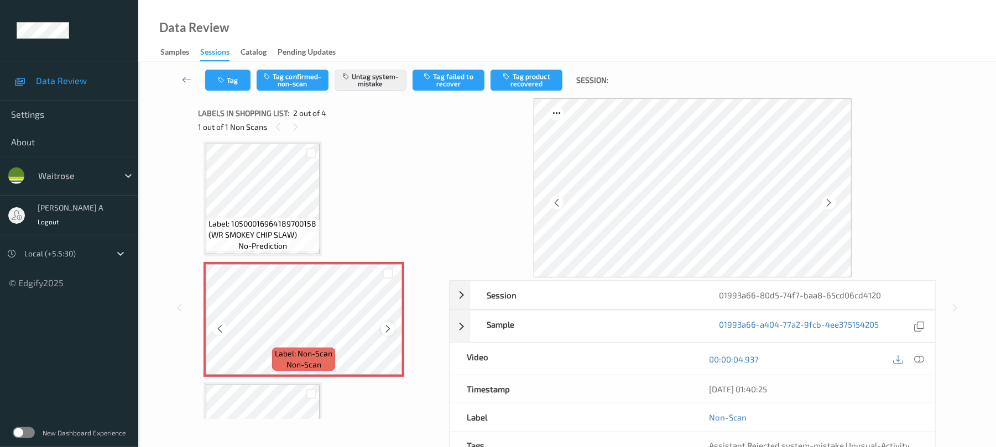
click at [390, 326] on icon at bounding box center [387, 329] width 9 height 10
click at [220, 88] on button "Tag" at bounding box center [227, 80] width 45 height 21
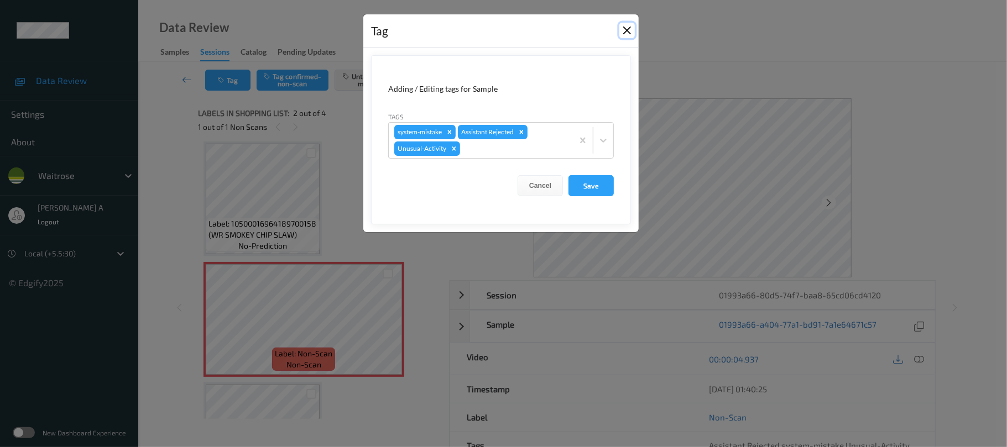
click at [627, 30] on button "Close" at bounding box center [626, 30] width 15 height 15
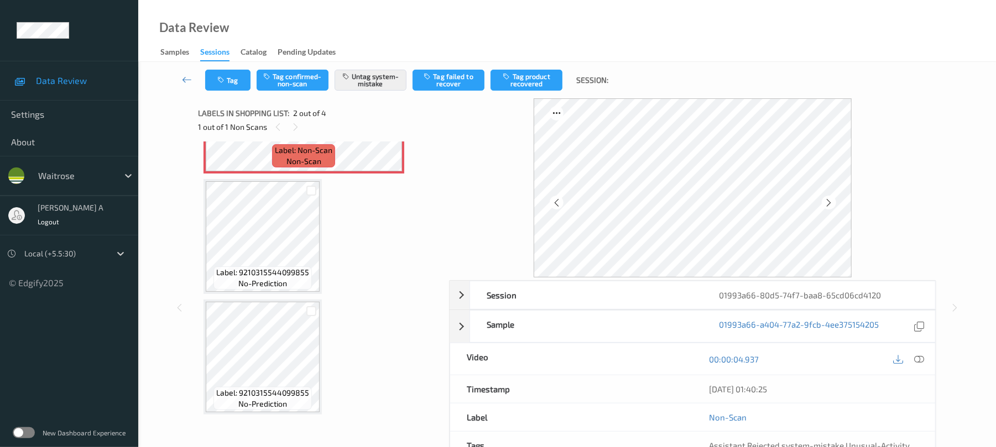
scroll to position [210, 0]
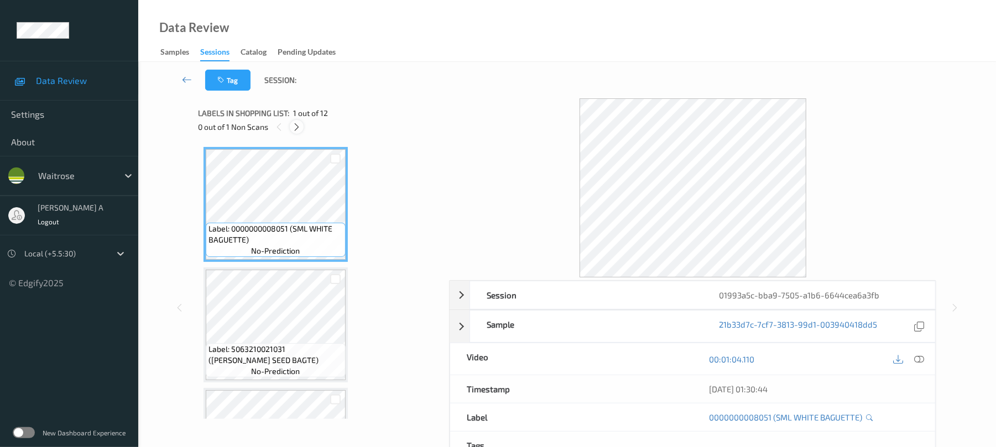
click at [298, 125] on icon at bounding box center [296, 127] width 9 height 10
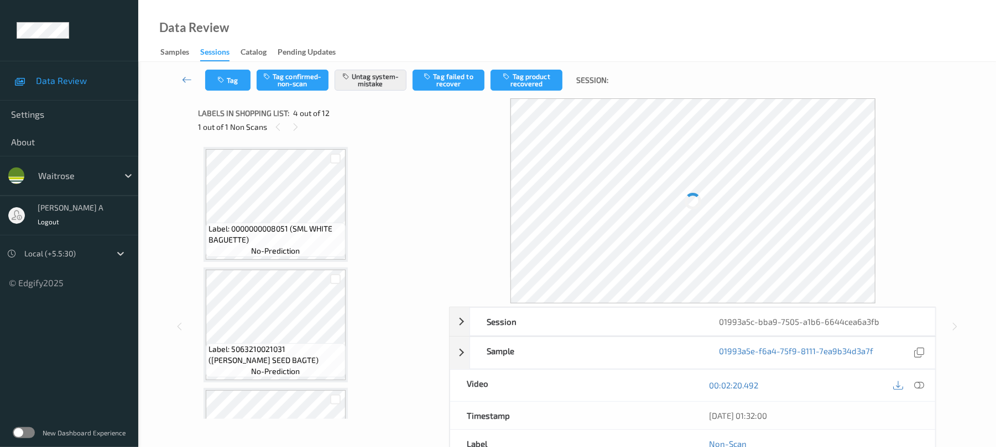
scroll to position [247, 0]
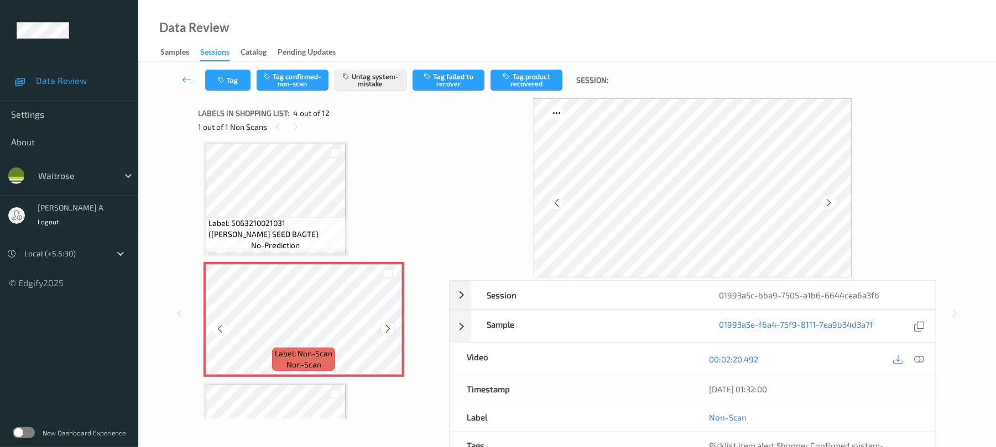
click at [391, 330] on icon at bounding box center [387, 329] width 9 height 10
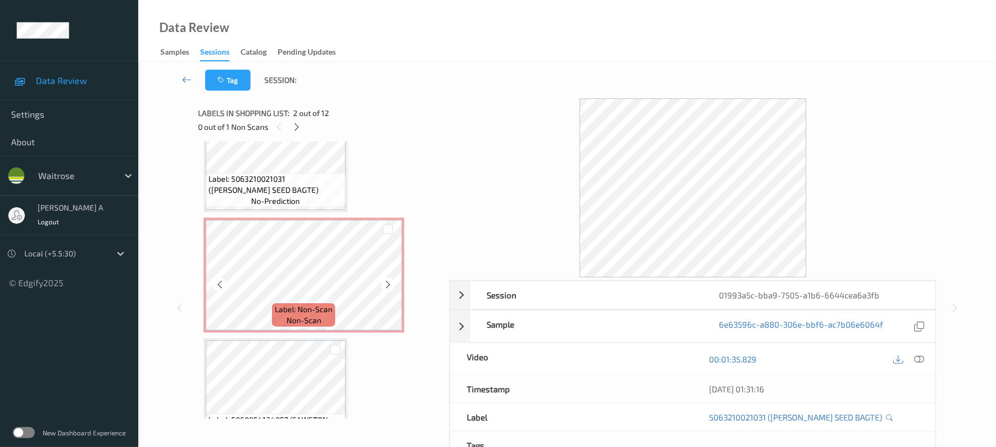
scroll to position [321, 0]
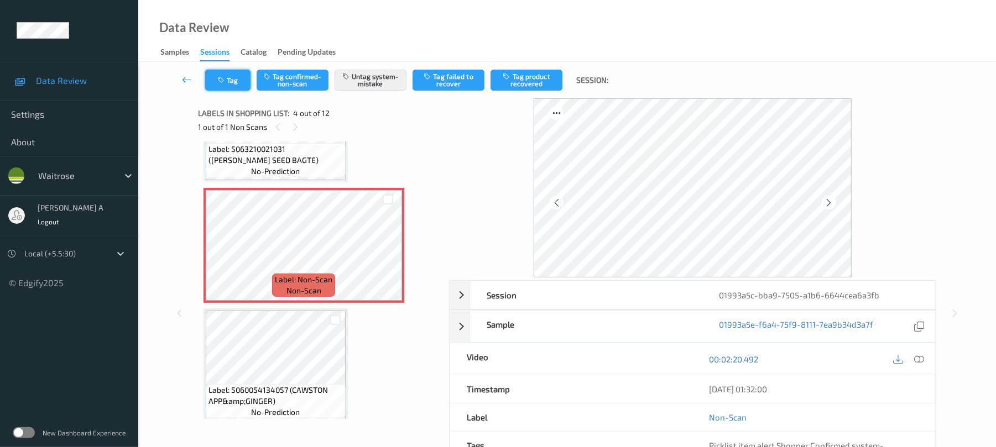
click at [228, 76] on button "Tag" at bounding box center [227, 80] width 45 height 21
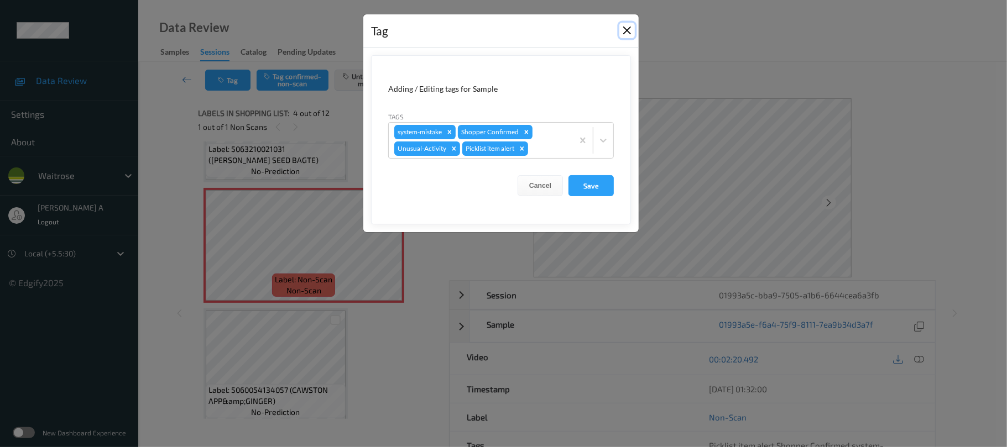
click at [628, 32] on button "Close" at bounding box center [626, 30] width 15 height 15
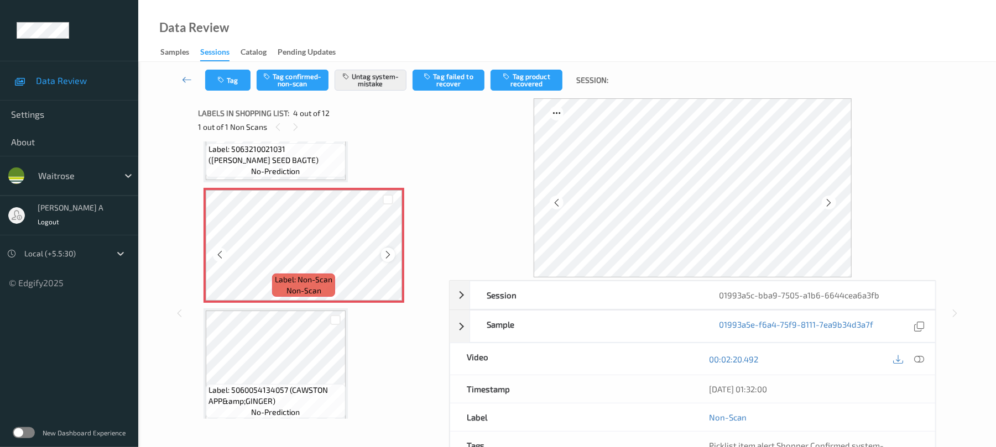
click at [387, 253] on icon at bounding box center [387, 255] width 9 height 10
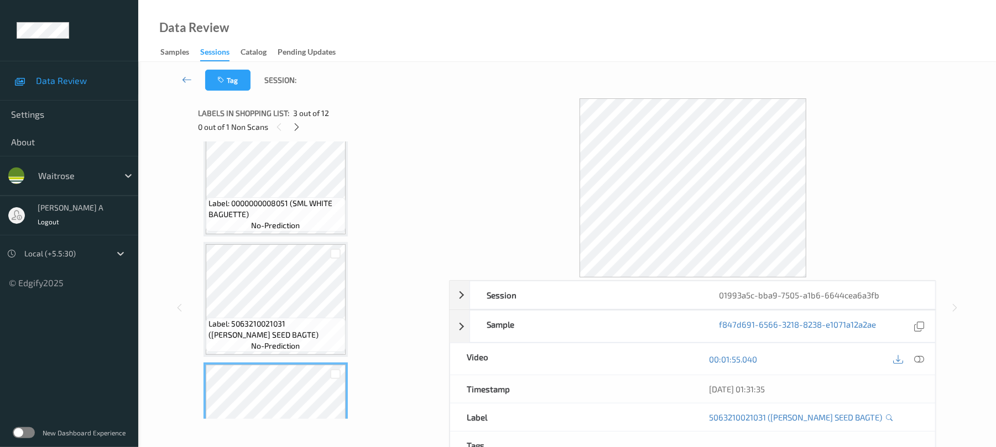
scroll to position [0, 0]
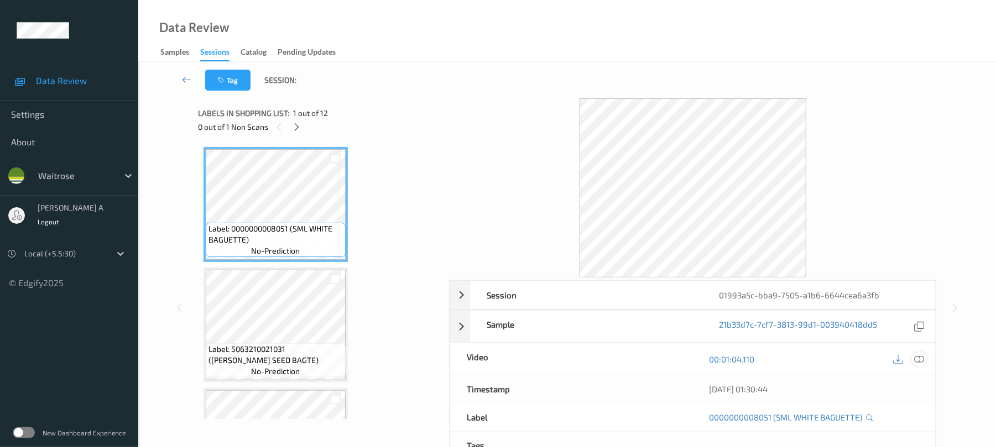
click at [923, 359] on icon at bounding box center [920, 360] width 10 height 10
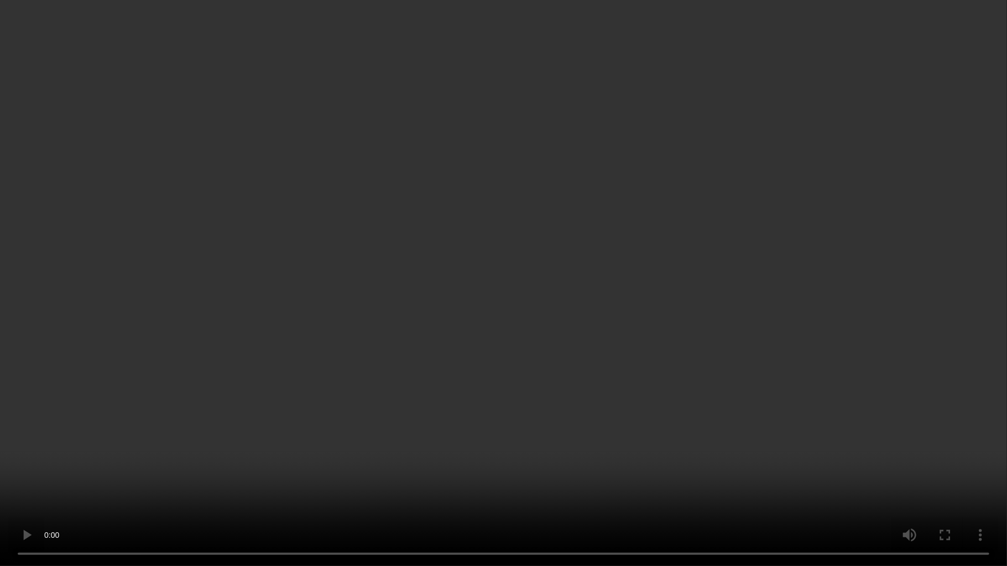
click at [762, 401] on video at bounding box center [503, 283] width 1007 height 566
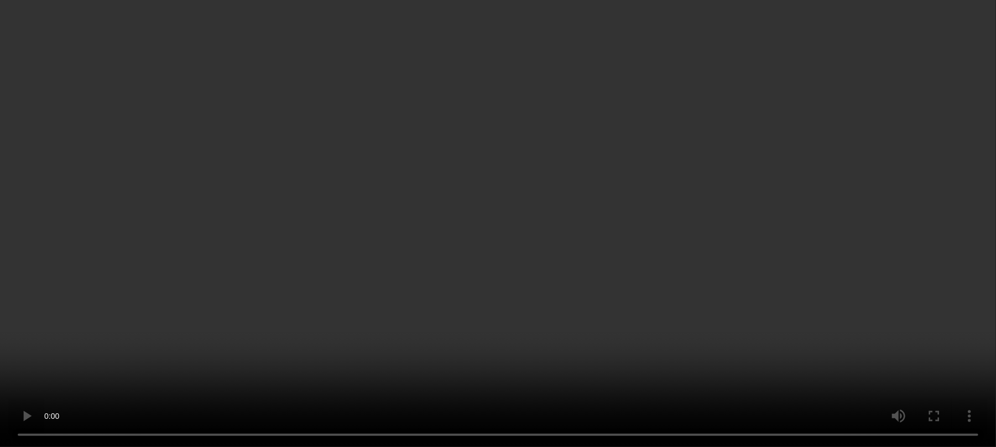
scroll to position [221, 0]
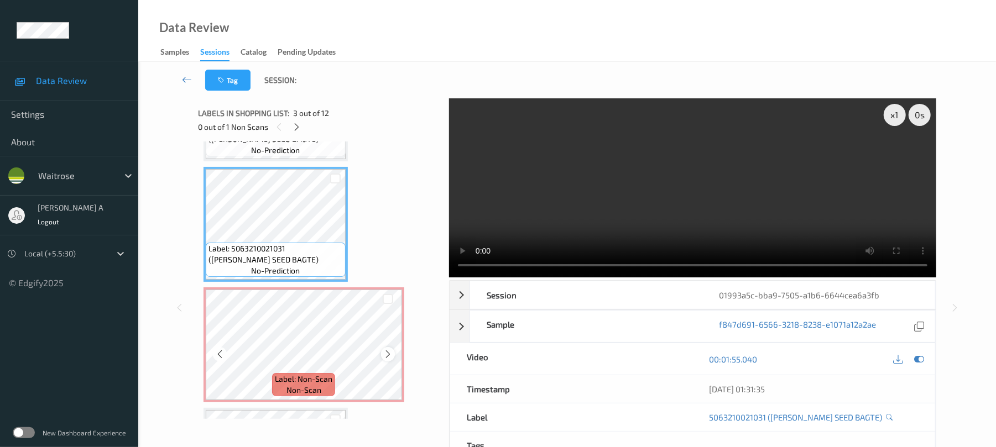
click at [386, 354] on icon at bounding box center [387, 355] width 9 height 10
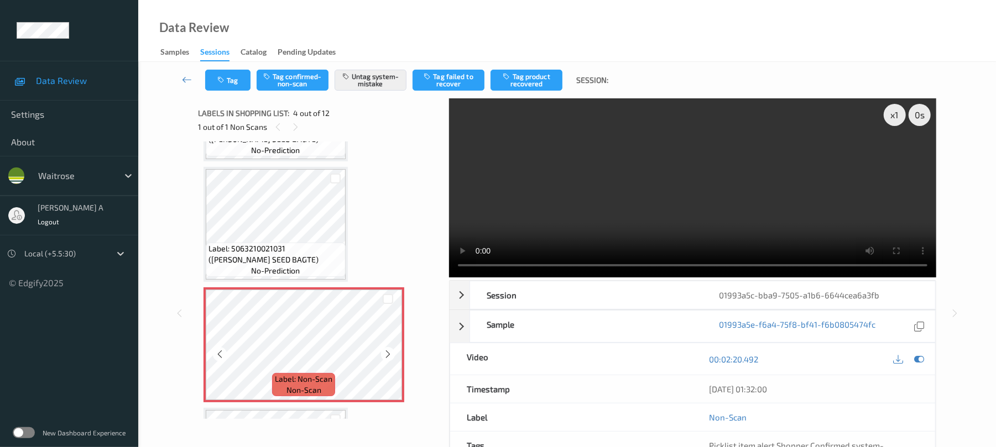
click at [386, 354] on icon at bounding box center [387, 355] width 9 height 10
click at [242, 83] on button "Tag" at bounding box center [227, 80] width 45 height 21
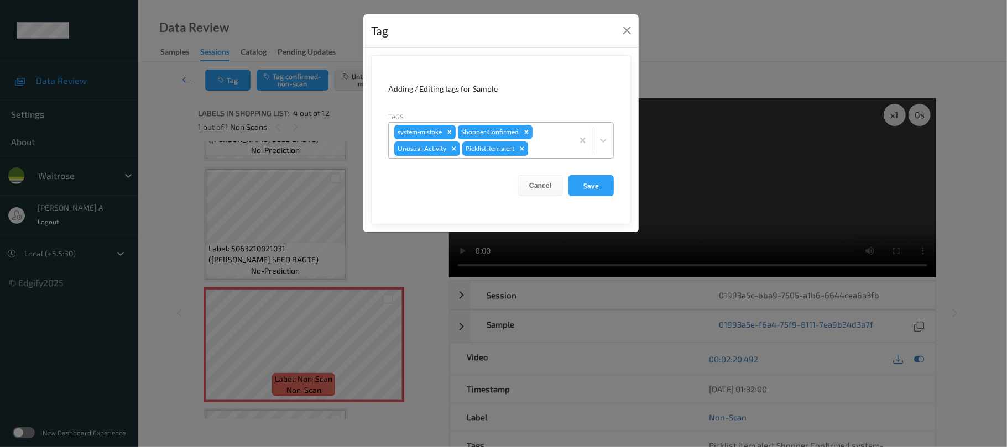
click at [524, 149] on icon "Remove Picklist item alert" at bounding box center [522, 149] width 4 height 4
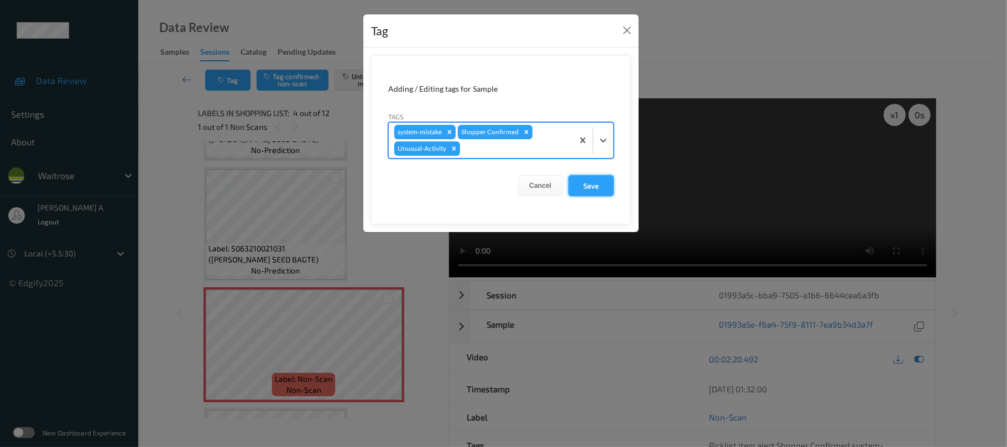
click at [595, 186] on button "Save" at bounding box center [591, 185] width 45 height 21
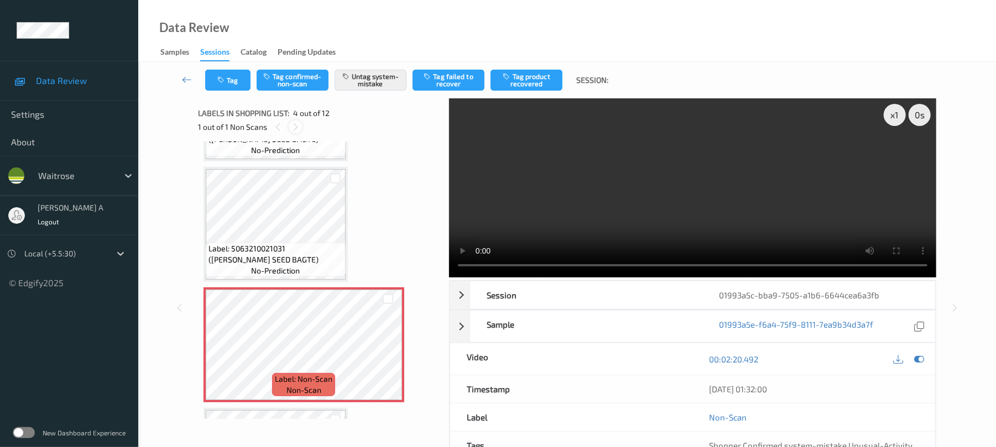
click at [296, 127] on icon at bounding box center [295, 127] width 9 height 10
click at [390, 352] on icon at bounding box center [387, 355] width 9 height 10
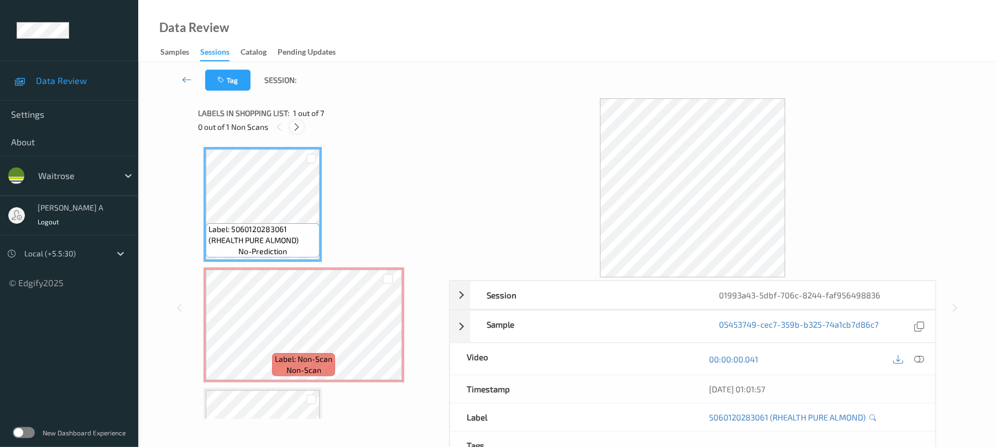
click at [300, 128] on icon at bounding box center [296, 127] width 9 height 10
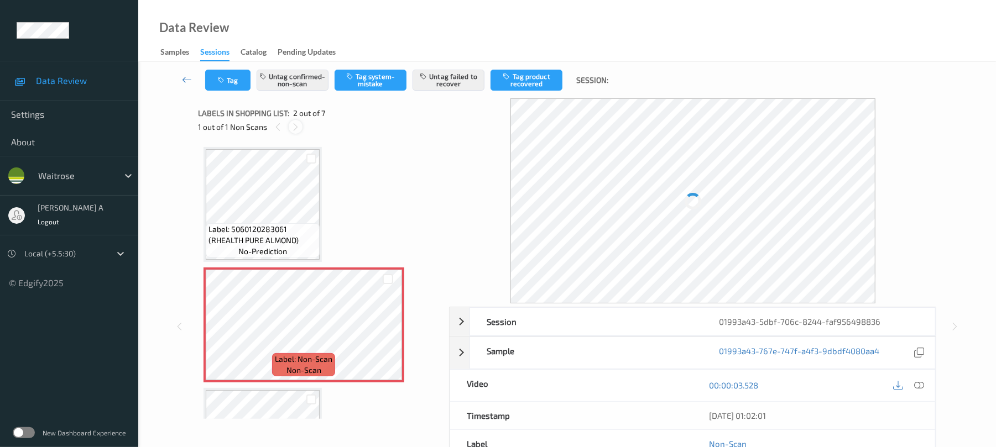
scroll to position [6, 0]
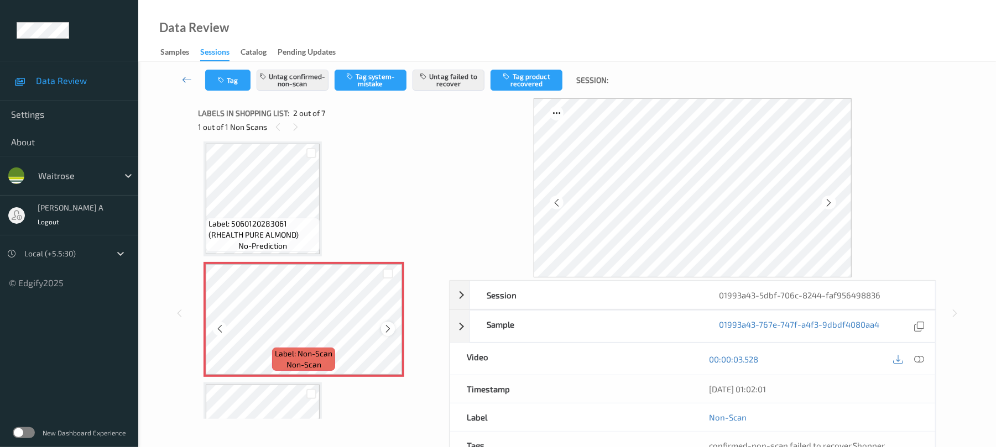
click at [390, 324] on div at bounding box center [388, 329] width 14 height 14
click at [390, 324] on icon at bounding box center [387, 329] width 9 height 10
click at [386, 328] on icon at bounding box center [387, 329] width 9 height 10
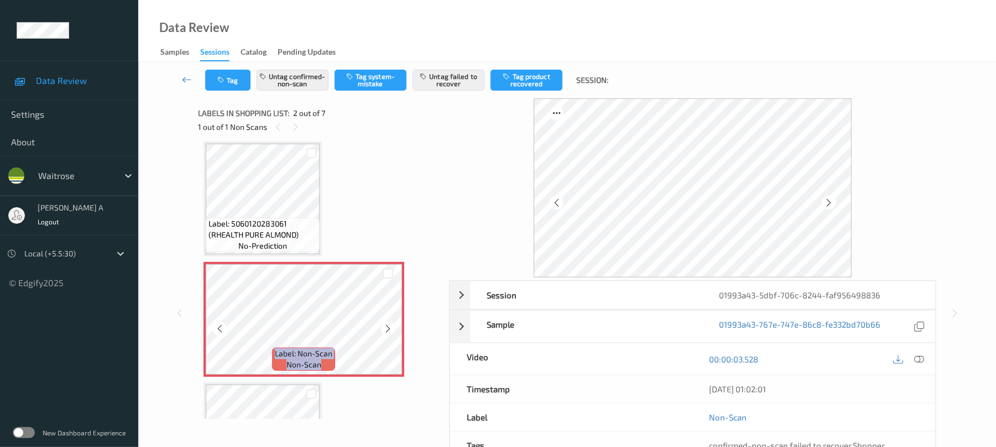
click at [386, 328] on icon at bounding box center [387, 329] width 9 height 10
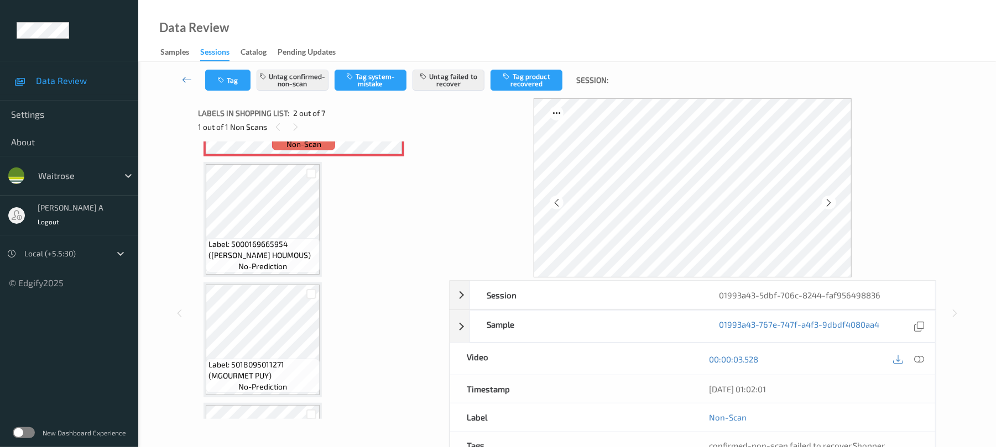
scroll to position [227, 0]
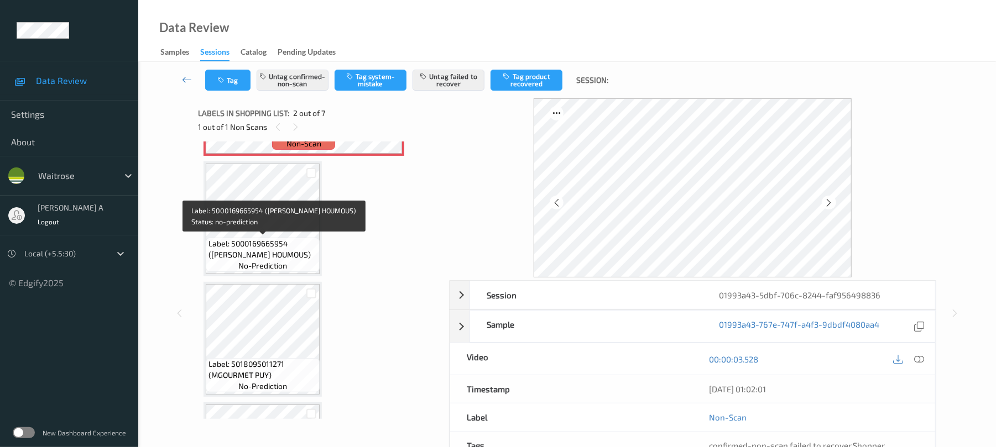
click at [282, 246] on span "Label: 5000169665954 (WR DORG HOUMOUS)" at bounding box center [263, 249] width 108 height 22
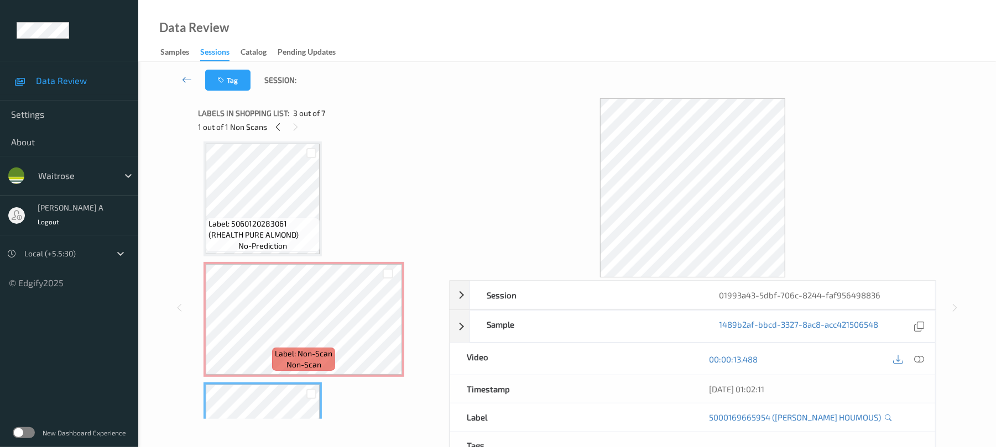
scroll to position [0, 0]
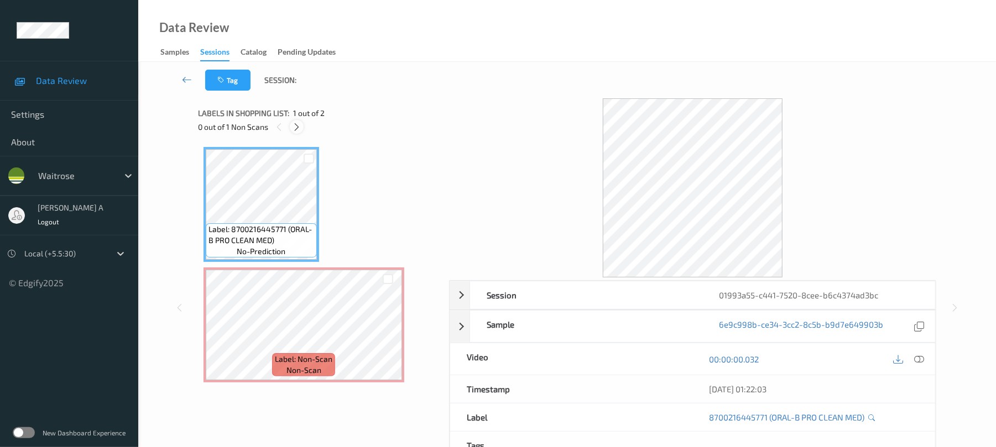
click at [299, 125] on icon at bounding box center [296, 127] width 9 height 10
click at [919, 361] on icon at bounding box center [920, 360] width 10 height 10
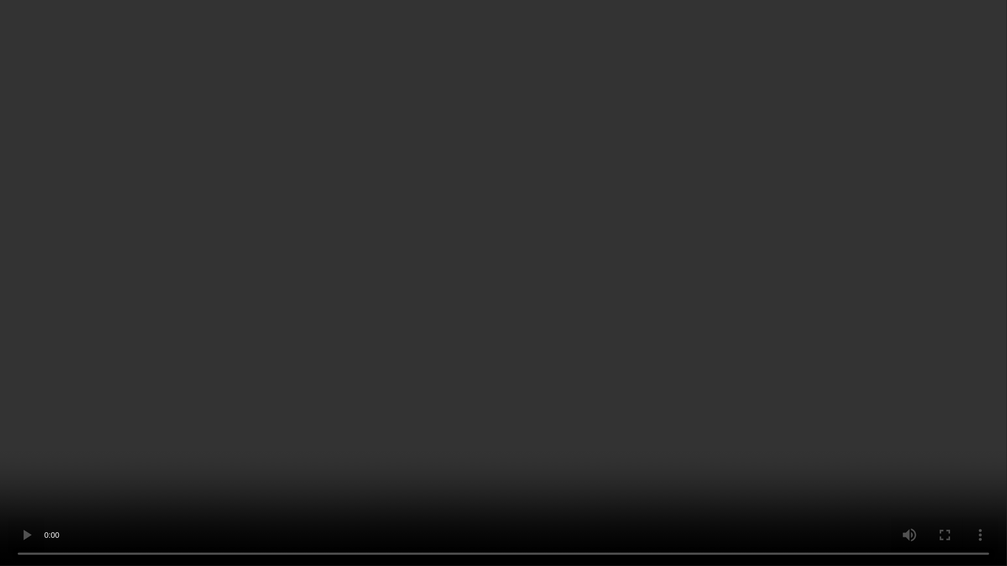
click at [493, 271] on video at bounding box center [503, 283] width 1007 height 566
click at [474, 298] on video at bounding box center [503, 283] width 1007 height 566
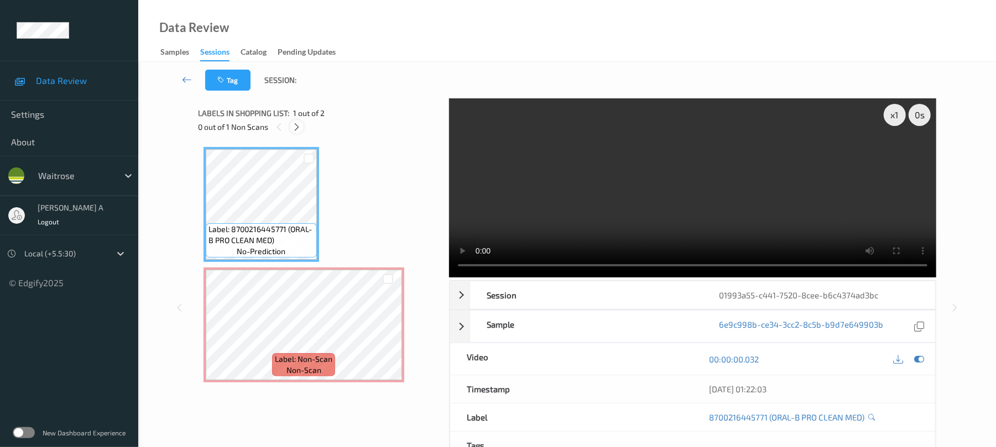
click at [294, 122] on icon at bounding box center [296, 127] width 9 height 10
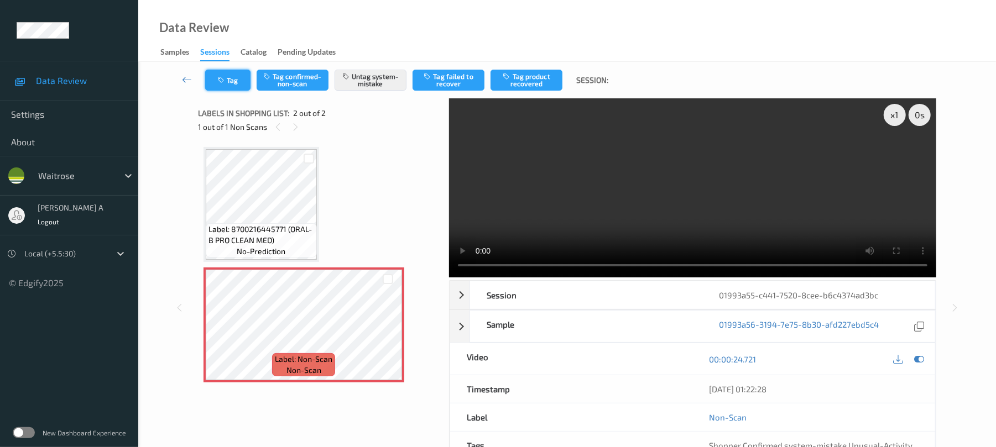
click at [240, 85] on button "Tag" at bounding box center [227, 80] width 45 height 21
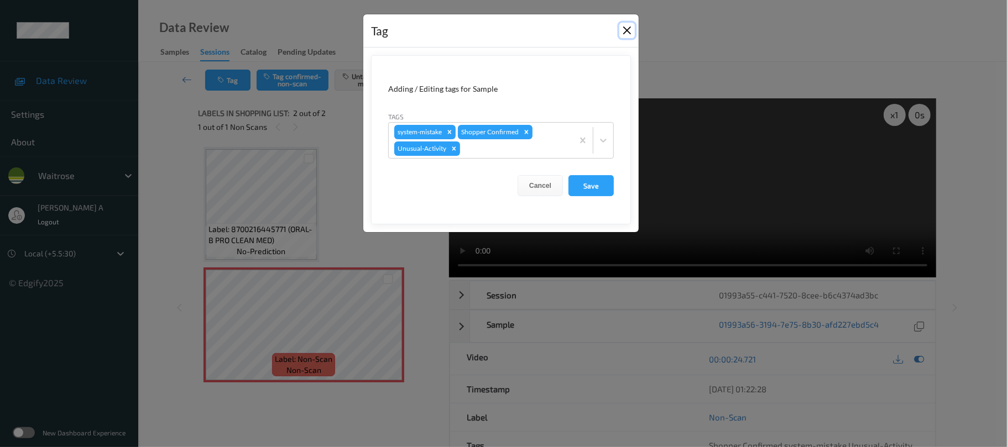
click at [626, 31] on button "Close" at bounding box center [626, 30] width 15 height 15
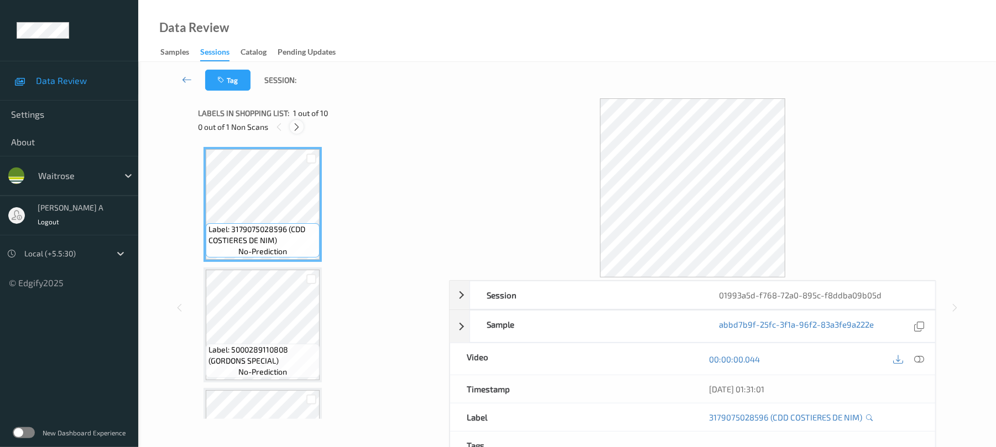
click at [297, 126] on icon at bounding box center [296, 127] width 9 height 10
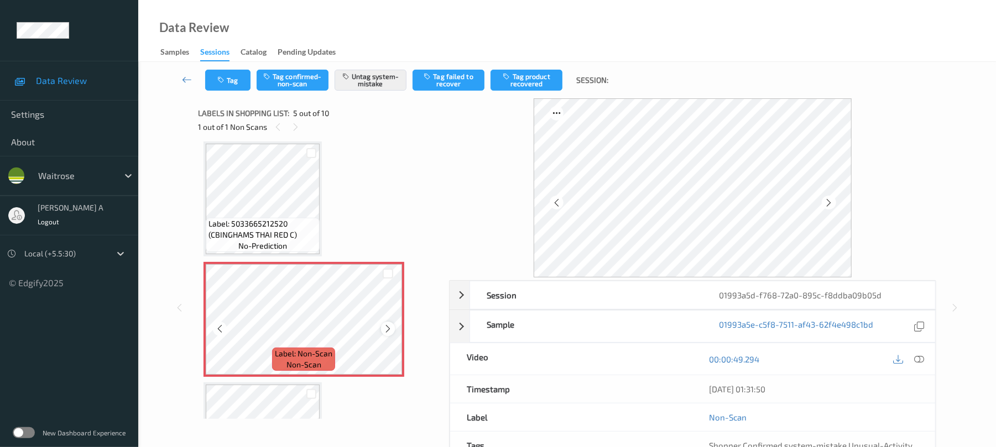
click at [389, 325] on icon at bounding box center [387, 329] width 9 height 10
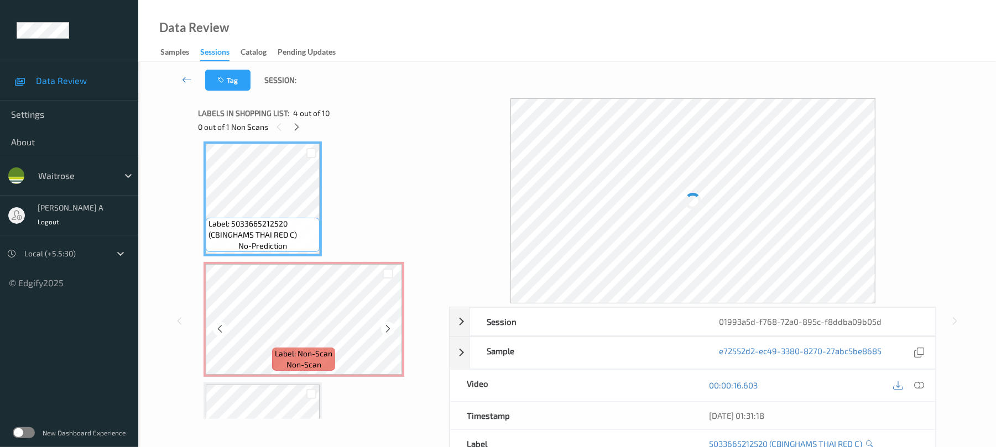
scroll to position [293, 0]
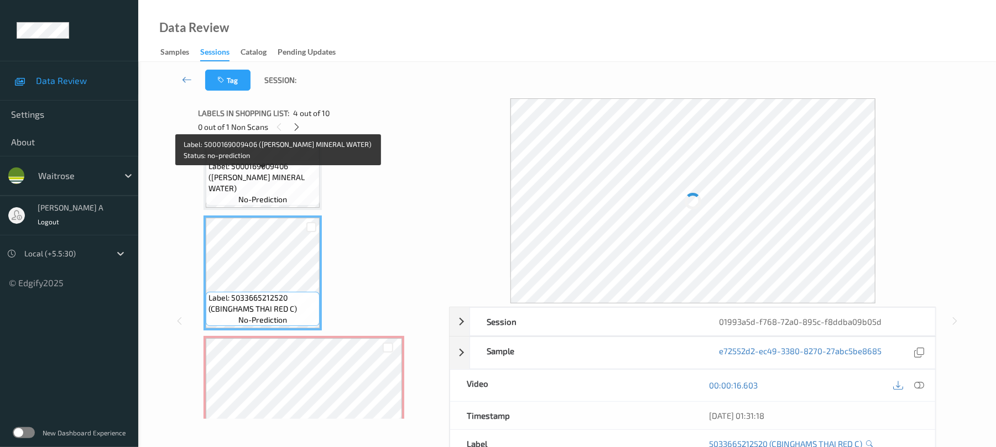
click at [282, 191] on span "Label: 5000169009406 ([PERSON_NAME] MINERAL WATER)" at bounding box center [263, 177] width 108 height 33
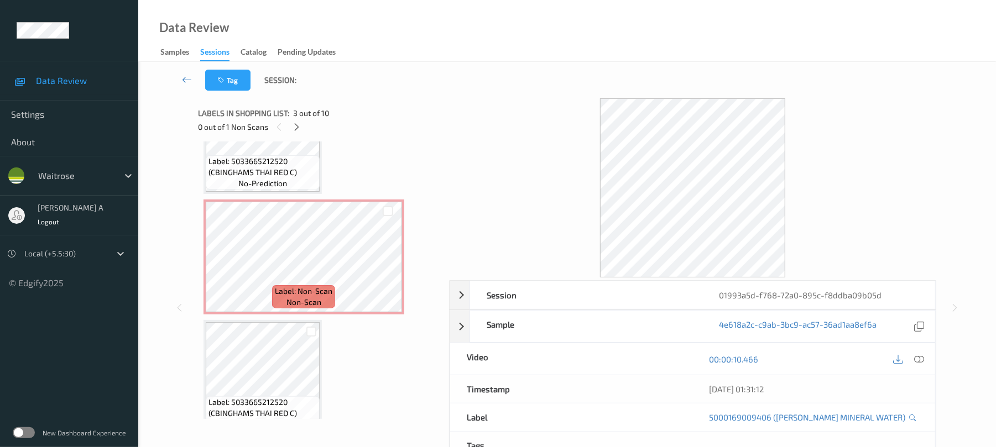
scroll to position [441, 0]
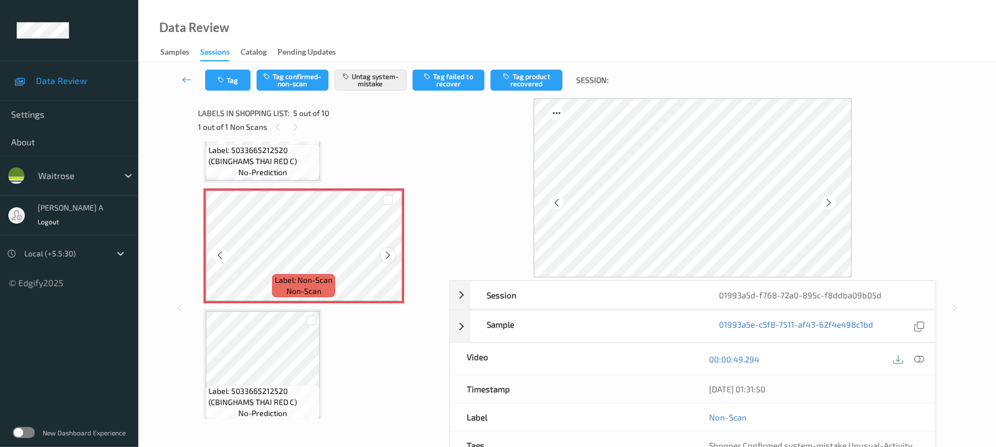
click at [388, 254] on icon at bounding box center [387, 256] width 9 height 10
click at [233, 80] on button "Tag" at bounding box center [227, 80] width 45 height 21
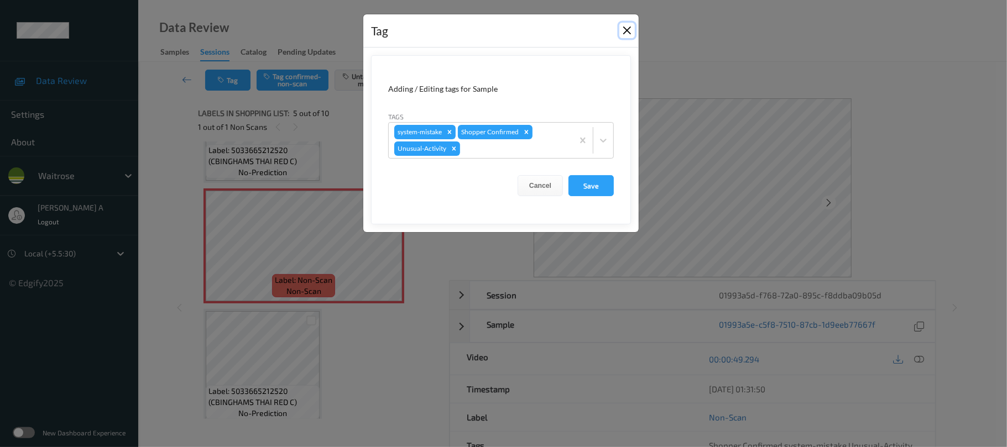
click at [629, 30] on button "Close" at bounding box center [626, 30] width 15 height 15
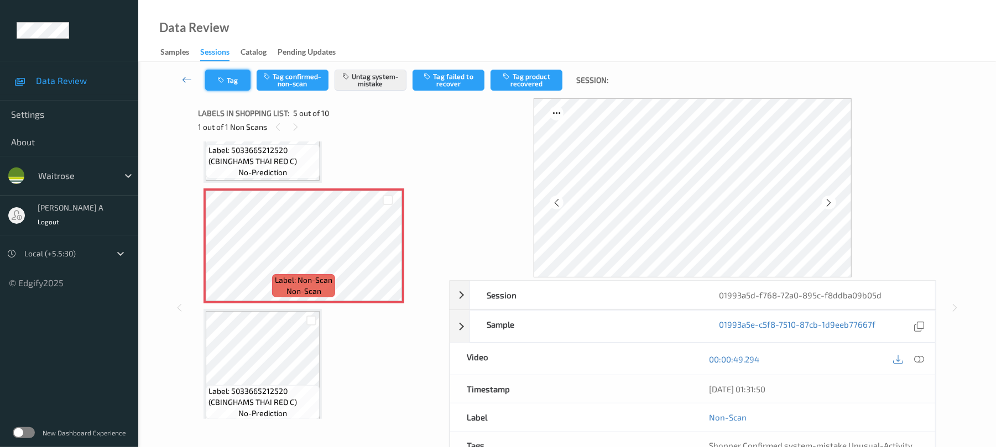
click at [217, 77] on button "Tag" at bounding box center [227, 80] width 45 height 21
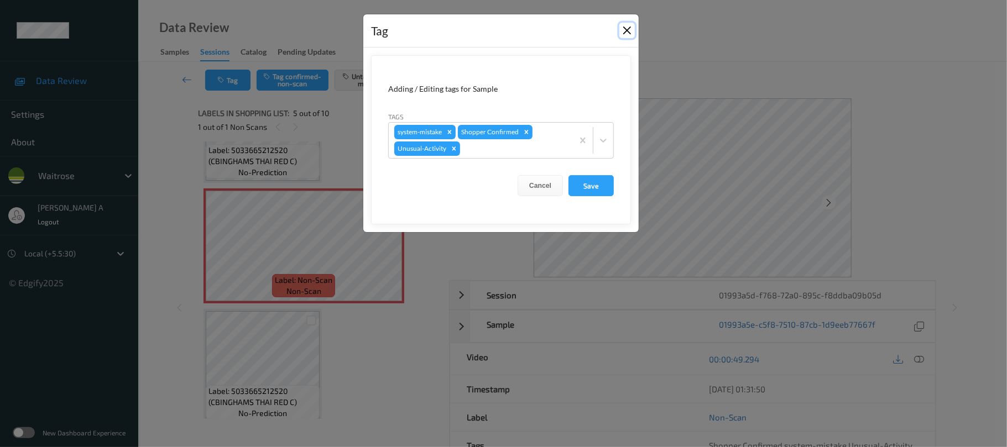
click at [623, 30] on button "Close" at bounding box center [626, 30] width 15 height 15
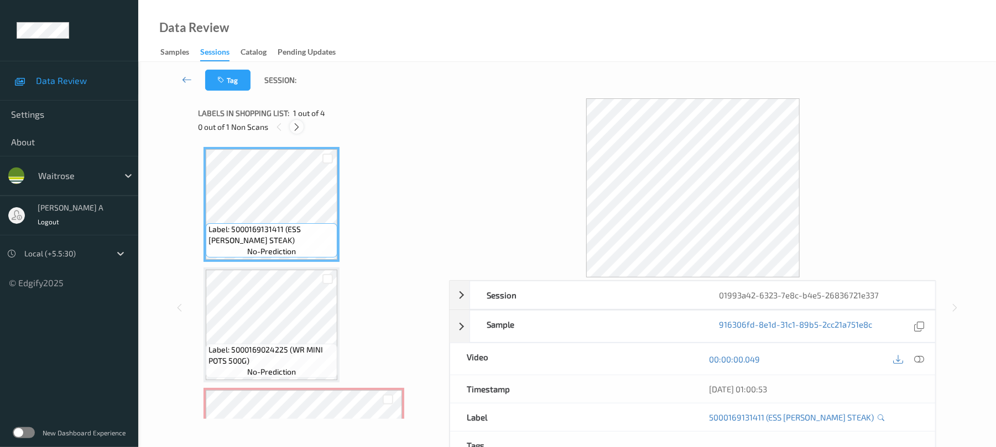
click at [299, 125] on icon at bounding box center [296, 127] width 9 height 10
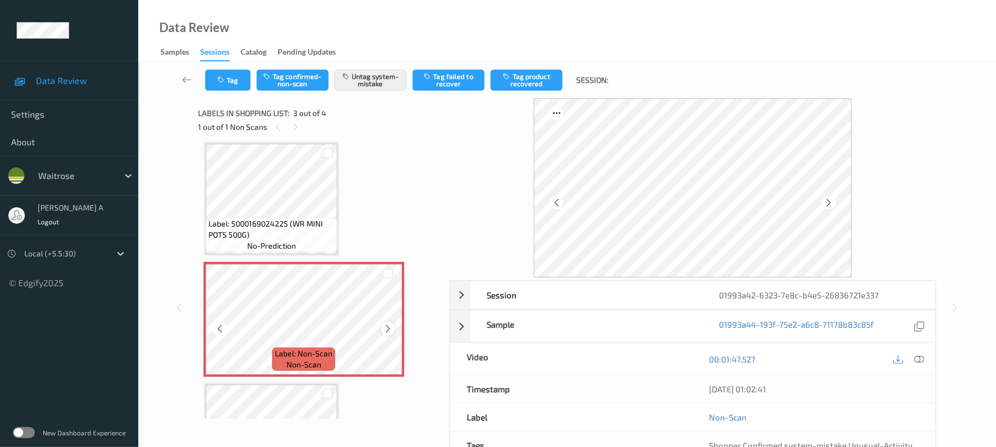
click at [387, 326] on icon at bounding box center [387, 329] width 9 height 10
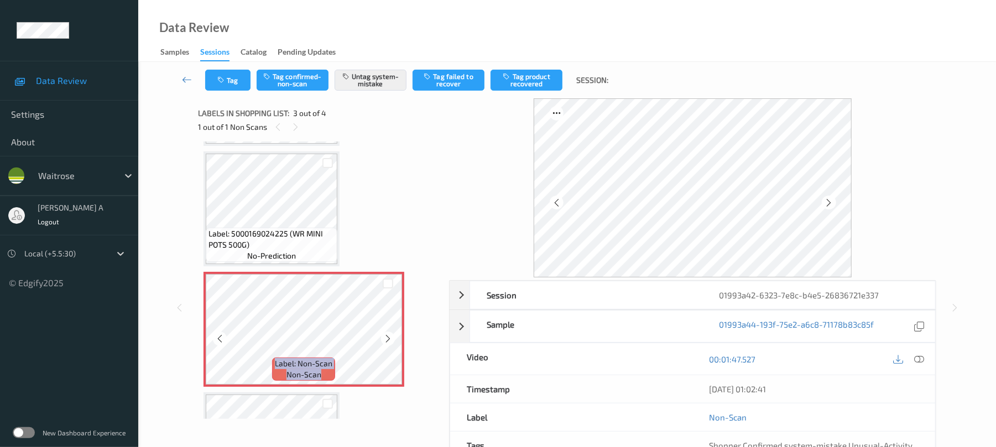
scroll to position [147, 0]
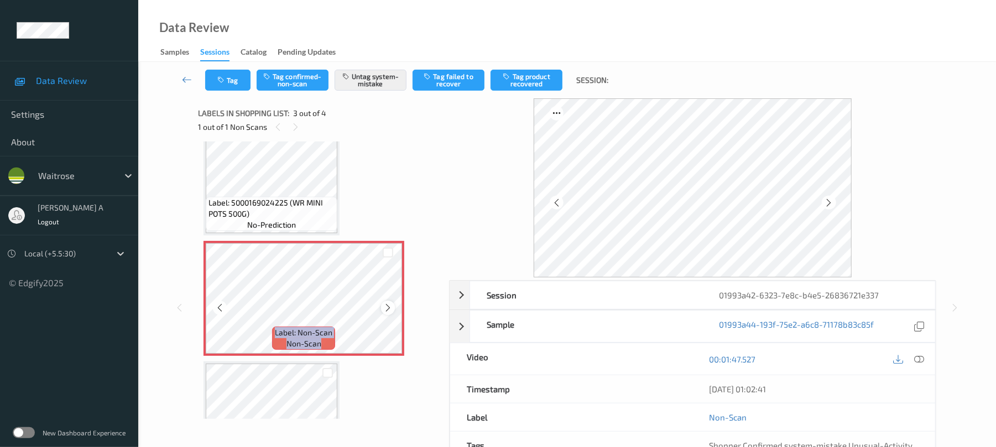
click at [392, 309] on icon at bounding box center [387, 308] width 9 height 10
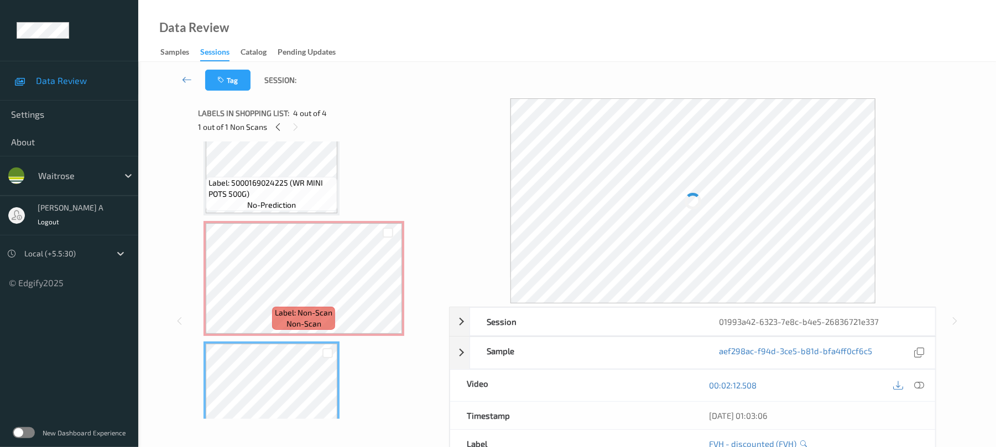
scroll to position [136, 0]
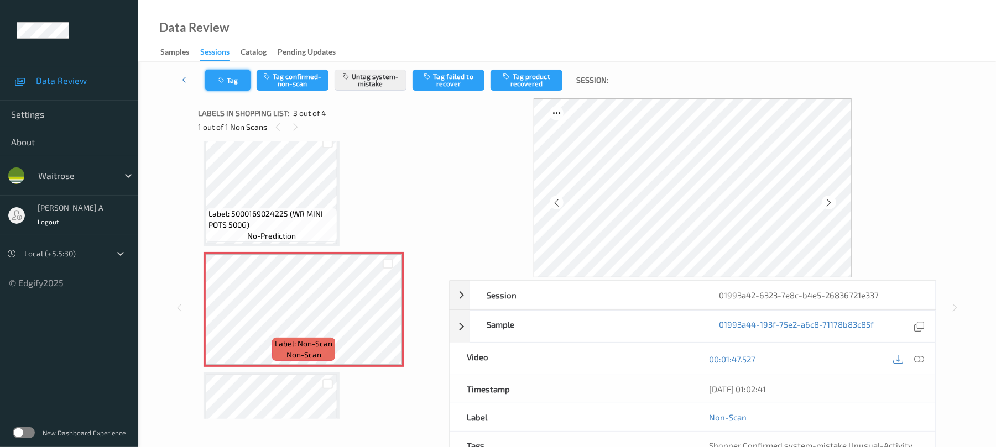
click at [237, 76] on button "Tag" at bounding box center [227, 80] width 45 height 21
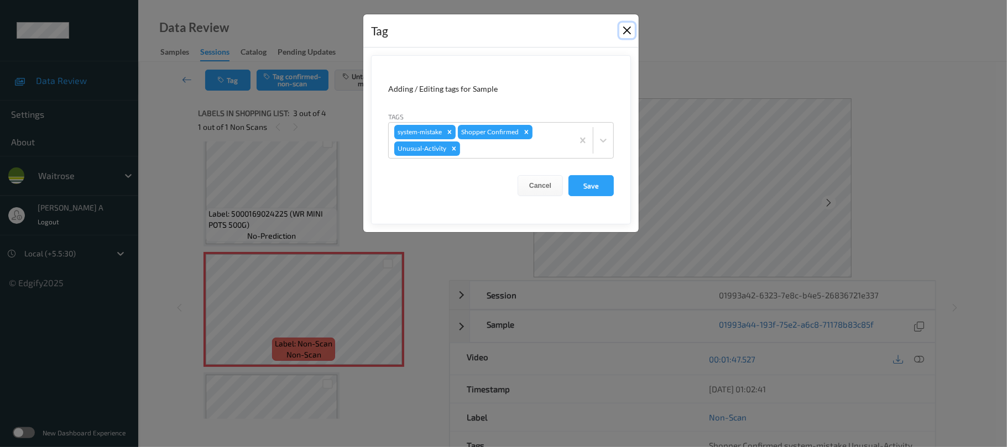
click at [624, 34] on button "Close" at bounding box center [626, 30] width 15 height 15
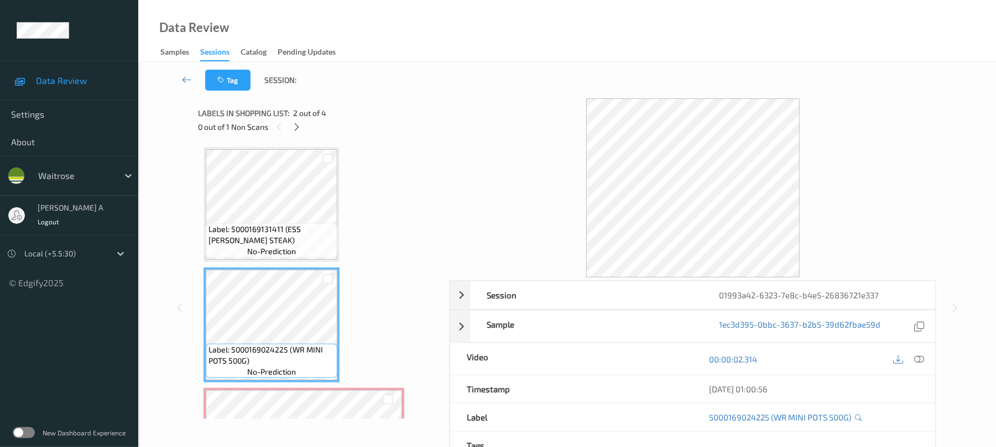
scroll to position [74, 0]
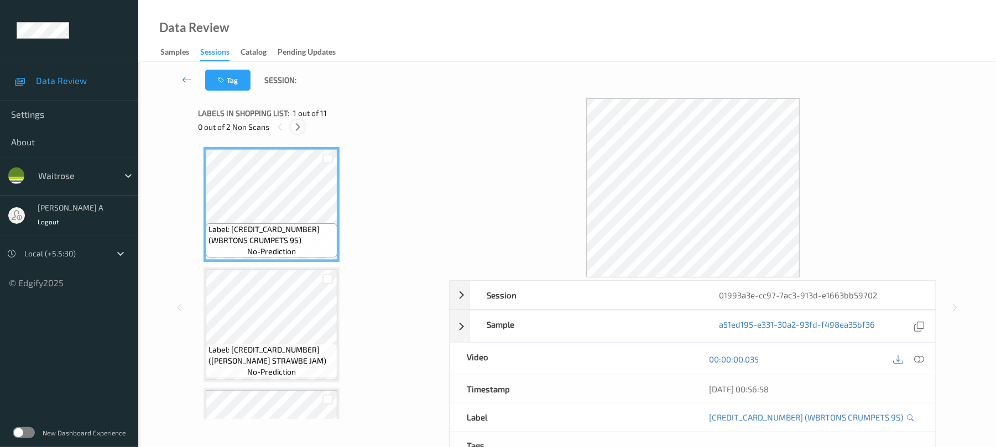
click at [298, 125] on icon at bounding box center [297, 127] width 9 height 10
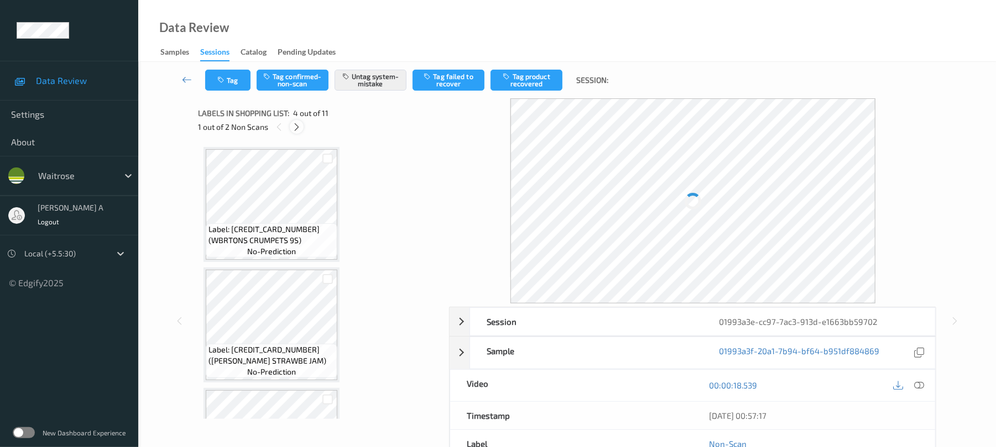
scroll to position [247, 0]
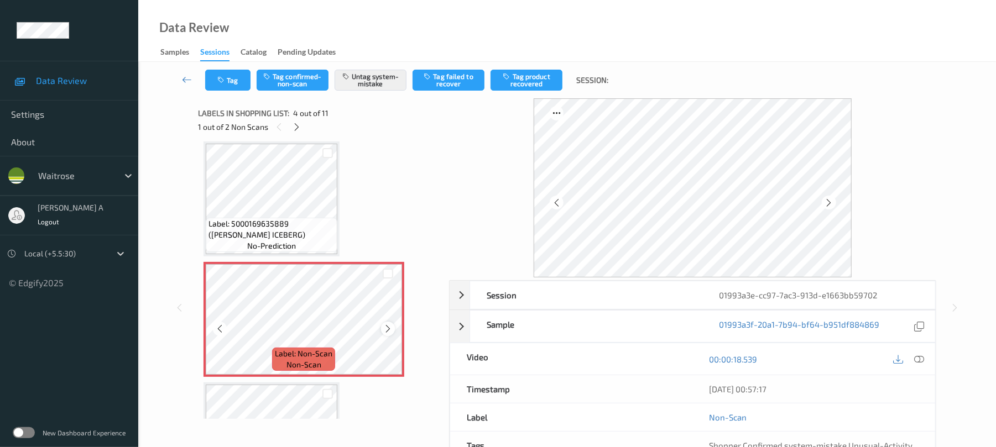
click at [386, 332] on icon at bounding box center [387, 329] width 9 height 10
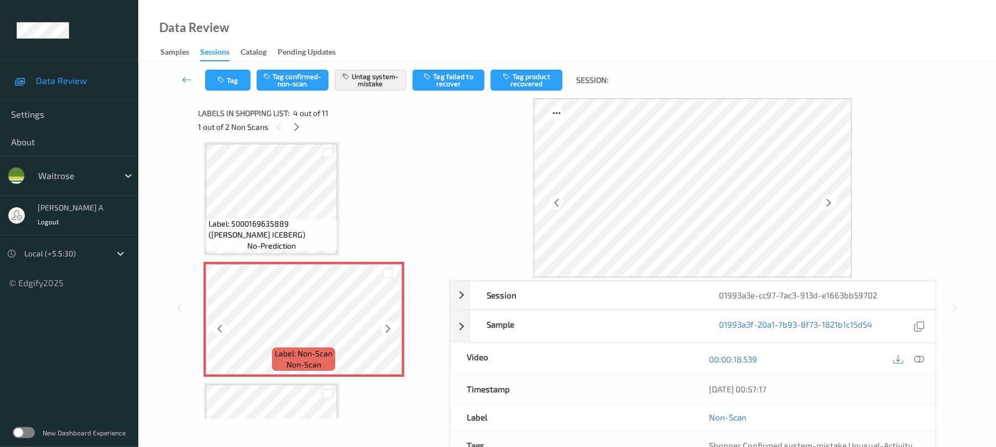
click at [386, 332] on icon at bounding box center [387, 329] width 9 height 10
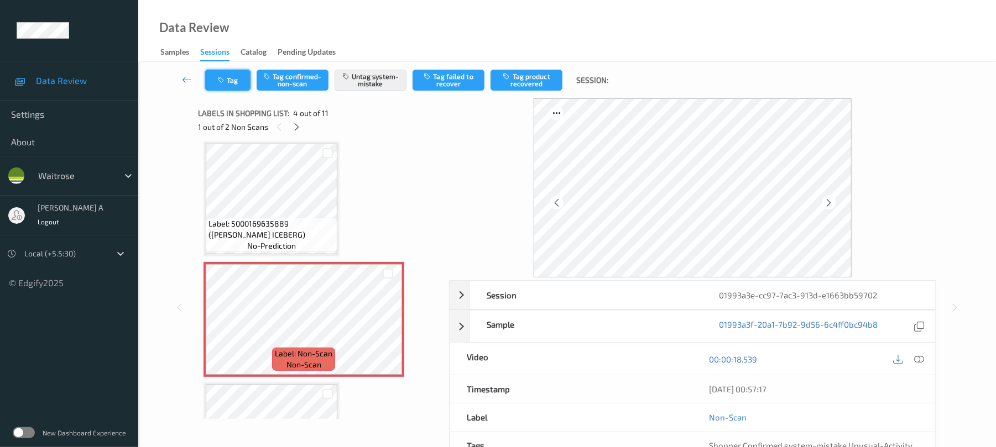
click at [220, 80] on icon "button" at bounding box center [221, 80] width 9 height 8
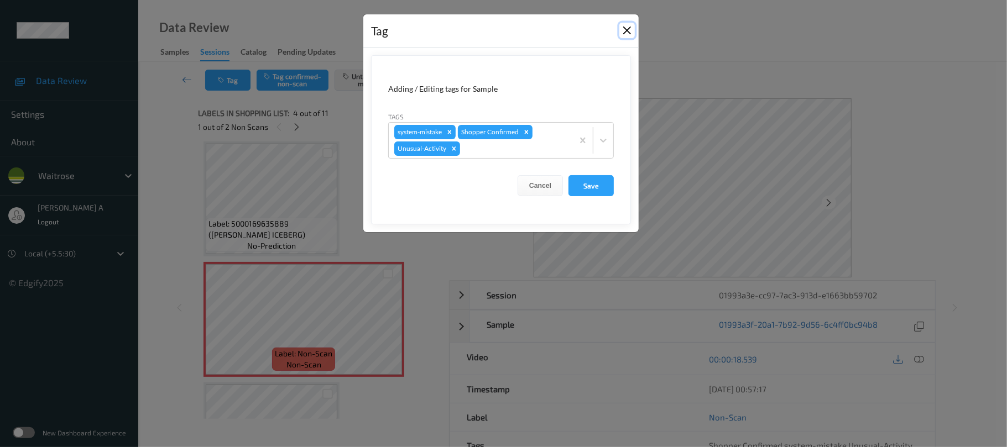
click at [628, 32] on button "Close" at bounding box center [626, 30] width 15 height 15
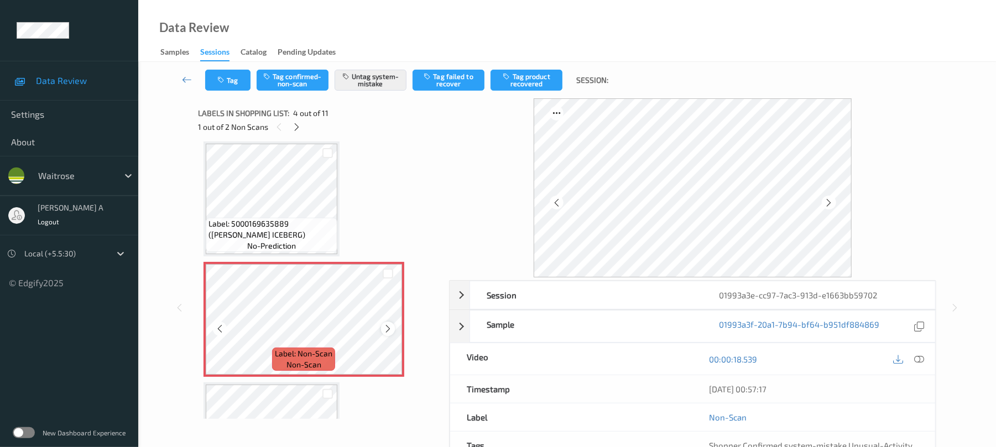
click at [388, 330] on icon at bounding box center [387, 329] width 9 height 10
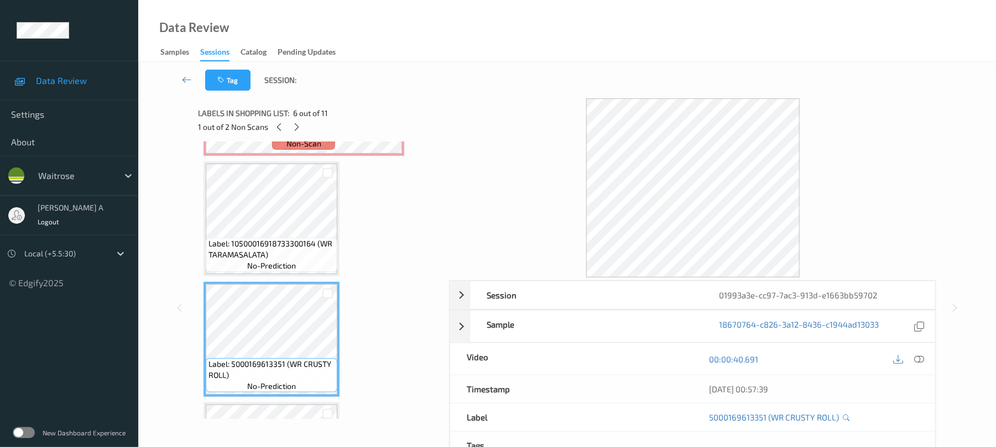
scroll to position [394, 0]
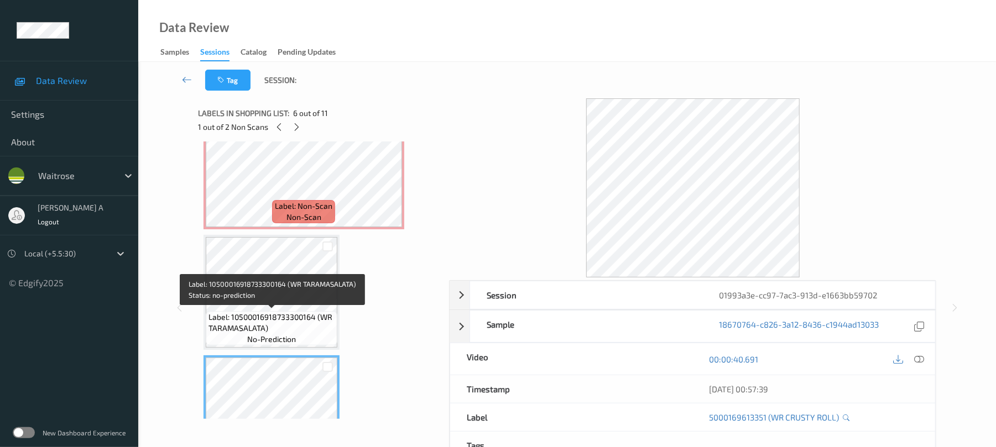
click at [265, 315] on span "Label: 10500016918733300164 (WR TARAMASALATA)" at bounding box center [272, 323] width 126 height 22
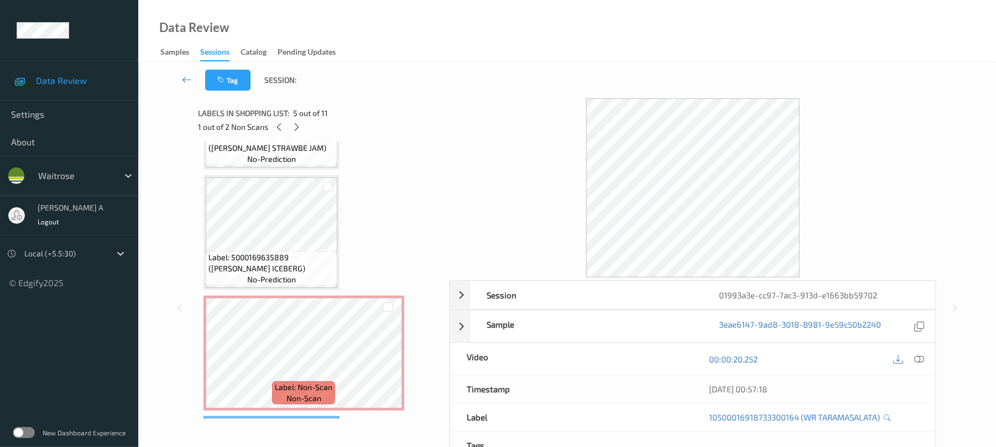
scroll to position [173, 0]
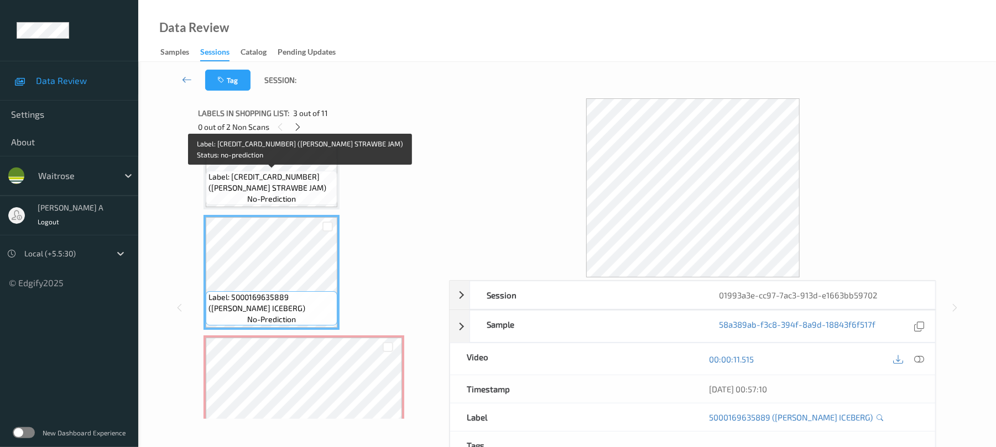
click at [275, 183] on span "Label: 5000169003022 (WR ESS STRAWBE JAM)" at bounding box center [272, 182] width 126 height 22
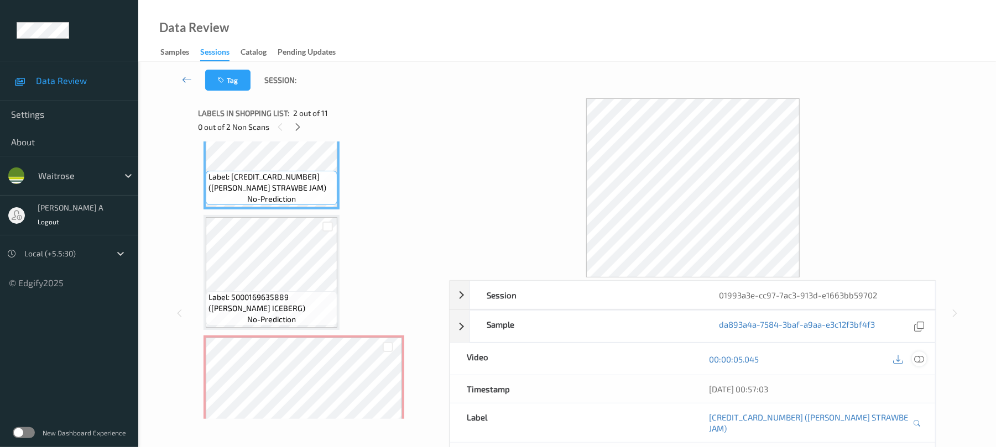
click at [919, 363] on icon at bounding box center [920, 360] width 10 height 10
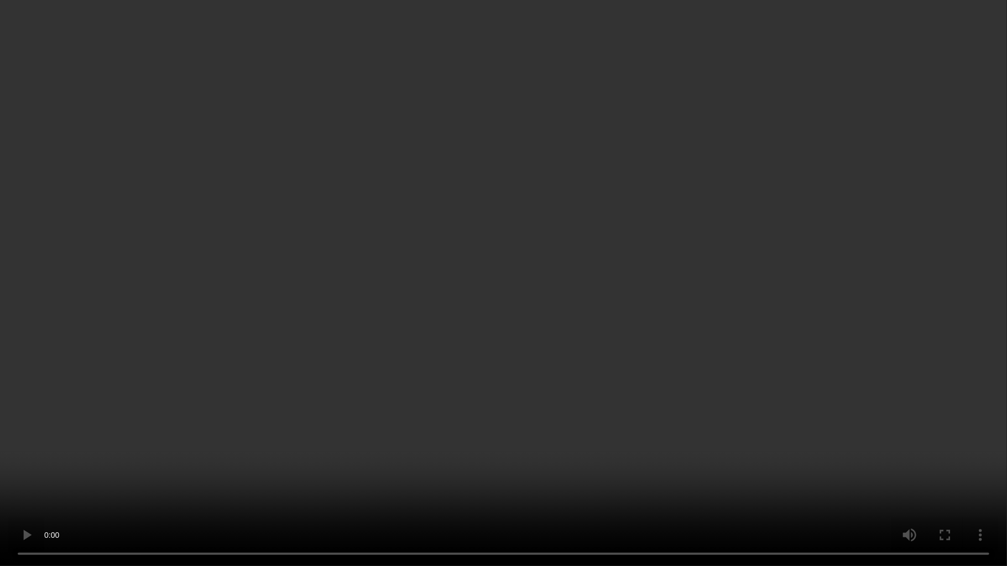
click at [421, 324] on video at bounding box center [503, 283] width 1007 height 566
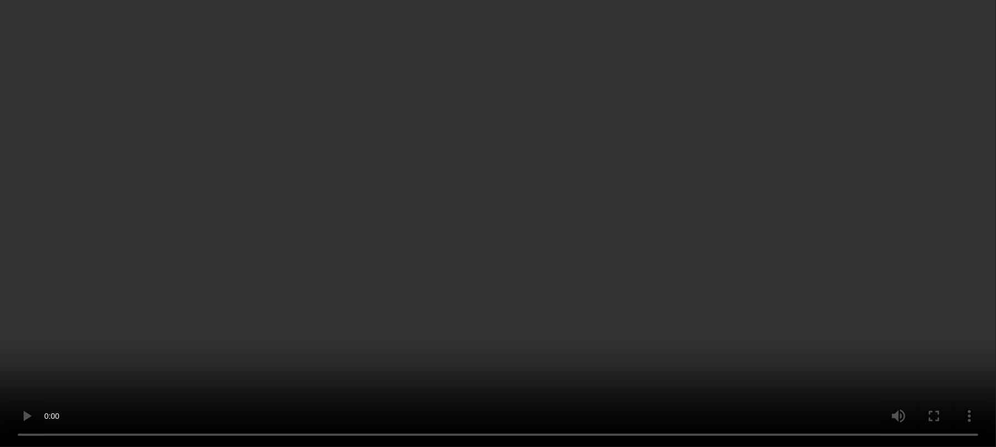
scroll to position [247, 0]
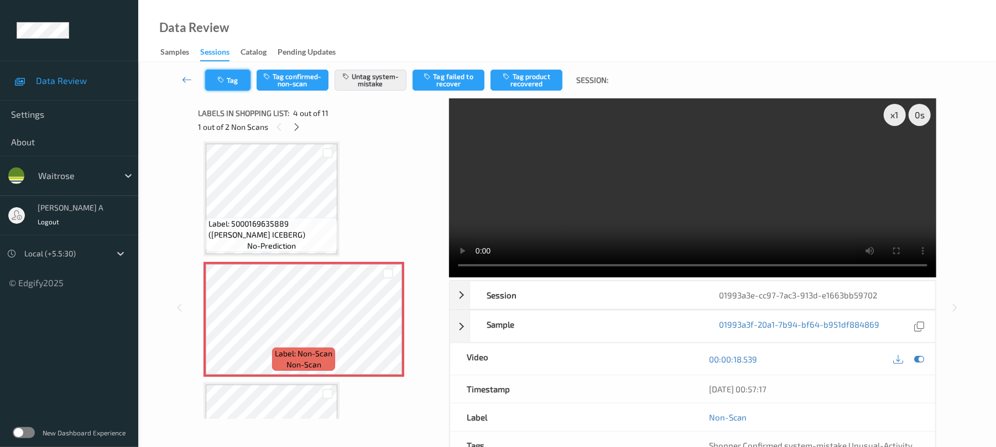
click at [220, 77] on icon "button" at bounding box center [221, 80] width 9 height 8
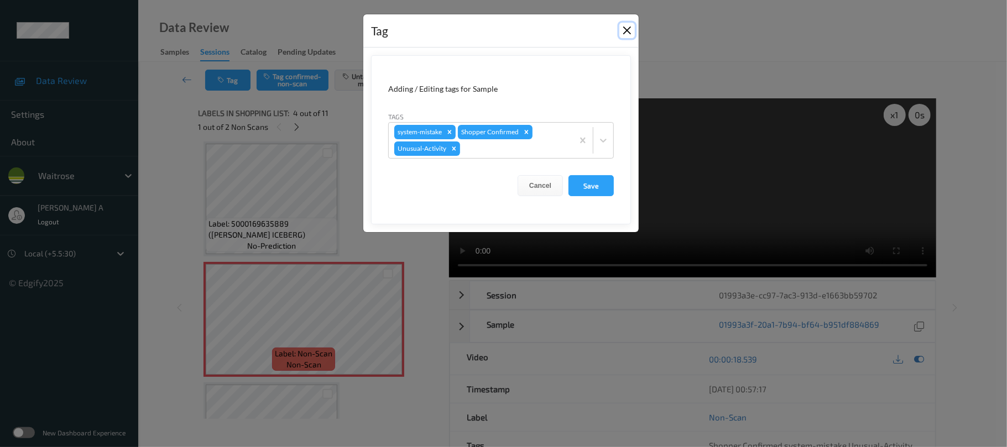
click at [632, 34] on button "Close" at bounding box center [626, 30] width 15 height 15
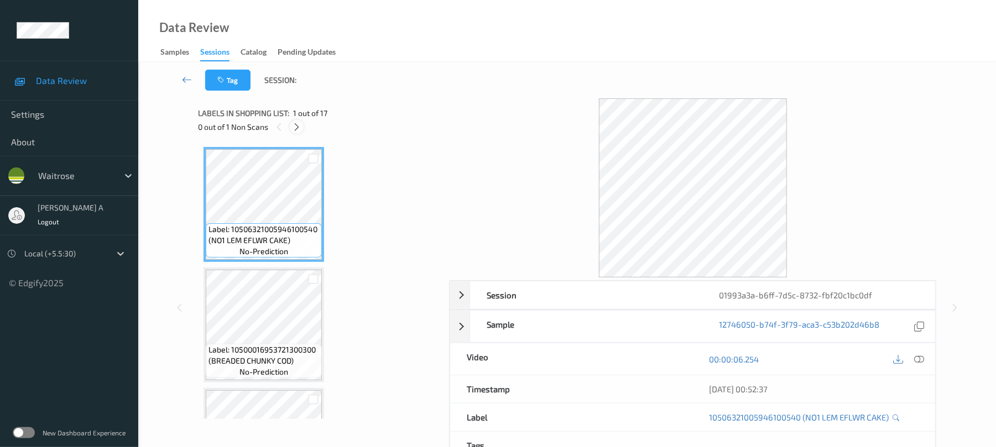
click at [301, 129] on icon at bounding box center [296, 127] width 9 height 10
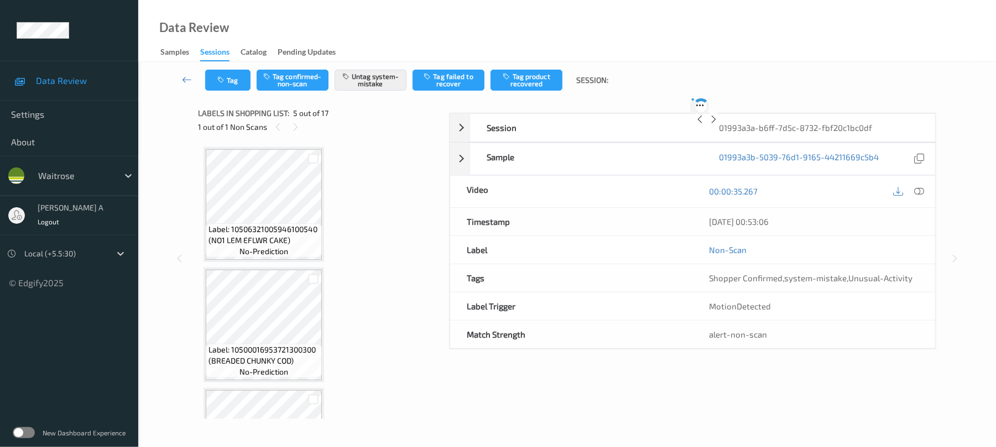
scroll to position [367, 0]
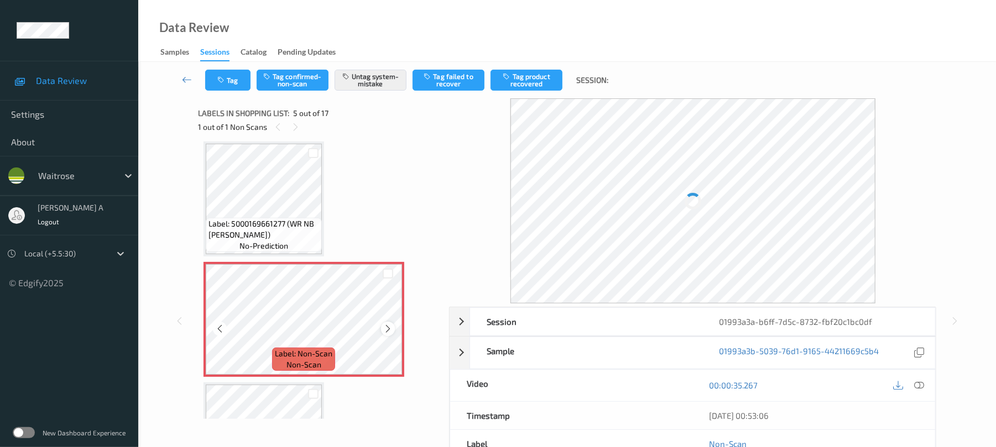
click at [387, 326] on icon at bounding box center [387, 329] width 9 height 10
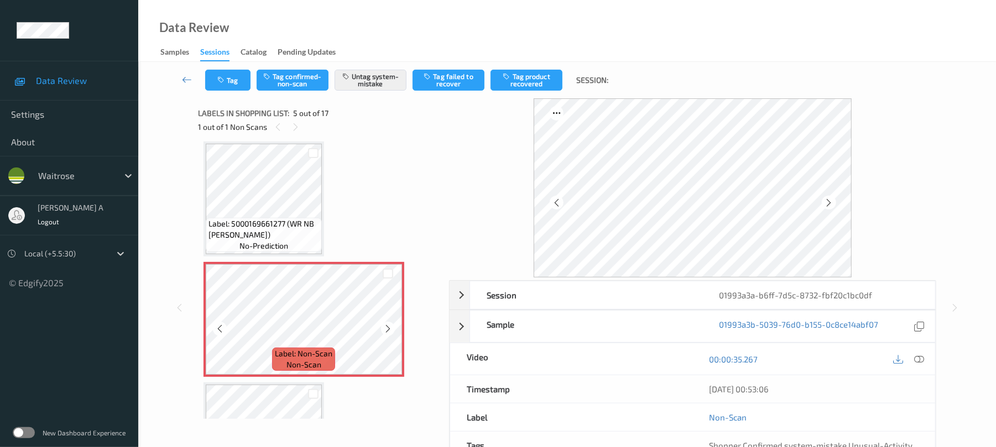
click at [387, 326] on icon at bounding box center [387, 329] width 9 height 10
click at [235, 82] on button "Tag" at bounding box center [227, 80] width 45 height 21
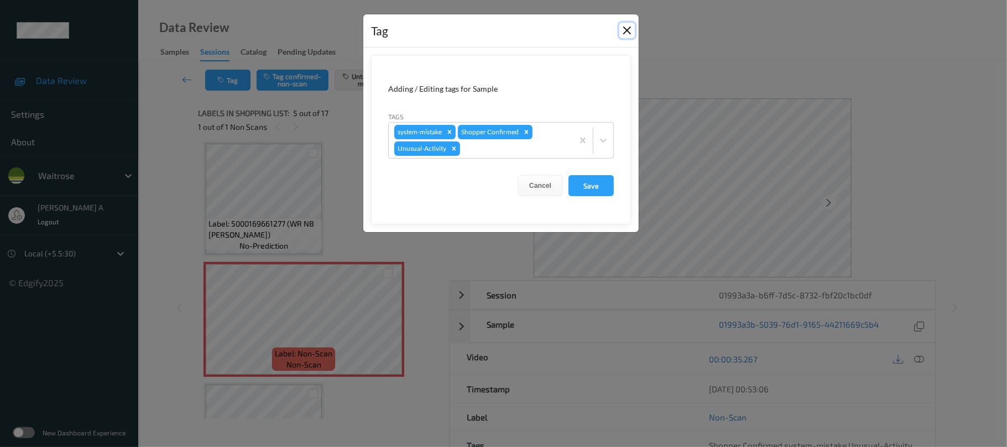
click at [626, 34] on button "Close" at bounding box center [626, 30] width 15 height 15
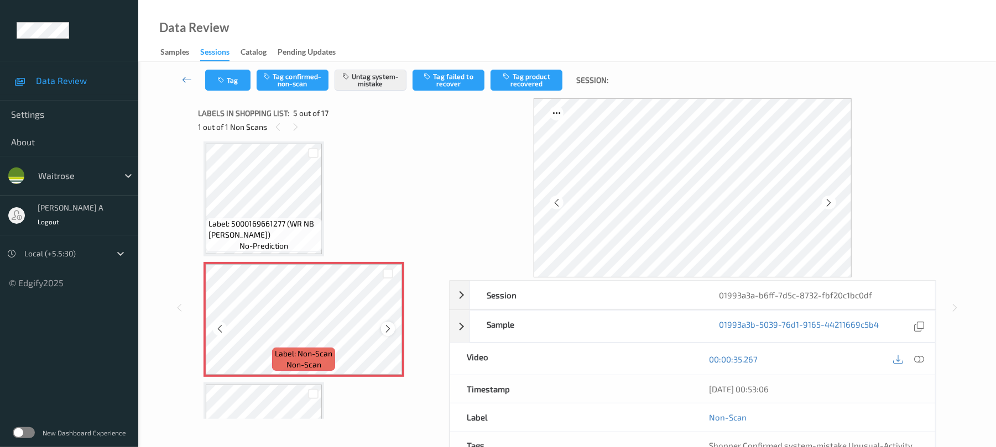
click at [392, 331] on icon at bounding box center [387, 329] width 9 height 10
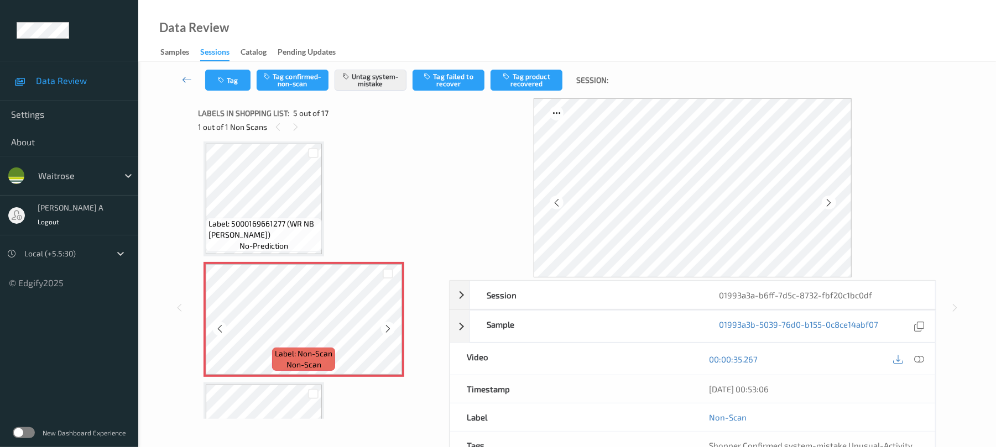
click at [392, 331] on icon at bounding box center [387, 329] width 9 height 10
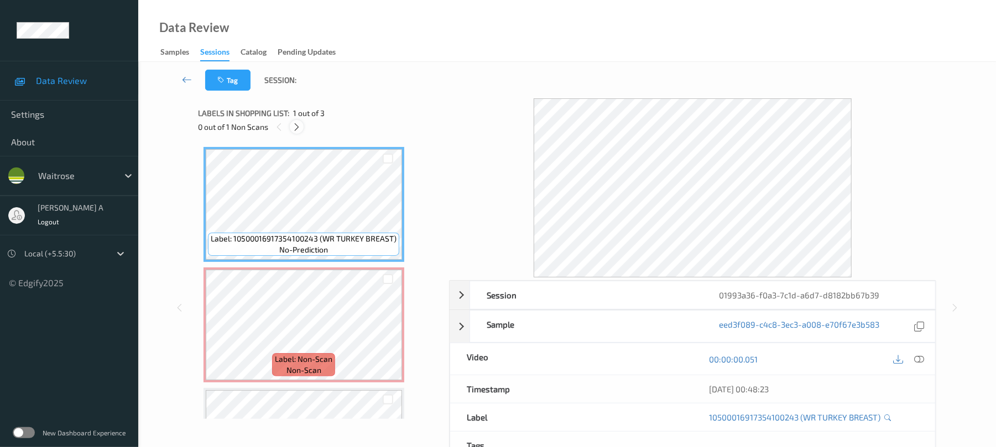
click at [299, 127] on icon at bounding box center [296, 127] width 9 height 10
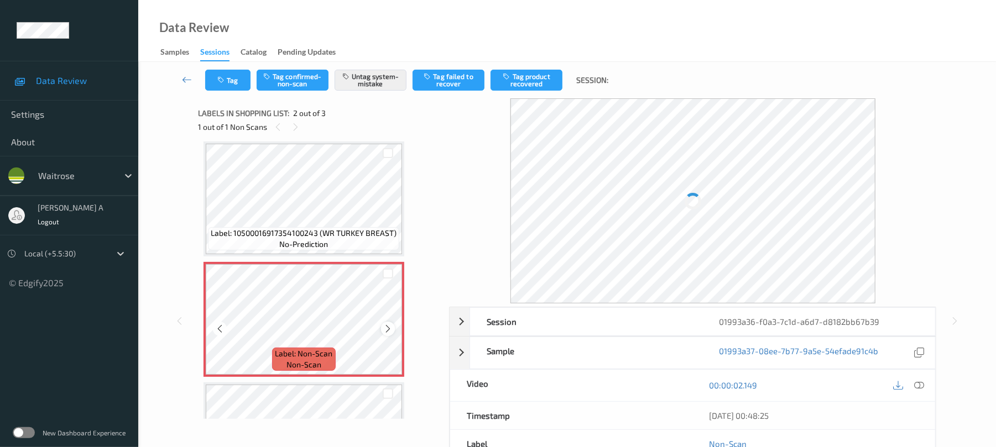
click at [388, 325] on icon at bounding box center [387, 329] width 9 height 10
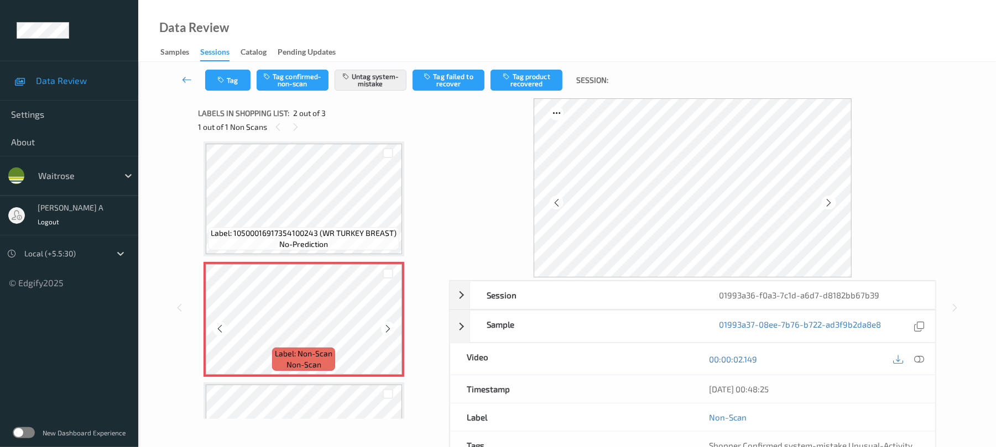
click at [388, 325] on icon at bounding box center [387, 329] width 9 height 10
click at [238, 83] on button "Tag" at bounding box center [227, 80] width 45 height 21
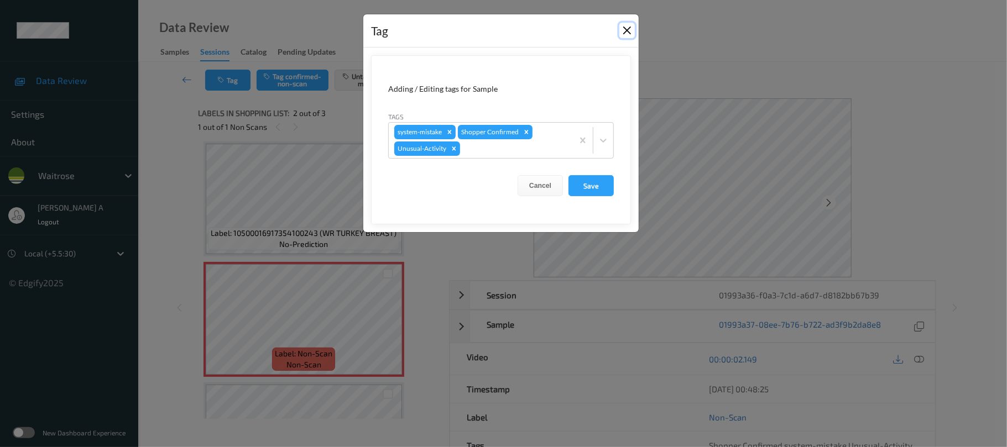
click at [626, 32] on button "Close" at bounding box center [626, 30] width 15 height 15
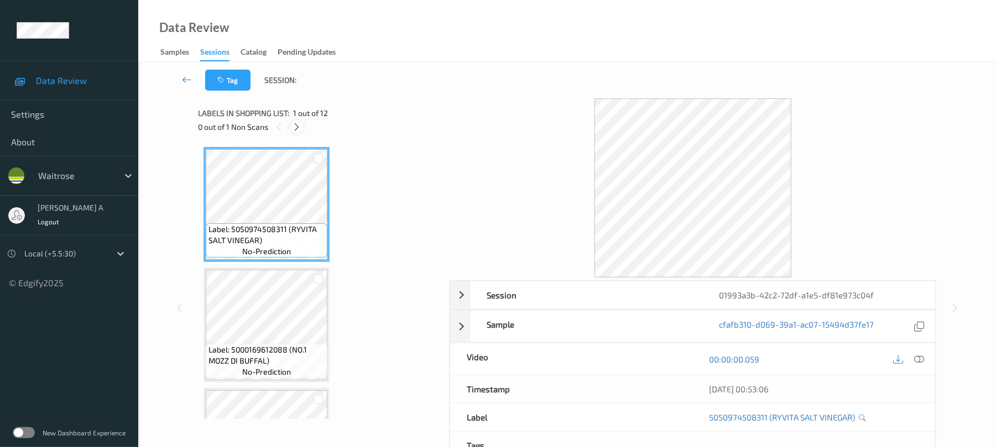
click at [297, 132] on div at bounding box center [297, 127] width 14 height 14
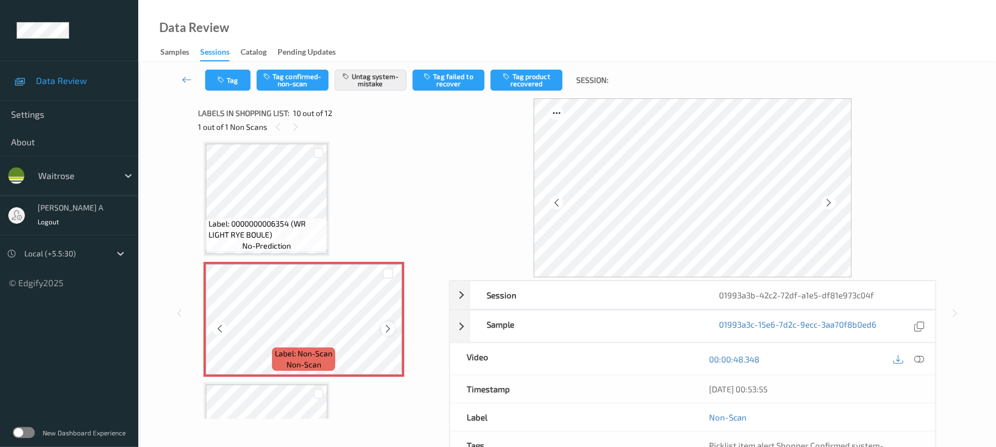
click at [386, 324] on icon at bounding box center [387, 329] width 9 height 10
click at [386, 330] on icon at bounding box center [387, 329] width 9 height 10
click at [394, 327] on div at bounding box center [388, 329] width 14 height 14
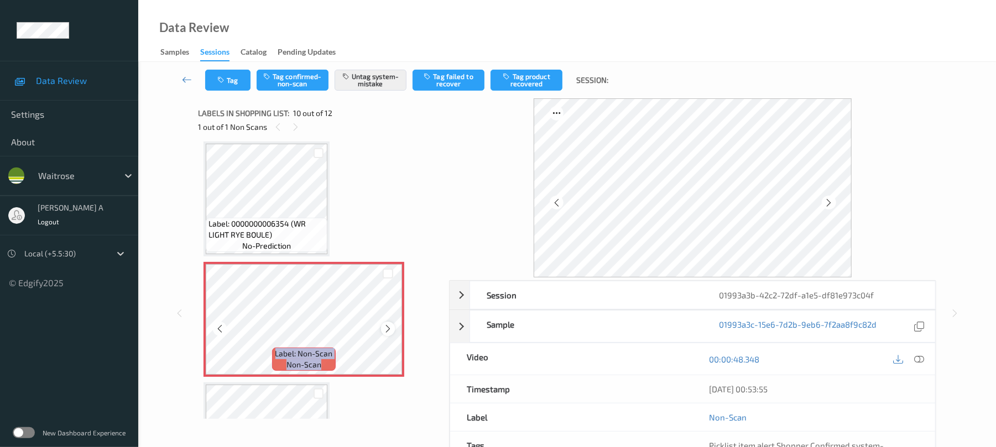
click at [392, 328] on icon at bounding box center [387, 329] width 9 height 10
click at [235, 76] on button "Tag" at bounding box center [227, 80] width 45 height 21
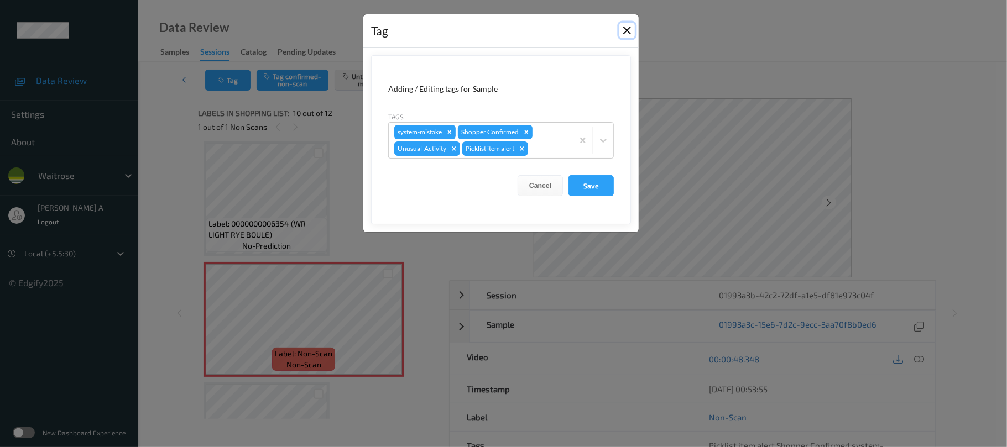
click at [627, 27] on button "Close" at bounding box center [626, 30] width 15 height 15
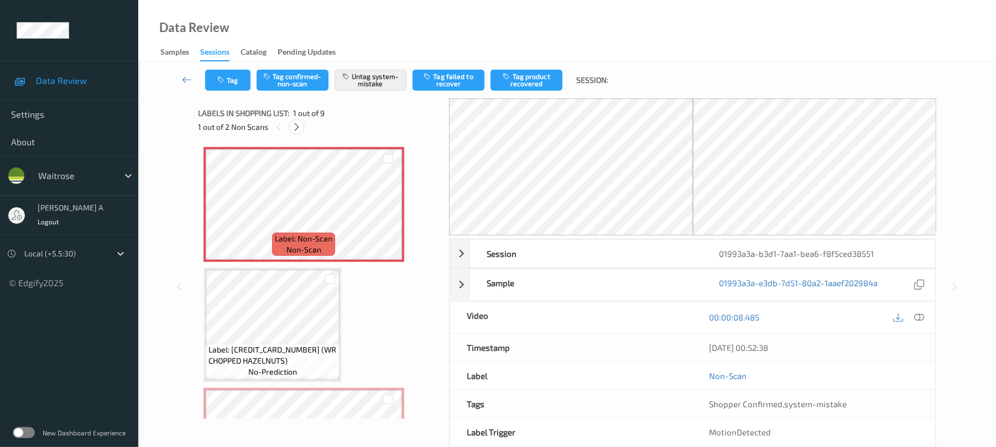
click at [299, 129] on icon at bounding box center [296, 127] width 9 height 10
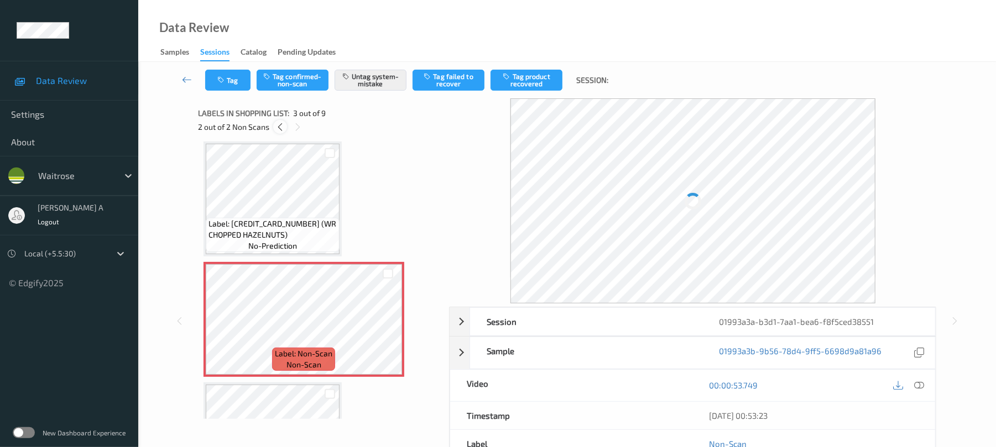
click at [277, 127] on icon at bounding box center [279, 127] width 9 height 10
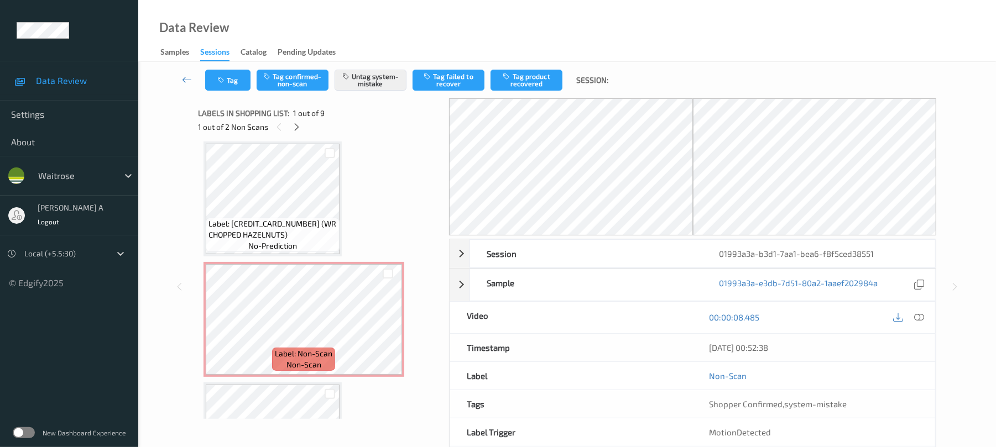
scroll to position [6, 0]
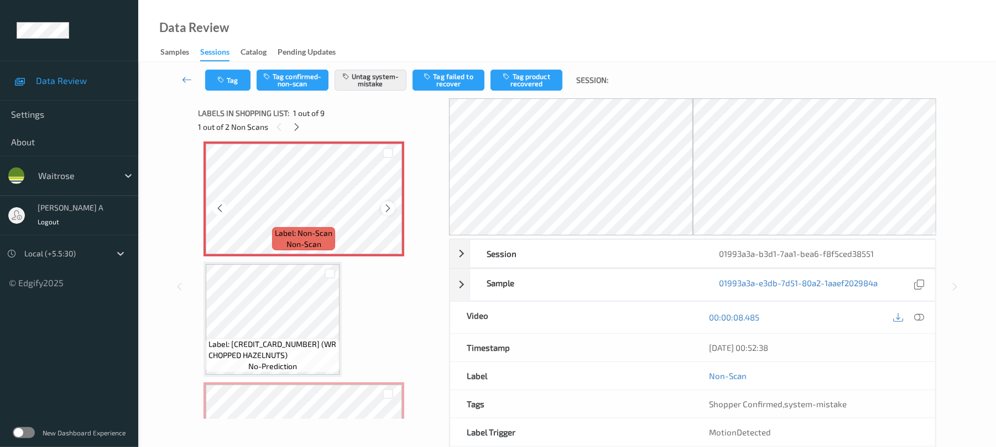
click at [390, 211] on icon at bounding box center [387, 209] width 9 height 10
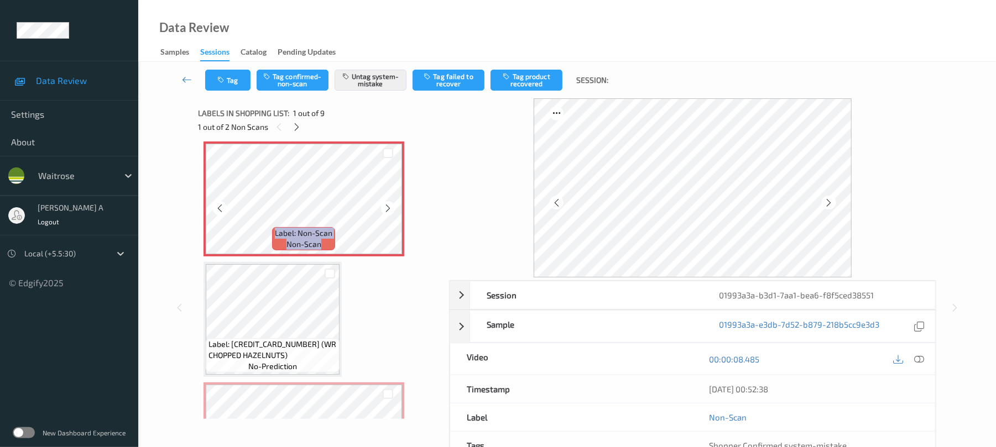
click at [390, 211] on icon at bounding box center [387, 209] width 9 height 10
click at [235, 79] on button "Tag" at bounding box center [227, 80] width 45 height 21
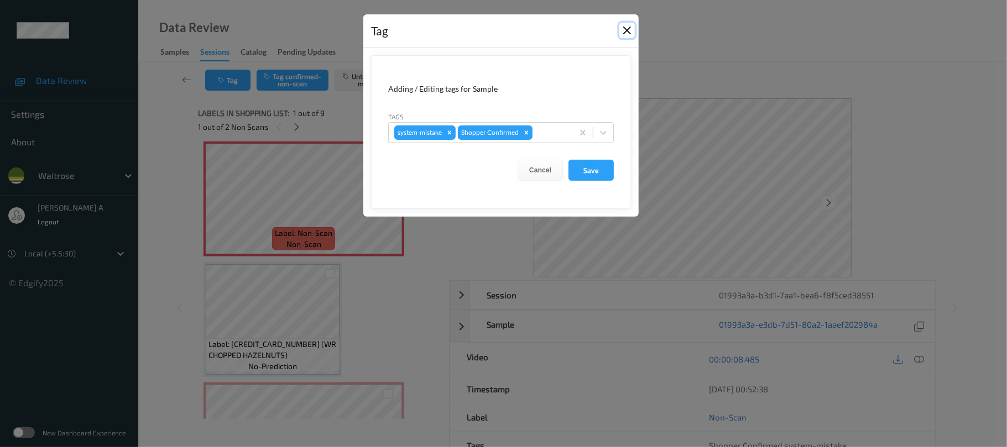
click at [625, 32] on button "Close" at bounding box center [626, 30] width 15 height 15
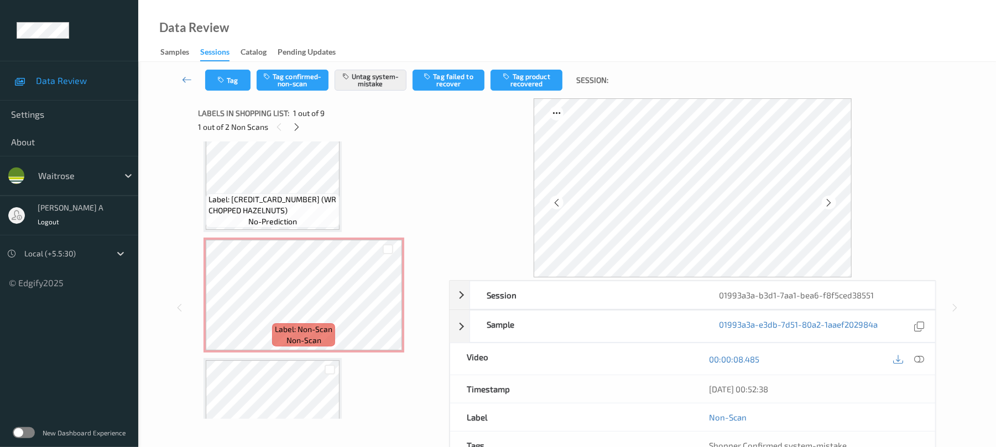
scroll to position [153, 0]
click at [228, 79] on button "Tag" at bounding box center [227, 80] width 45 height 21
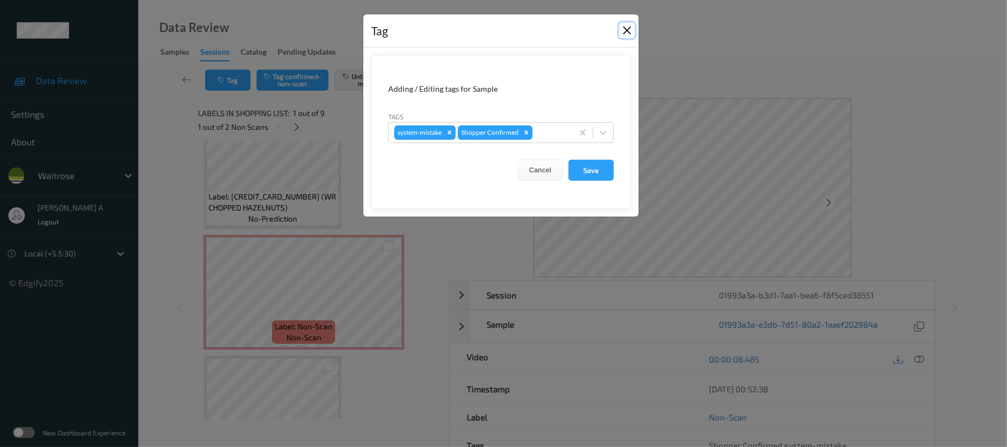
click at [628, 32] on button "Close" at bounding box center [626, 30] width 15 height 15
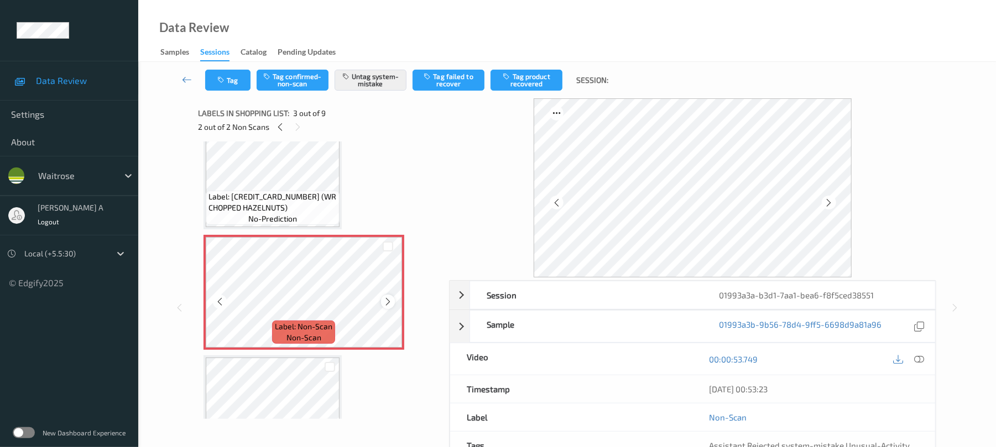
click at [391, 301] on icon at bounding box center [387, 302] width 9 height 10
click at [228, 82] on button "Tag" at bounding box center [227, 80] width 45 height 21
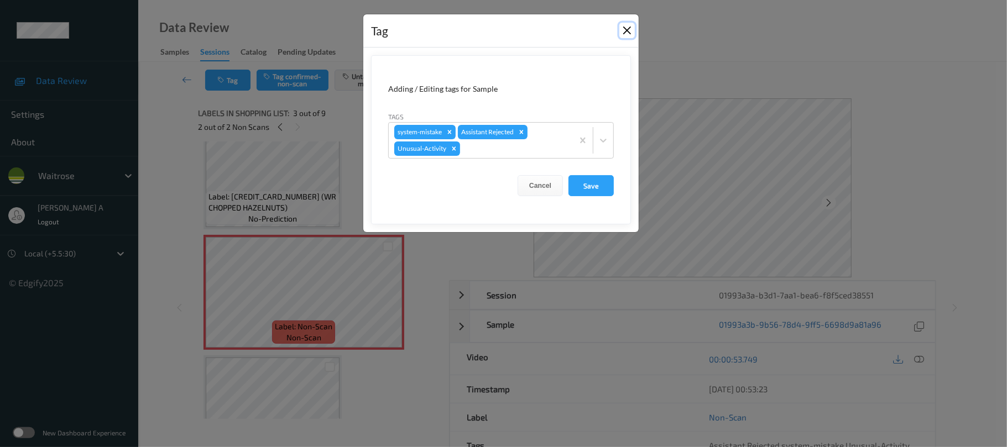
click at [624, 32] on button "Close" at bounding box center [626, 30] width 15 height 15
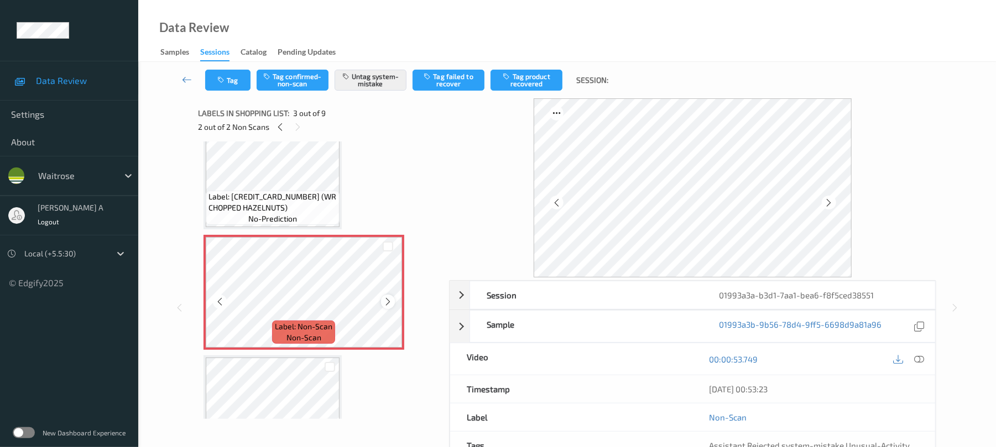
click at [386, 305] on icon at bounding box center [387, 302] width 9 height 10
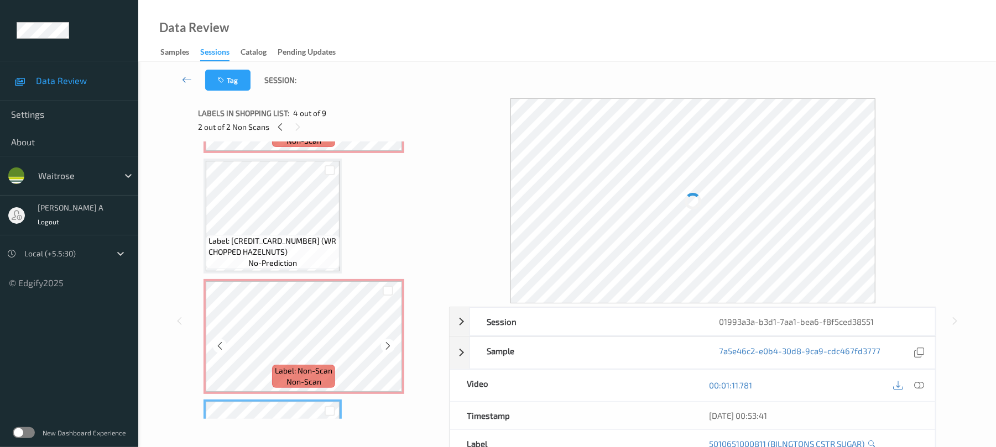
scroll to position [80, 0]
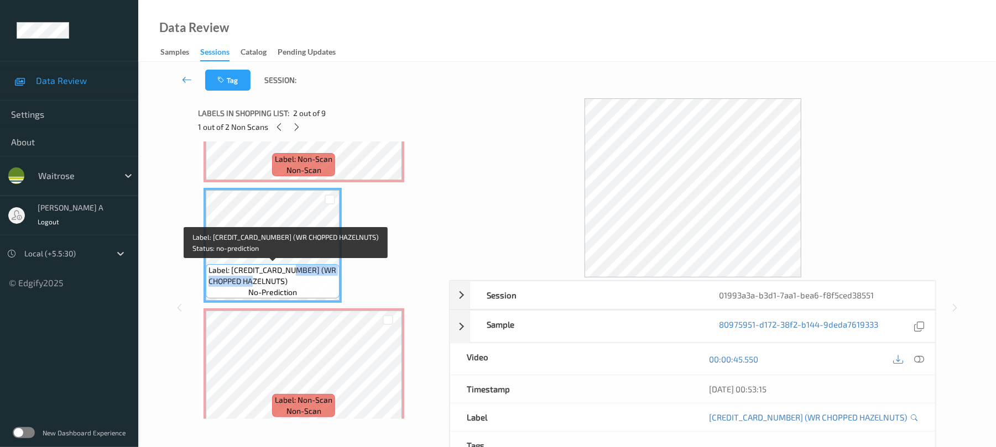
drag, startPoint x: 295, startPoint y: 268, endPoint x: 284, endPoint y: 280, distance: 15.7
click at [284, 280] on span "Label: [CREDIT_CARD_NUMBER] (WR CHOPPED HAZELNUTS)" at bounding box center [273, 276] width 128 height 22
copy span "WR CHOPPED HAZELNUTS"
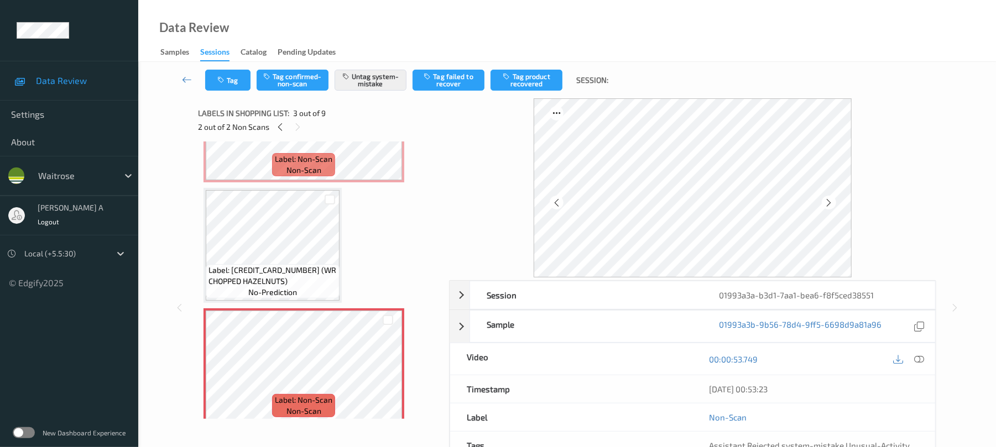
click at [228, 67] on div "Tag Tag confirmed-non-scan Untag system-mistake Tag failed to recover Tag produ…" at bounding box center [567, 80] width 813 height 37
click at [226, 74] on button "Tag" at bounding box center [227, 80] width 45 height 21
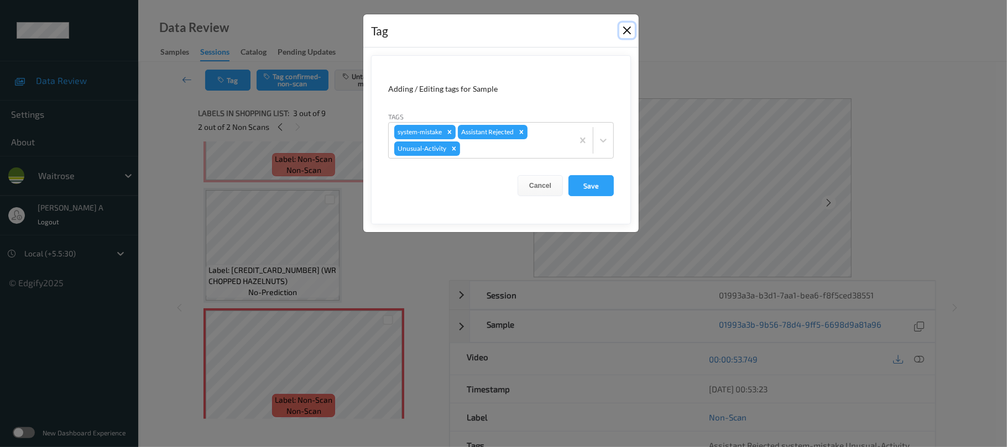
click at [622, 29] on button "Close" at bounding box center [626, 30] width 15 height 15
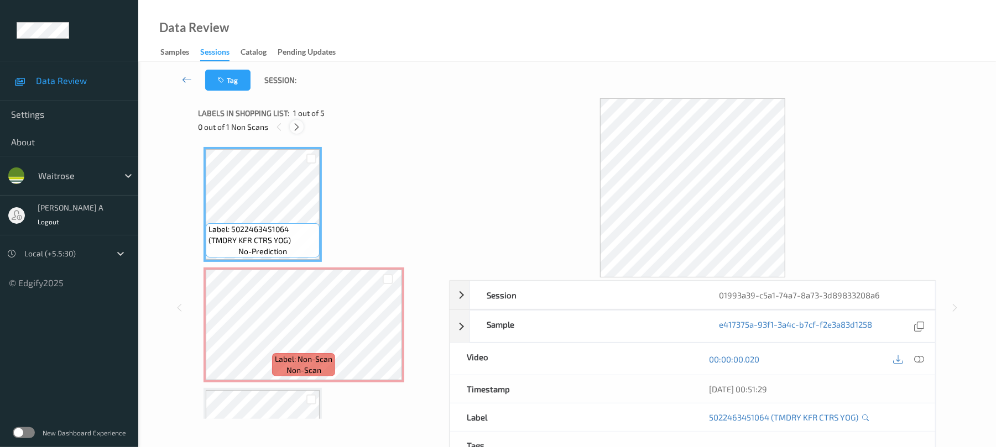
click at [301, 127] on icon at bounding box center [296, 127] width 9 height 10
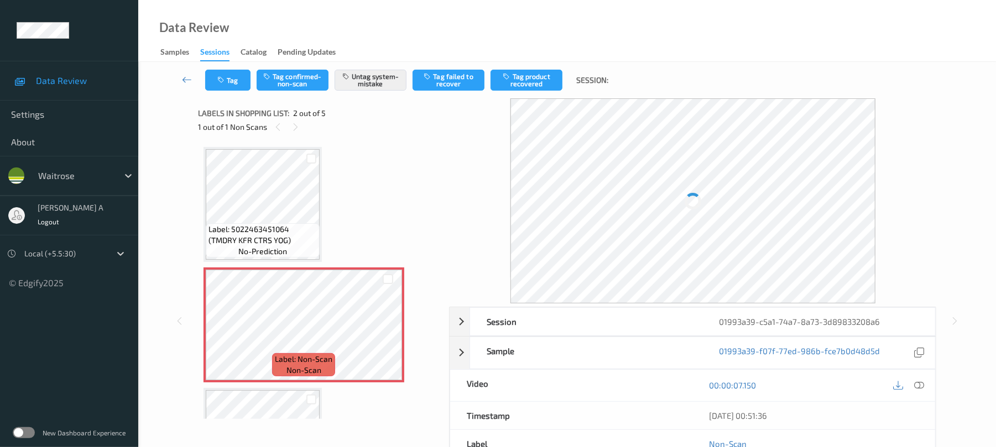
scroll to position [6, 0]
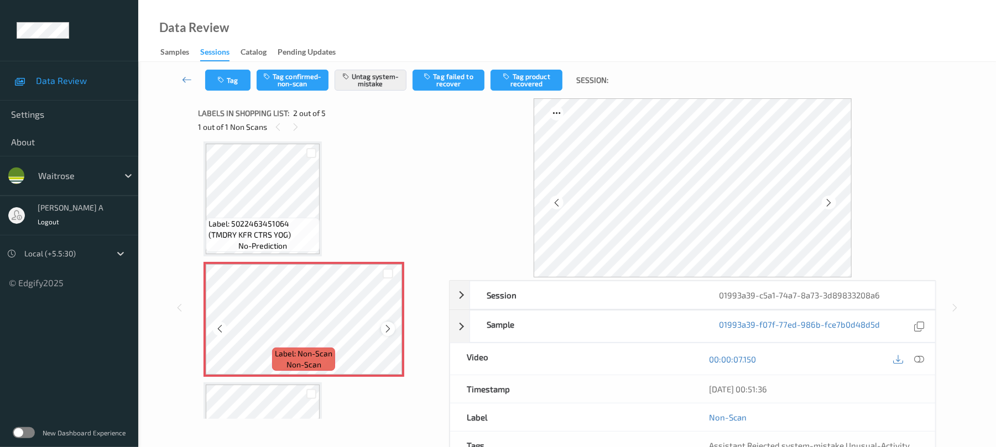
click at [383, 332] on icon at bounding box center [387, 329] width 9 height 10
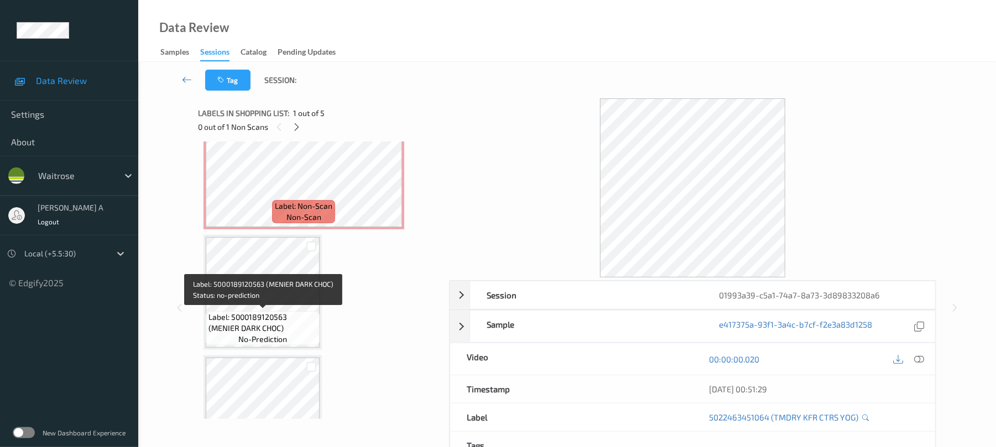
scroll to position [80, 0]
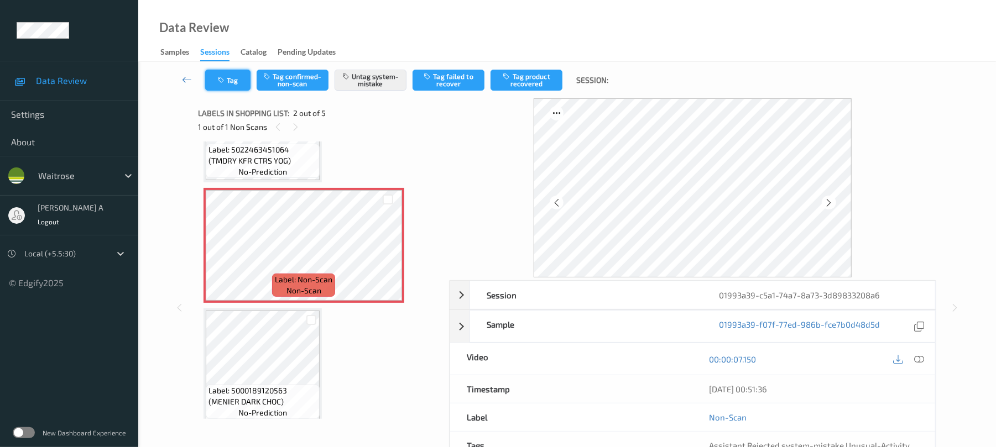
click at [240, 89] on button "Tag" at bounding box center [227, 80] width 45 height 21
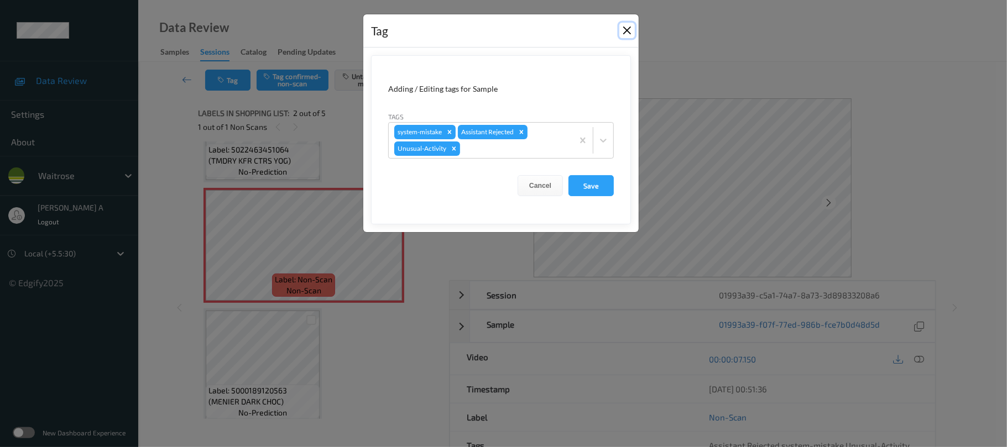
click at [633, 29] on button "Close" at bounding box center [626, 30] width 15 height 15
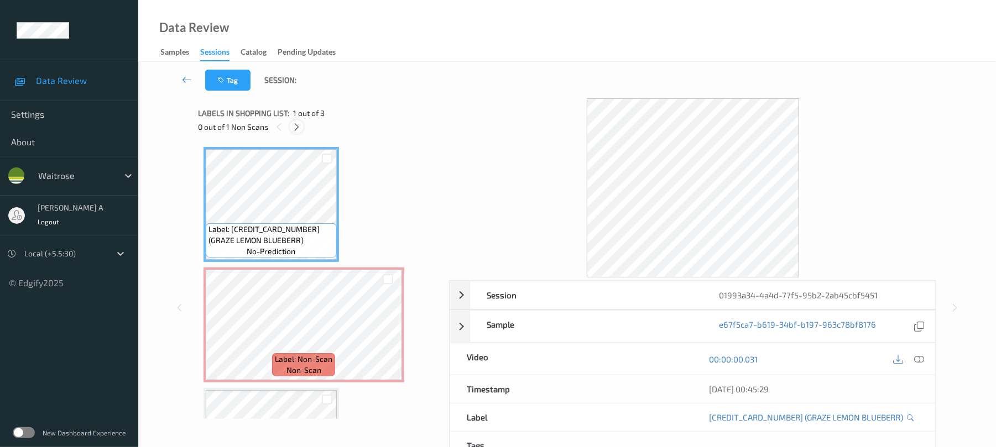
click at [294, 126] on icon at bounding box center [296, 127] width 9 height 10
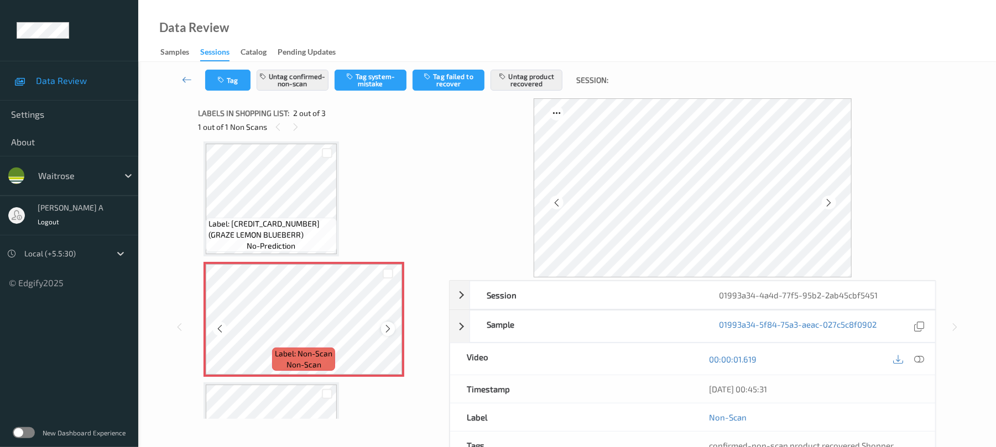
click at [384, 329] on icon at bounding box center [387, 329] width 9 height 10
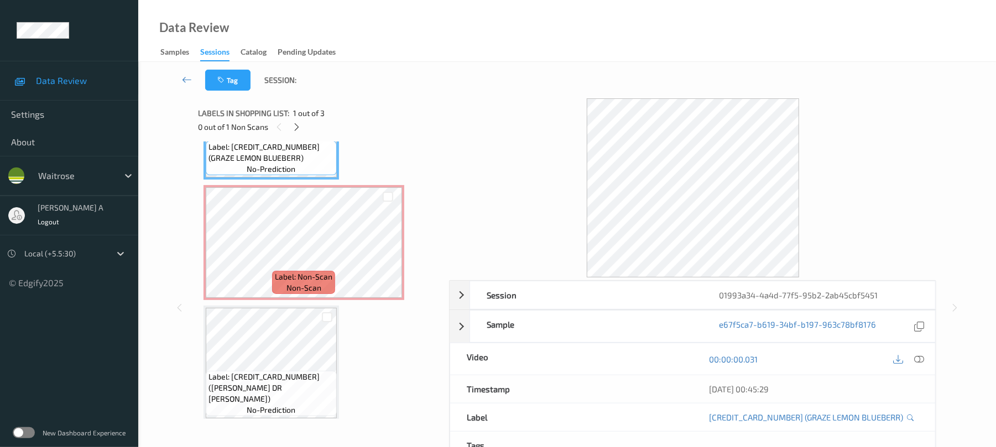
scroll to position [89, 0]
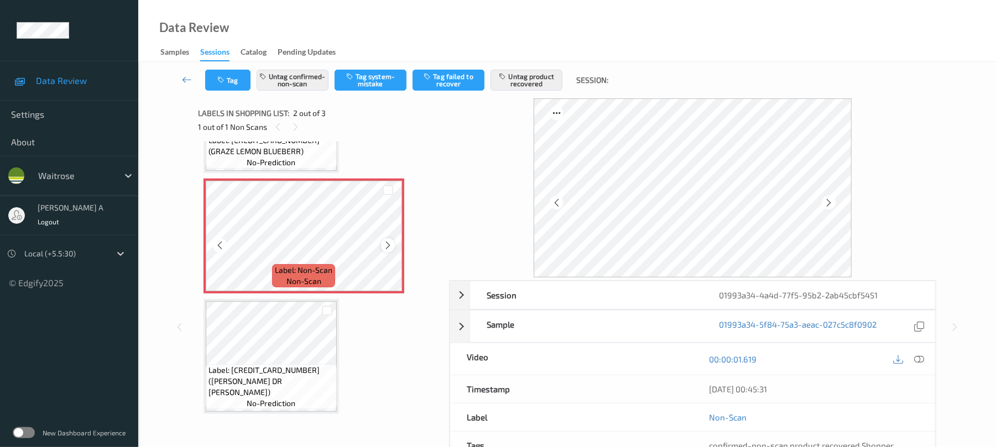
click at [392, 246] on icon at bounding box center [387, 246] width 9 height 10
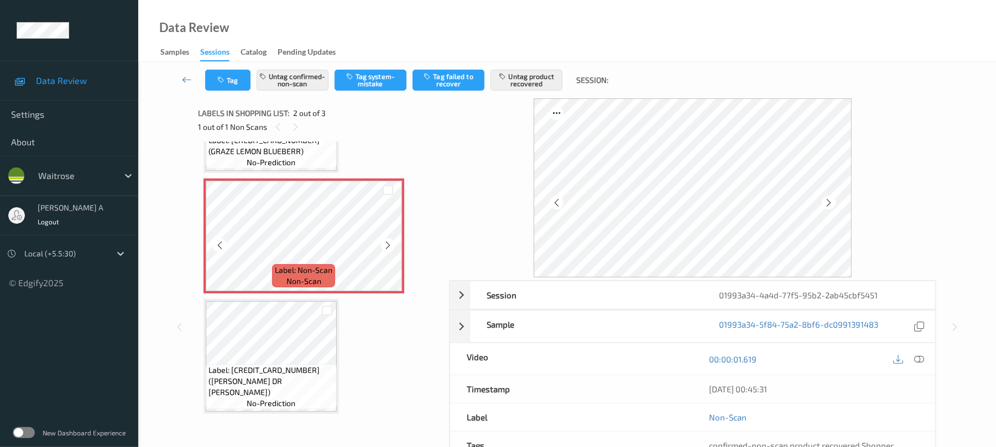
click at [392, 246] on icon at bounding box center [387, 246] width 9 height 10
click at [232, 84] on button "Tag" at bounding box center [227, 80] width 45 height 21
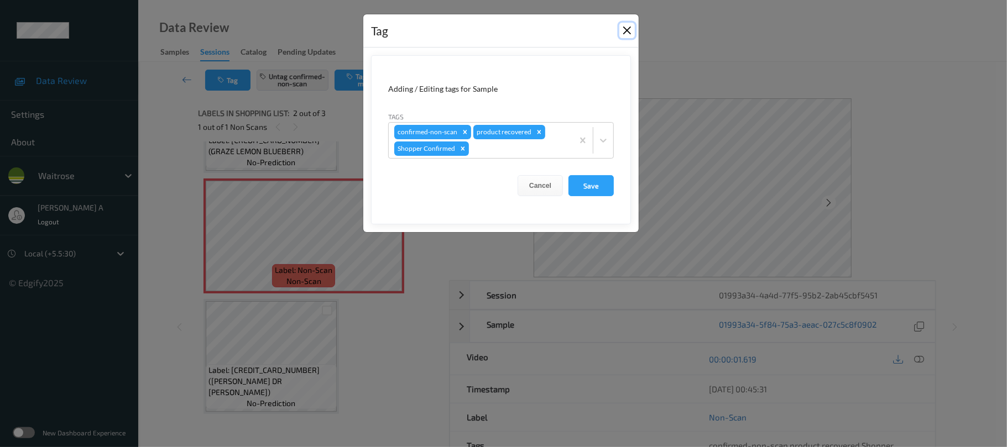
click at [624, 32] on button "Close" at bounding box center [626, 30] width 15 height 15
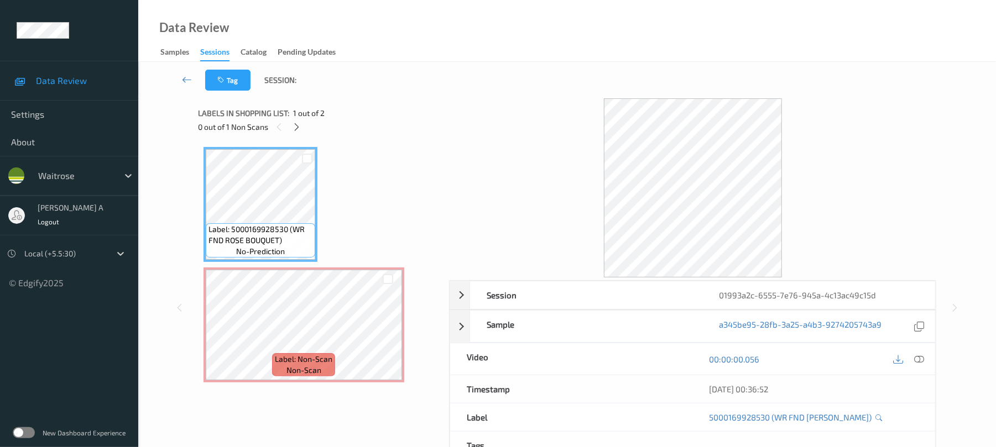
click at [296, 134] on div "Labels in shopping list: 1 out of 2 0 out of 1 Non Scans" at bounding box center [319, 119] width 243 height 43
click at [296, 131] on icon at bounding box center [296, 127] width 9 height 10
click at [917, 362] on icon at bounding box center [920, 360] width 10 height 10
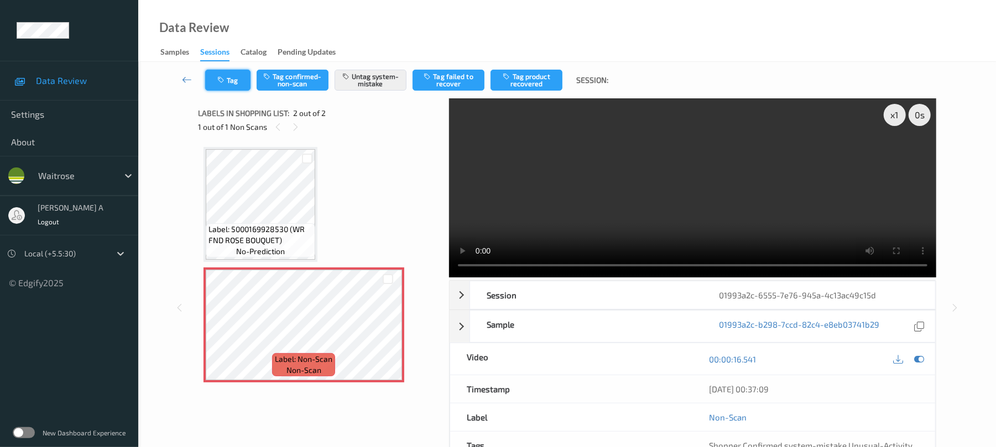
click at [237, 87] on button "Tag" at bounding box center [227, 80] width 45 height 21
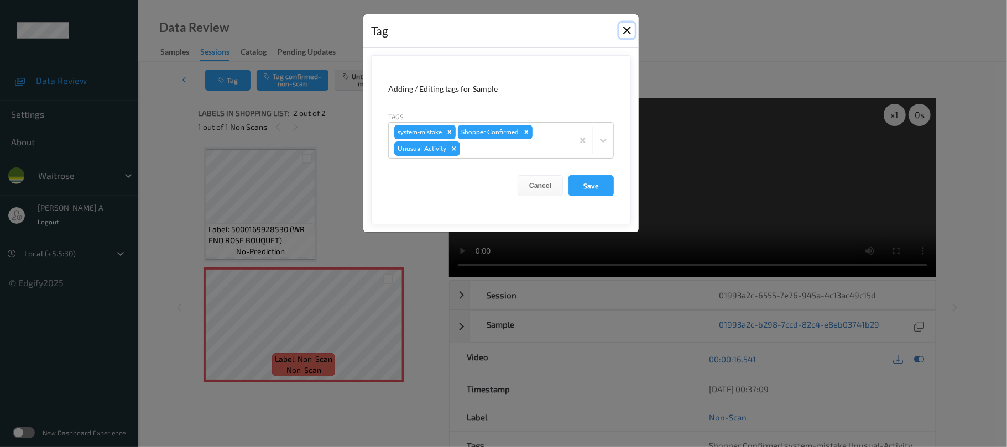
click at [627, 31] on button "Close" at bounding box center [626, 30] width 15 height 15
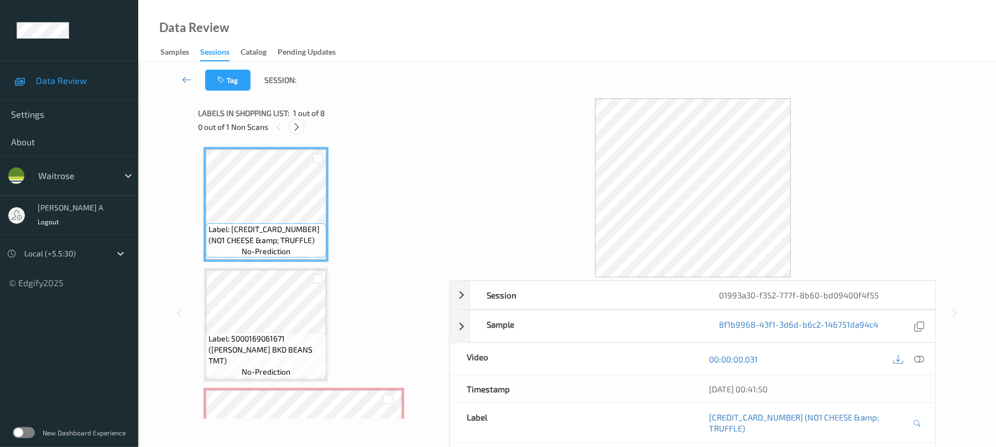
click at [299, 127] on icon at bounding box center [296, 127] width 9 height 10
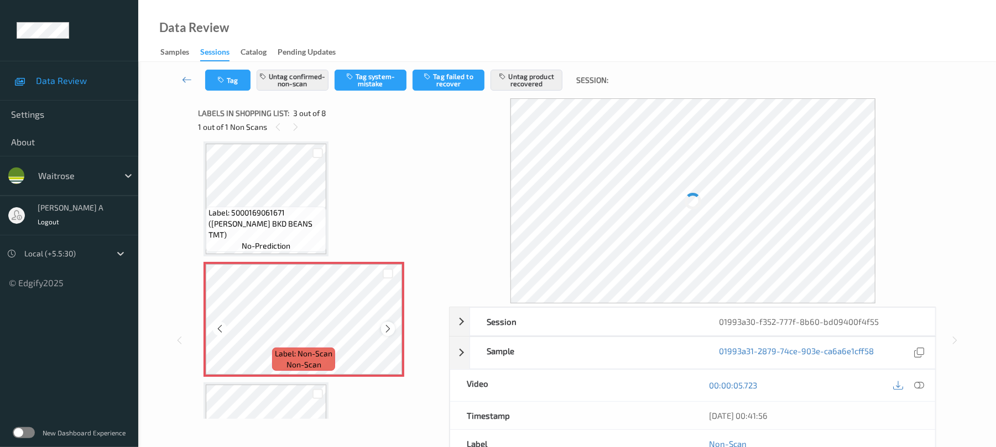
click at [387, 327] on icon at bounding box center [387, 329] width 9 height 10
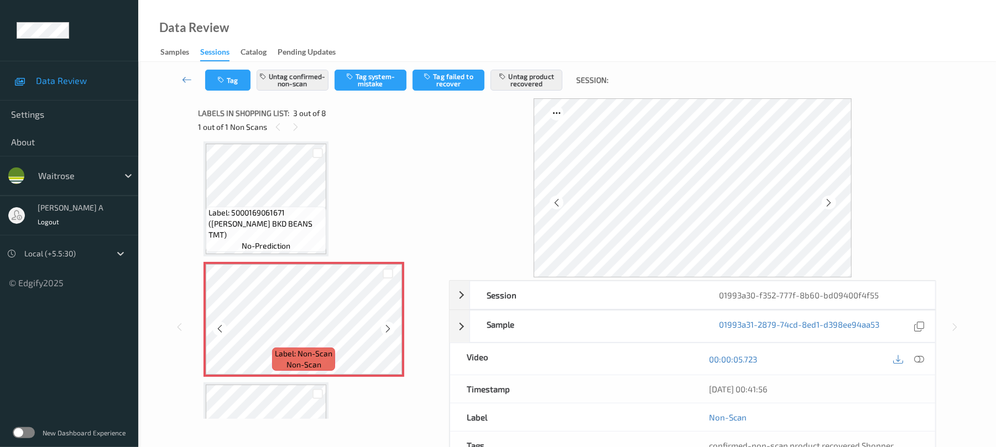
click at [387, 327] on icon at bounding box center [387, 329] width 9 height 10
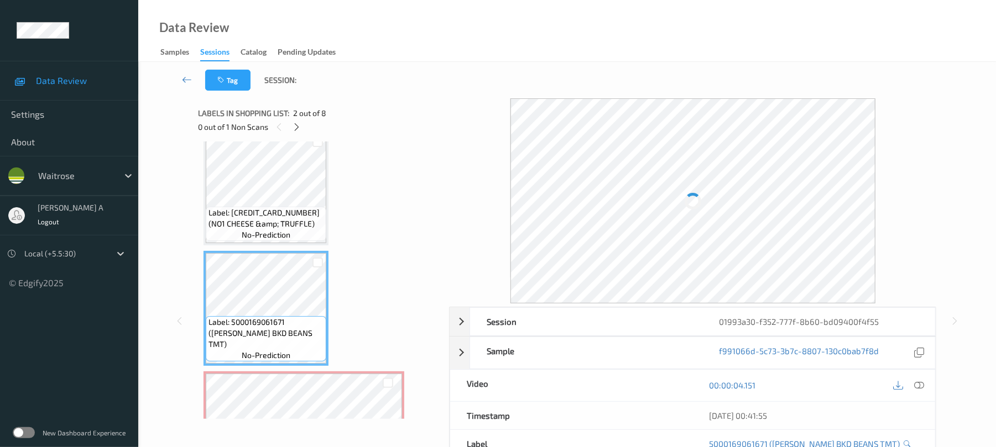
scroll to position [0, 0]
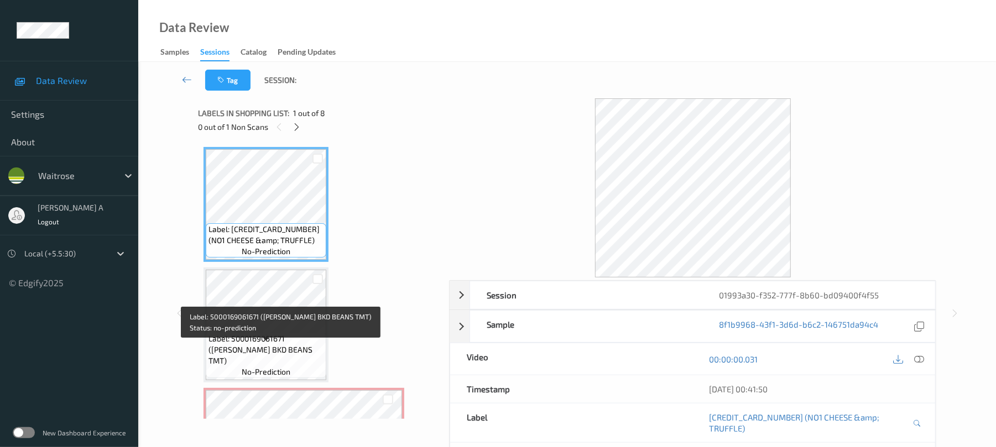
click at [279, 345] on span "Label: 5000169061671 ([PERSON_NAME] BKD BEANS TMT)" at bounding box center [266, 350] width 115 height 33
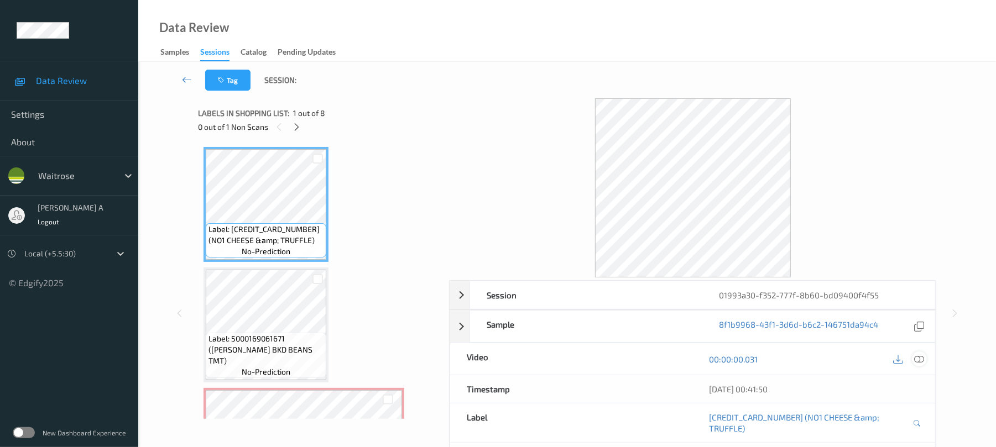
click at [918, 358] on icon at bounding box center [920, 360] width 10 height 10
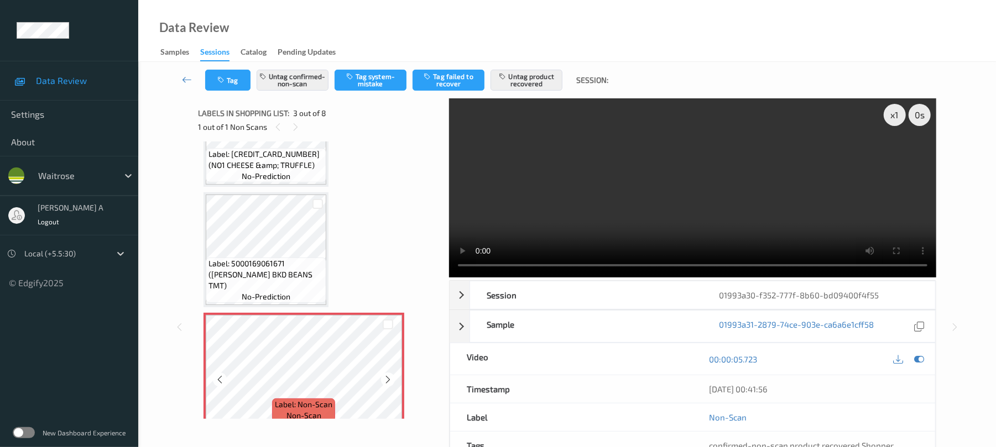
scroll to position [74, 0]
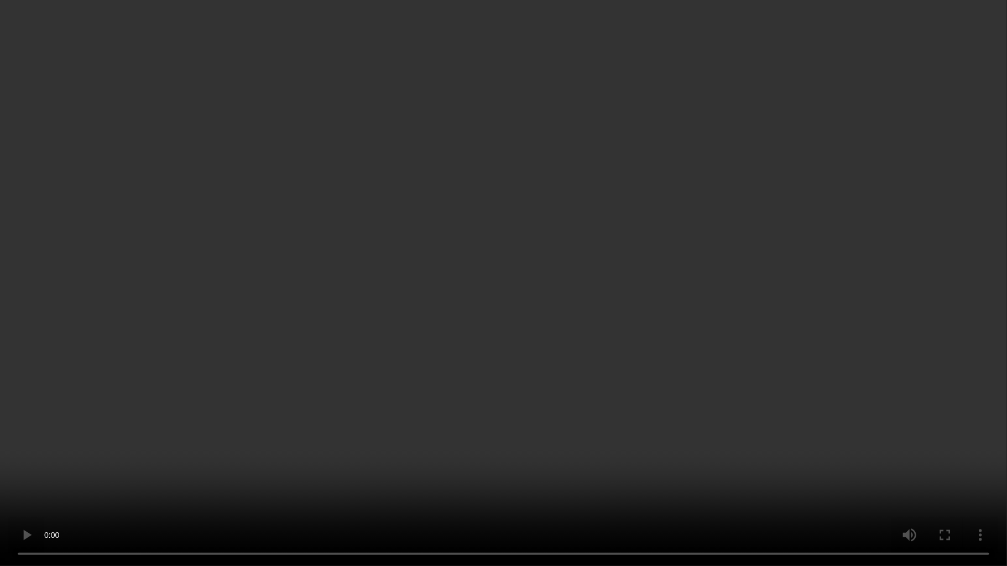
click at [524, 306] on video at bounding box center [503, 283] width 1007 height 566
click at [598, 242] on video at bounding box center [503, 283] width 1007 height 566
click at [464, 343] on video at bounding box center [503, 283] width 1007 height 566
click at [487, 273] on video at bounding box center [503, 283] width 1007 height 566
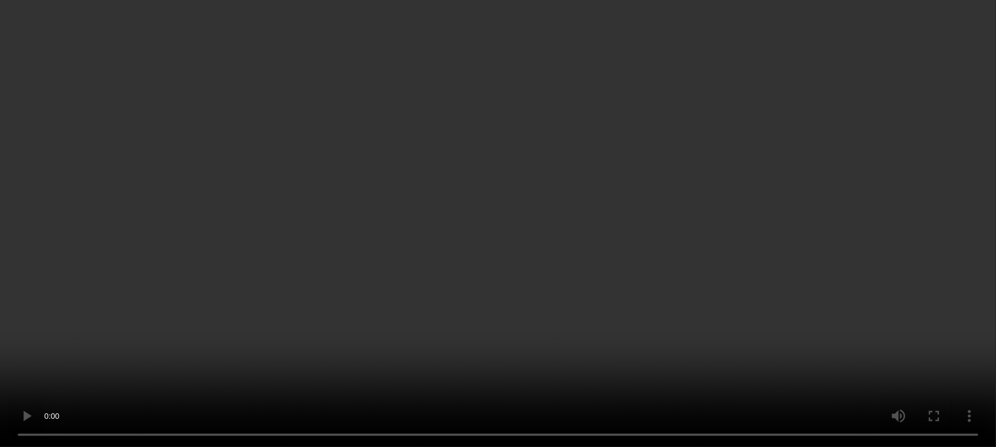
scroll to position [221, 0]
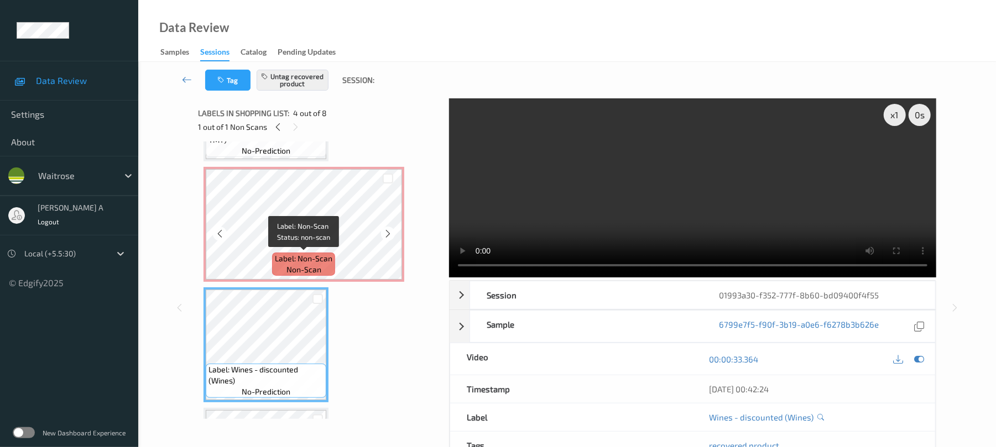
click at [282, 256] on span "Label: Non-Scan" at bounding box center [304, 258] width 58 height 11
